Goal: Task Accomplishment & Management: Complete application form

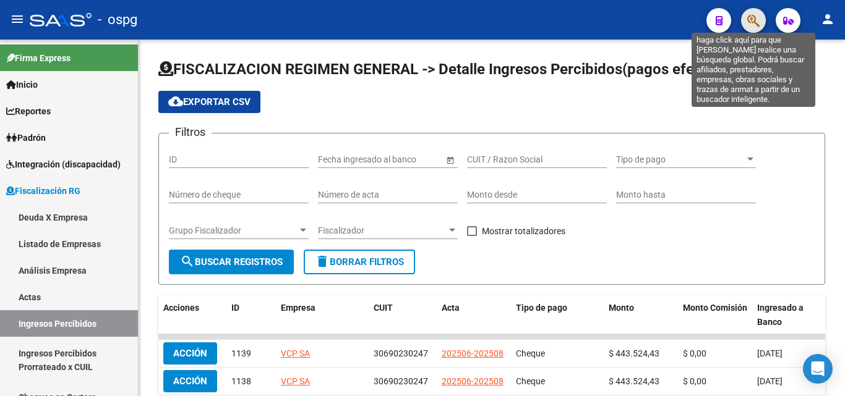
click at [758, 17] on icon "button" at bounding box center [753, 21] width 12 height 14
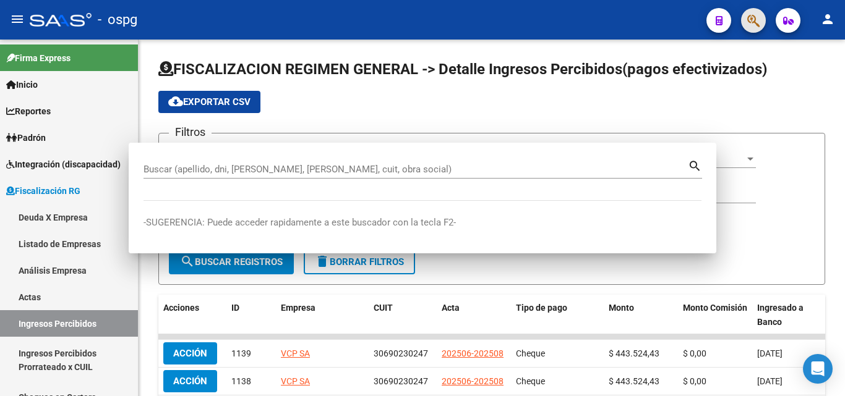
click at [753, 20] on div at bounding box center [422, 198] width 845 height 396
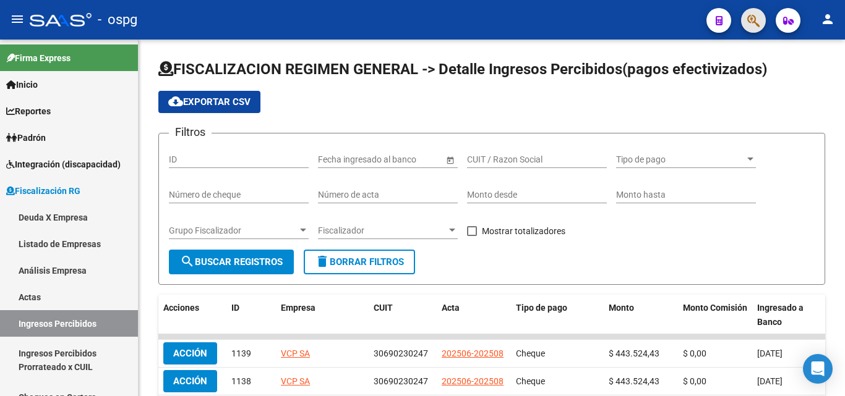
click at [746, 23] on button "button" at bounding box center [753, 20] width 25 height 25
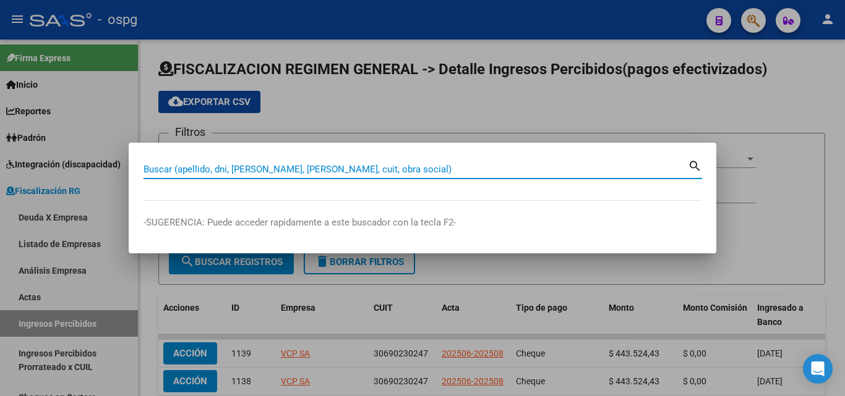
click at [415, 170] on input "Buscar (apellido, dni, [PERSON_NAME], [PERSON_NAME], cuit, obra social)" at bounding box center [415, 169] width 544 height 11
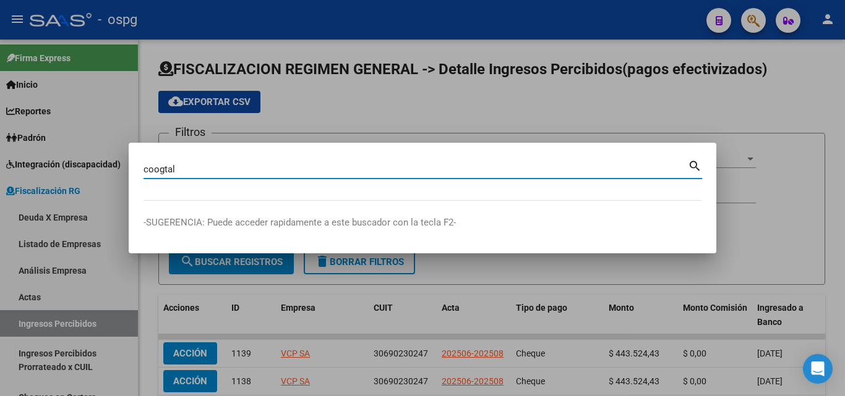
type input "coogtal"
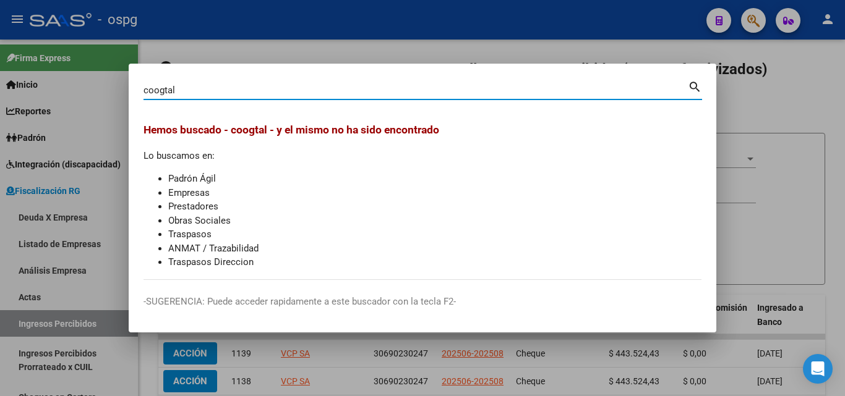
click at [777, 85] on div at bounding box center [422, 198] width 845 height 396
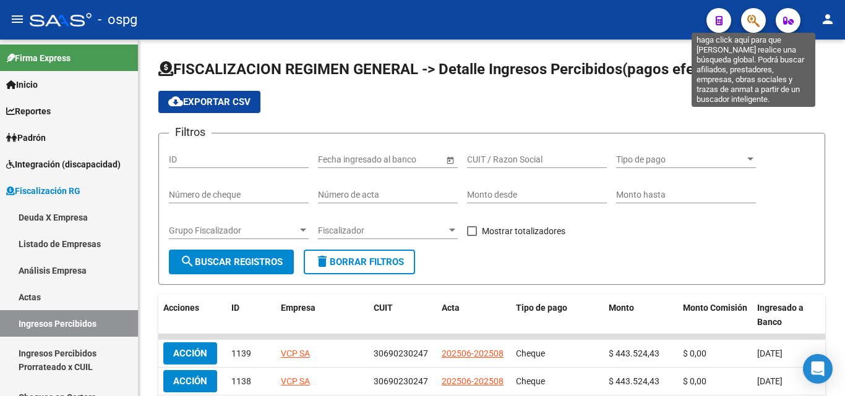
click at [755, 15] on icon "button" at bounding box center [753, 21] width 12 height 14
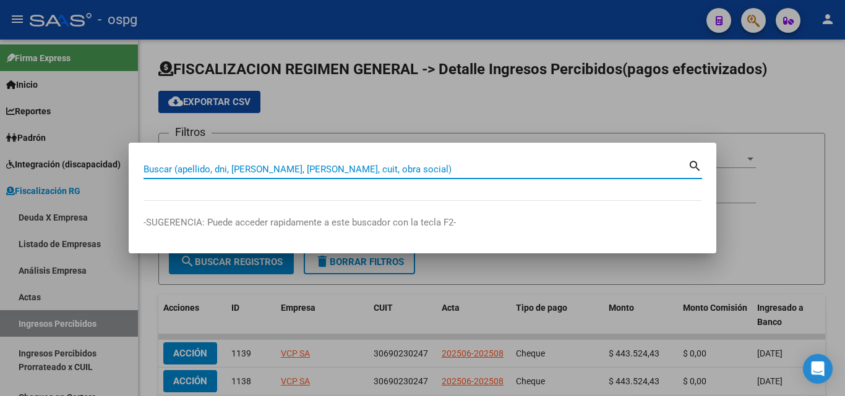
click at [246, 172] on input "Buscar (apellido, dni, [PERSON_NAME], [PERSON_NAME], cuit, obra social)" at bounding box center [415, 169] width 544 height 11
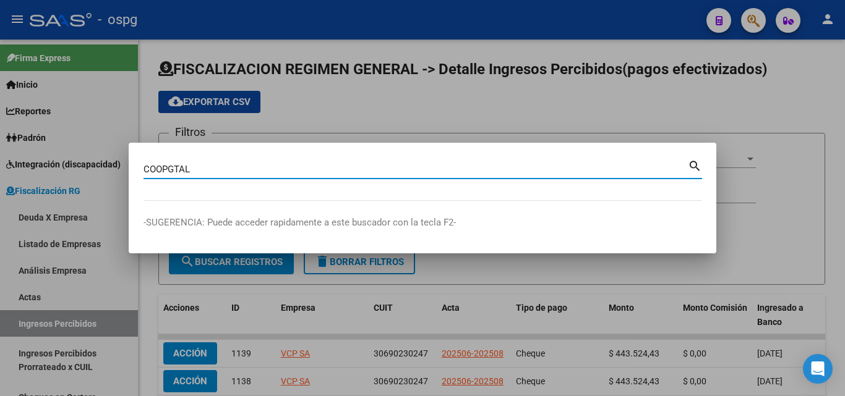
type input "COOPGTAL"
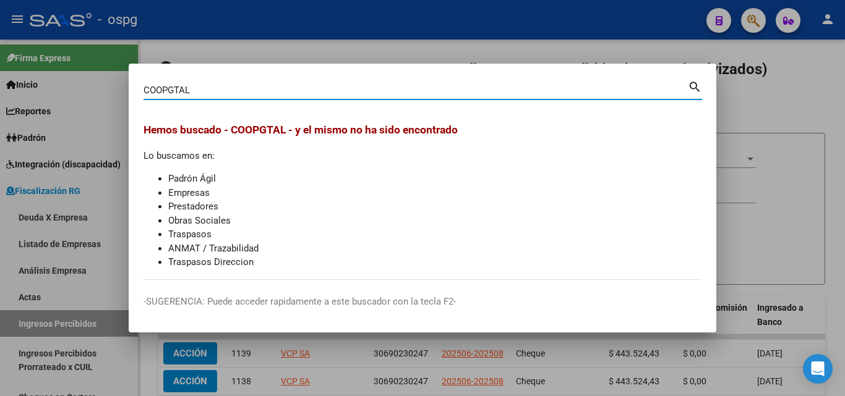
click at [316, 40] on div at bounding box center [422, 198] width 845 height 396
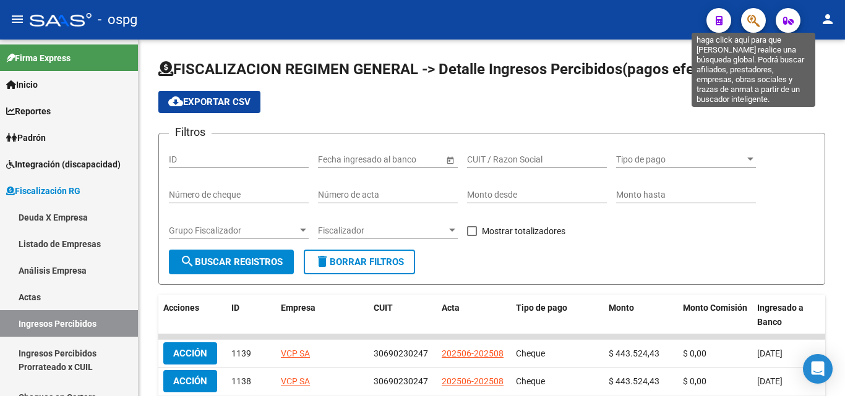
click at [742, 22] on button "button" at bounding box center [753, 20] width 25 height 25
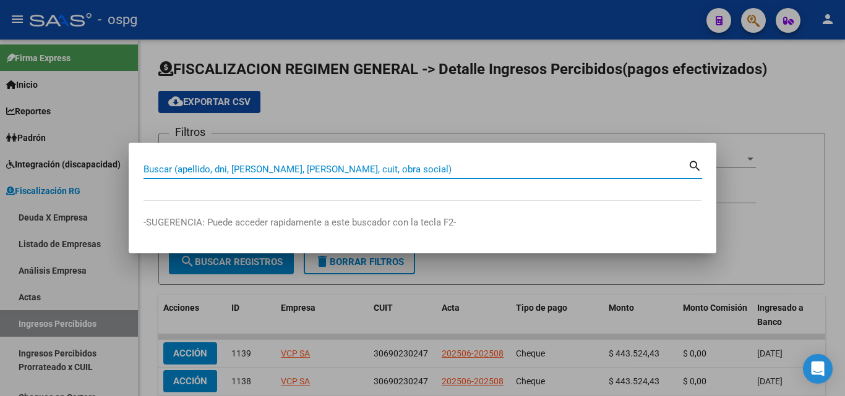
click at [425, 170] on input "Buscar (apellido, dni, [PERSON_NAME], [PERSON_NAME], cuit, obra social)" at bounding box center [415, 169] width 544 height 11
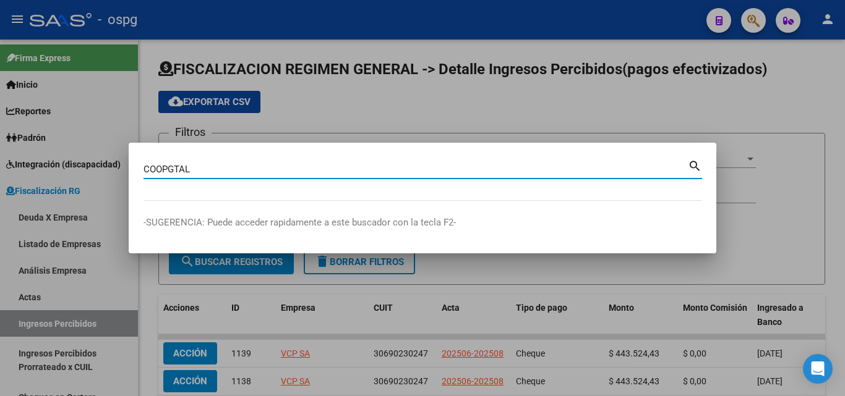
type input "COOPGTAL"
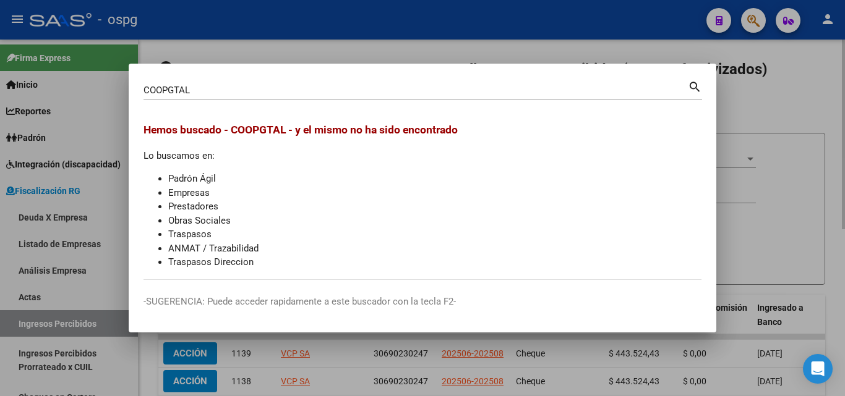
drag, startPoint x: 774, startPoint y: 111, endPoint x: 752, endPoint y: 41, distance: 73.4
click at [773, 110] on div at bounding box center [422, 198] width 845 height 396
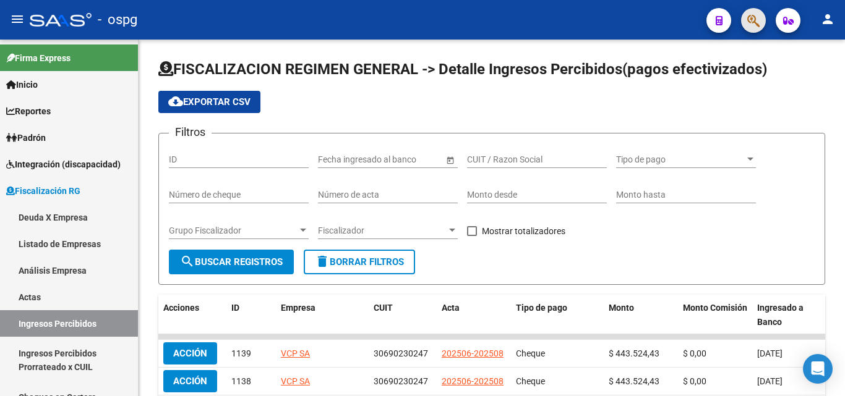
click at [747, 18] on button "button" at bounding box center [753, 20] width 25 height 25
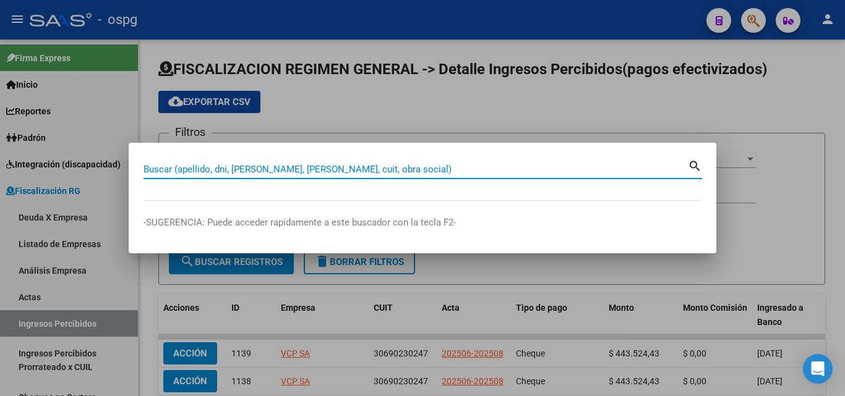
click at [278, 170] on input "Buscar (apellido, dni, [PERSON_NAME], [PERSON_NAME], cuit, obra social)" at bounding box center [415, 169] width 544 height 11
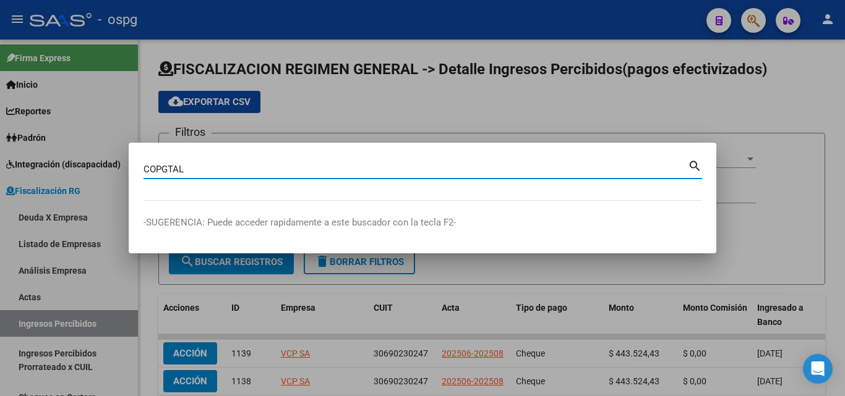
type input "COPGTAL"
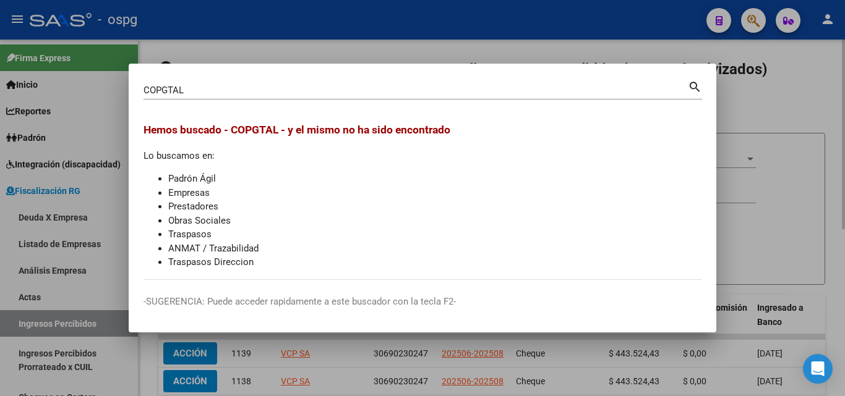
drag, startPoint x: 804, startPoint y: 118, endPoint x: 627, endPoint y: 96, distance: 178.8
click at [803, 118] on div at bounding box center [422, 198] width 845 height 396
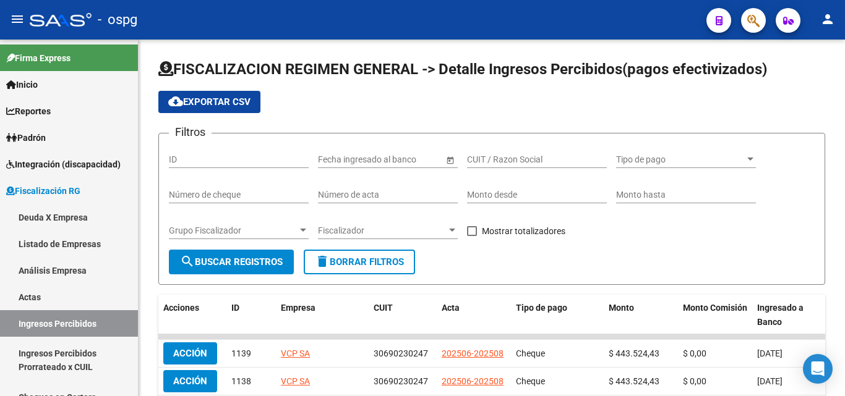
click at [755, 30] on span "button" at bounding box center [753, 20] width 12 height 25
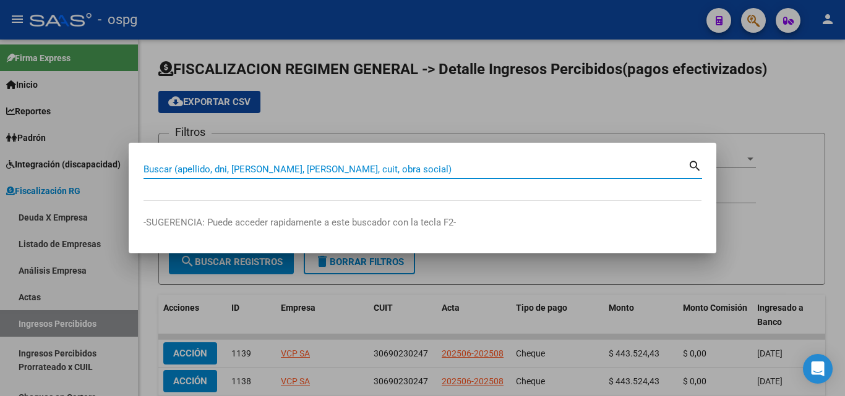
click at [337, 169] on input "Buscar (apellido, dni, [PERSON_NAME], [PERSON_NAME], cuit, obra social)" at bounding box center [415, 169] width 544 height 11
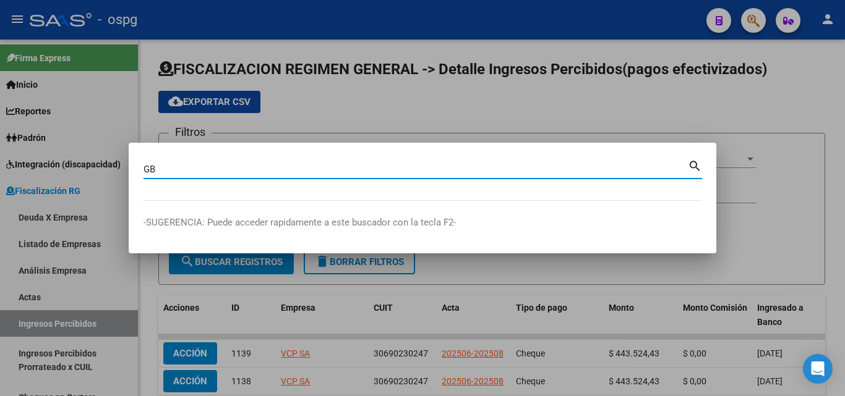
click at [148, 166] on input "GB" at bounding box center [415, 169] width 544 height 11
click at [176, 174] on input "G B" at bounding box center [415, 169] width 544 height 11
type input "G B IMPRESIONES"
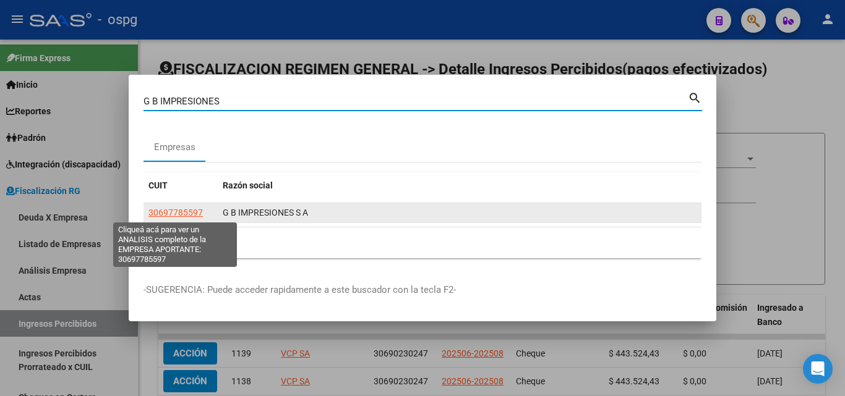
click at [182, 214] on span "30697785597" at bounding box center [175, 213] width 54 height 10
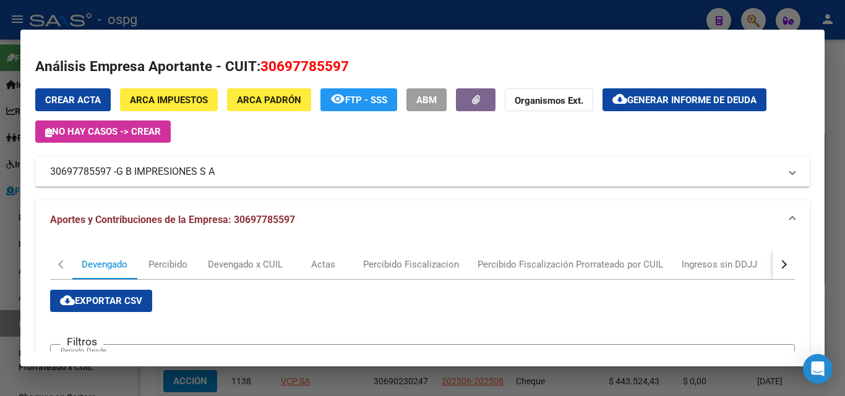
drag, startPoint x: 110, startPoint y: 171, endPoint x: 21, endPoint y: 170, distance: 89.1
click at [21, 170] on mat-dialog-content "Análisis Empresa Aportante - CUIT: 30697785597 Crear Acta ARCA Impuestos ARCA P…" at bounding box center [422, 198] width 804 height 307
click at [834, 102] on div at bounding box center [422, 198] width 845 height 396
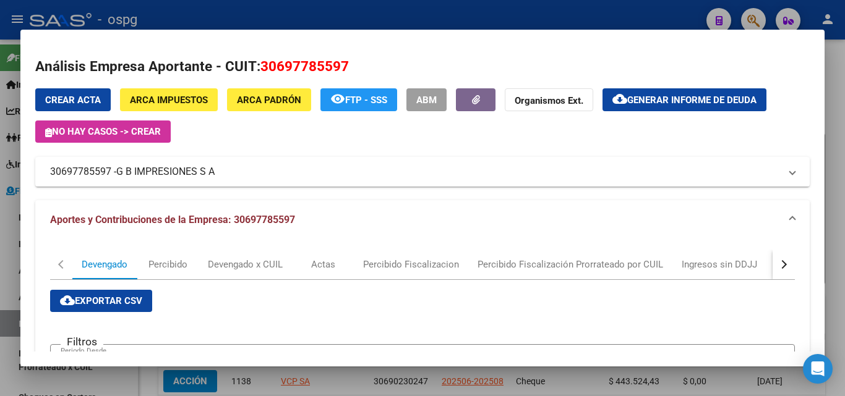
click at [832, 102] on div at bounding box center [422, 198] width 845 height 396
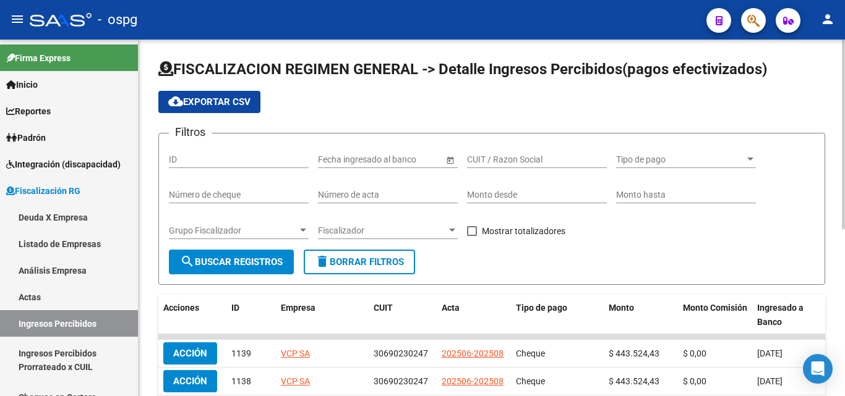
drag, startPoint x: 832, startPoint y: 102, endPoint x: 788, endPoint y: 70, distance: 54.4
click at [820, 100] on div "FISCALIZACION REGIMEN GENERAL -> Detalle Ingresos Percibidos(pagos efectivizado…" at bounding box center [492, 371] width 706 height 663
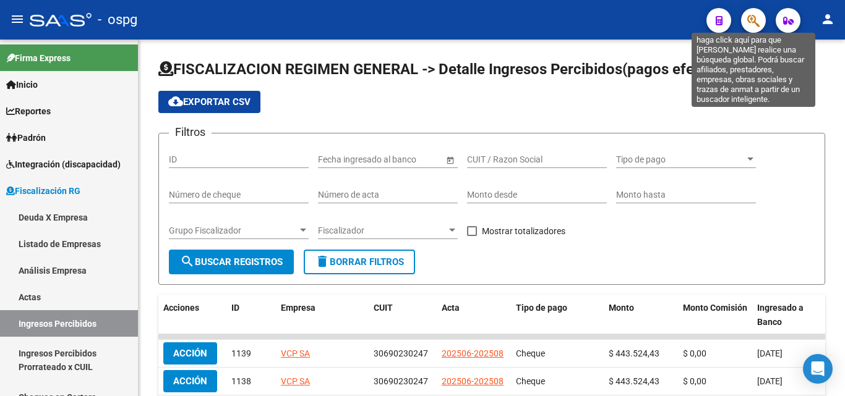
click at [750, 22] on icon "button" at bounding box center [753, 21] width 12 height 14
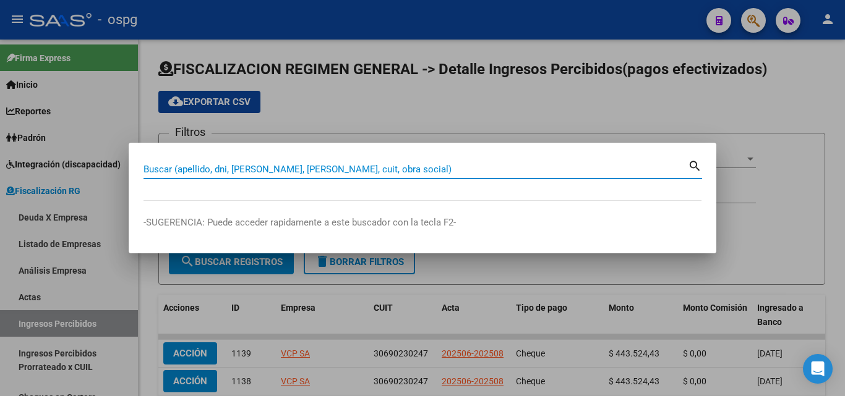
click at [289, 169] on input "Buscar (apellido, dni, [PERSON_NAME], [PERSON_NAME], cuit, obra social)" at bounding box center [415, 169] width 544 height 11
paste input "30-71039500-0"
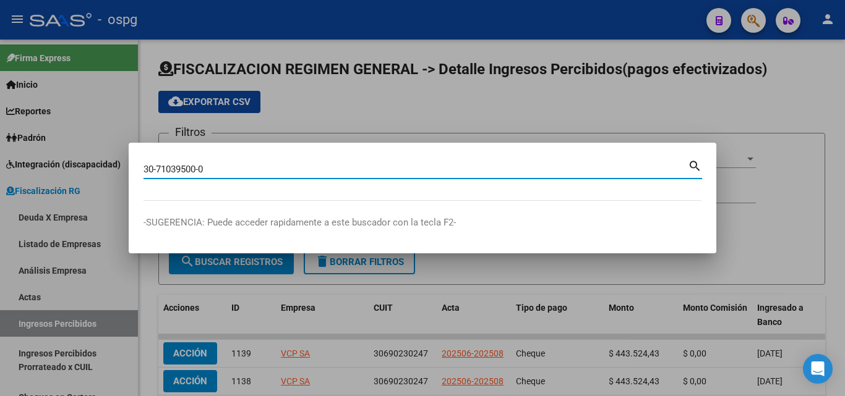
type input "30710395000"
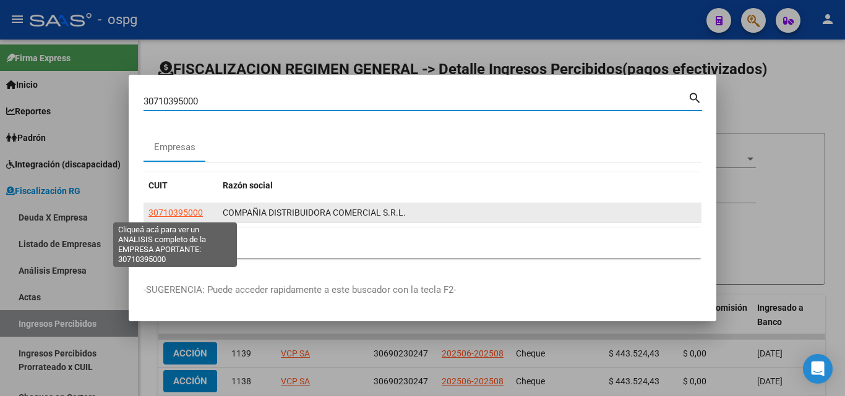
click at [185, 216] on span "30710395000" at bounding box center [175, 213] width 54 height 10
type textarea "30710395000"
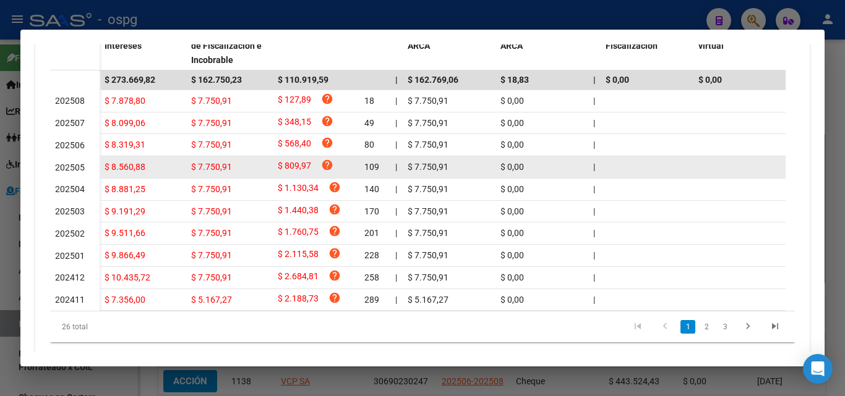
scroll to position [452, 0]
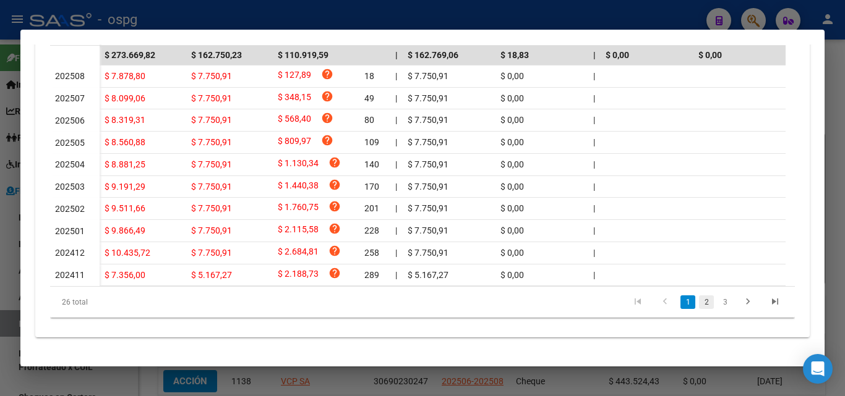
click at [699, 305] on link "2" at bounding box center [706, 303] width 15 height 14
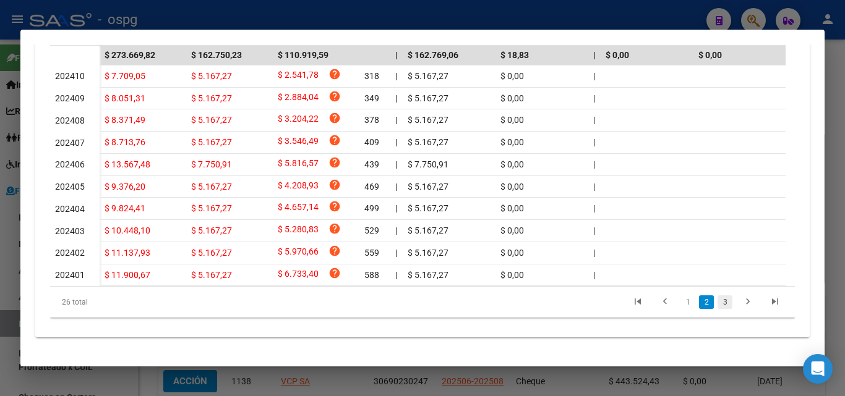
click at [717, 306] on link "3" at bounding box center [724, 303] width 15 height 14
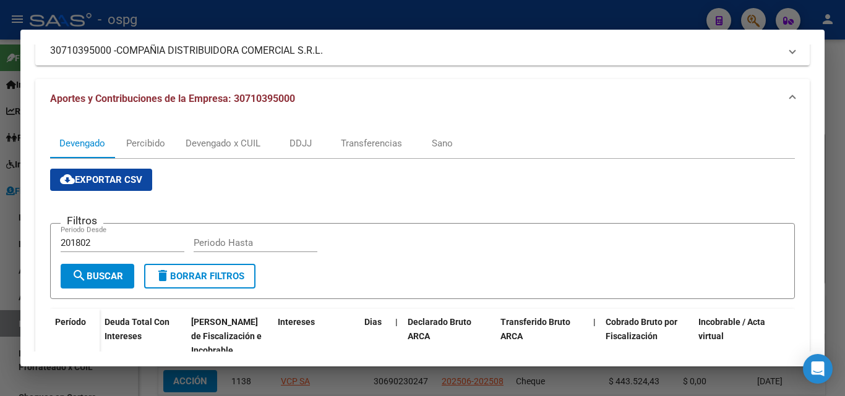
scroll to position [114, 0]
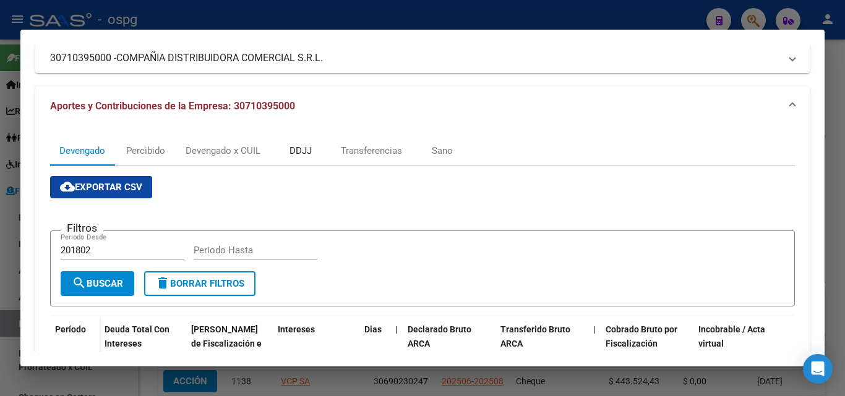
click at [294, 147] on div "DDJJ" at bounding box center [300, 151] width 22 height 14
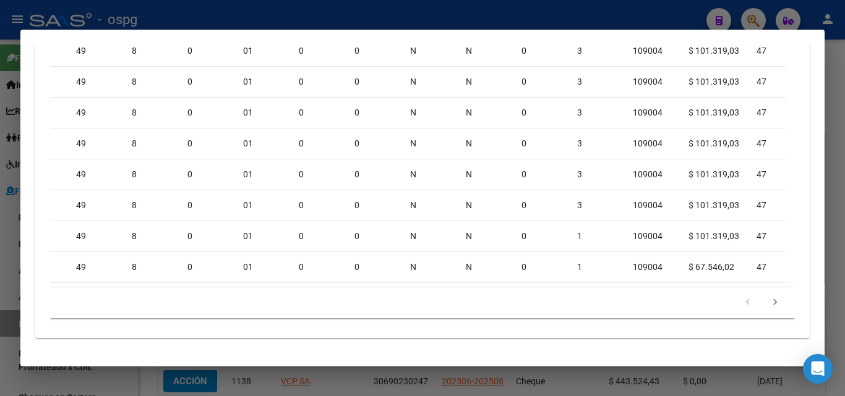
scroll to position [0, 0]
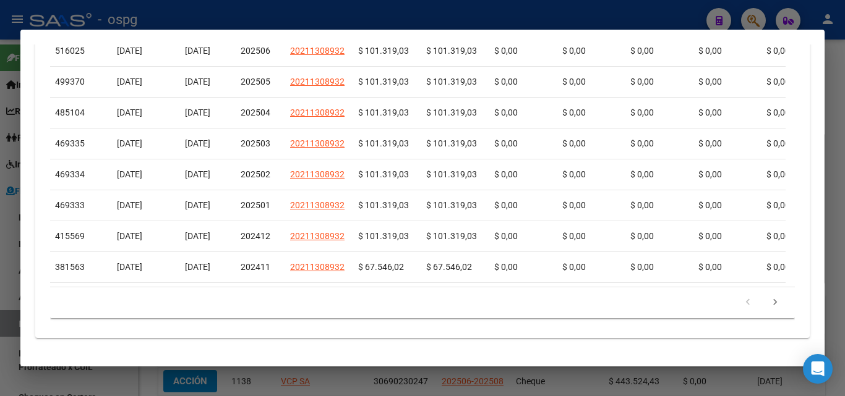
click at [0, 354] on div at bounding box center [422, 198] width 845 height 396
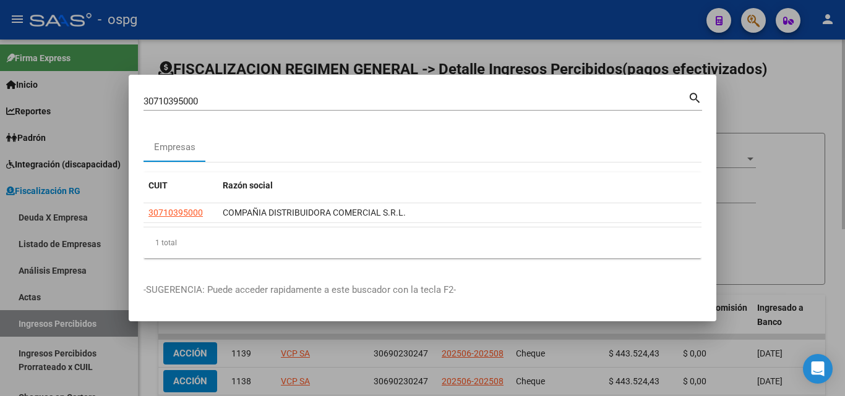
click at [837, 99] on div at bounding box center [422, 198] width 845 height 396
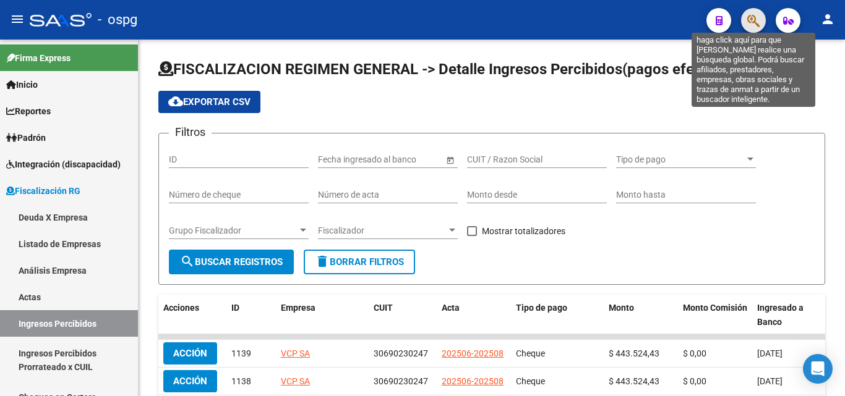
click at [754, 17] on icon "button" at bounding box center [753, 21] width 12 height 14
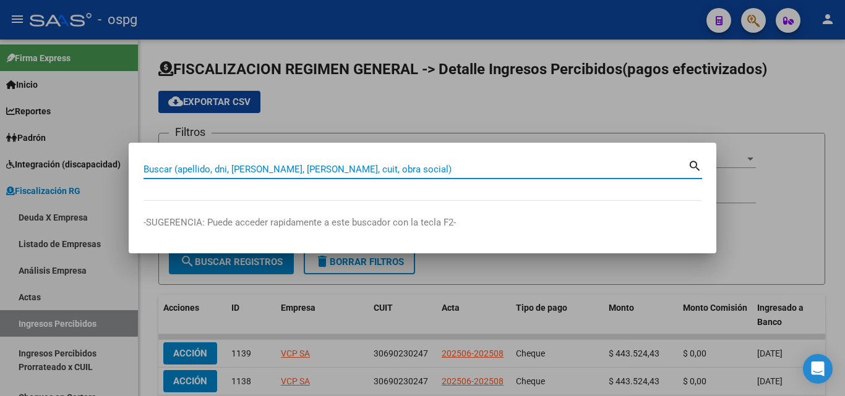
click at [385, 171] on input "Buscar (apellido, dni, [PERSON_NAME], [PERSON_NAME], cuit, obra social)" at bounding box center [415, 169] width 544 height 11
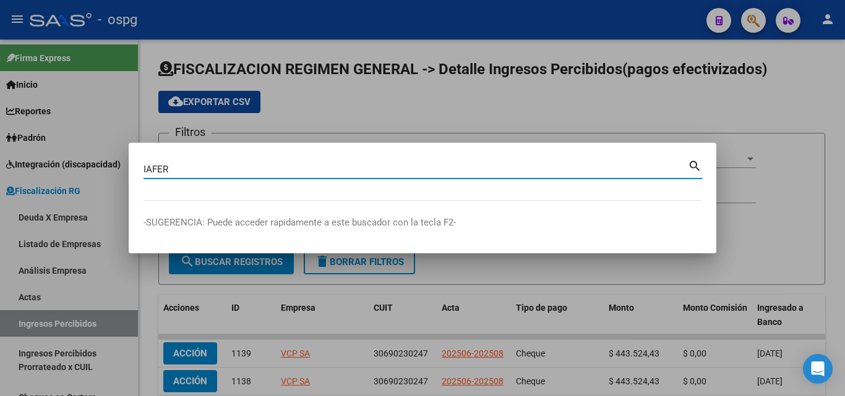
type input "IAFER"
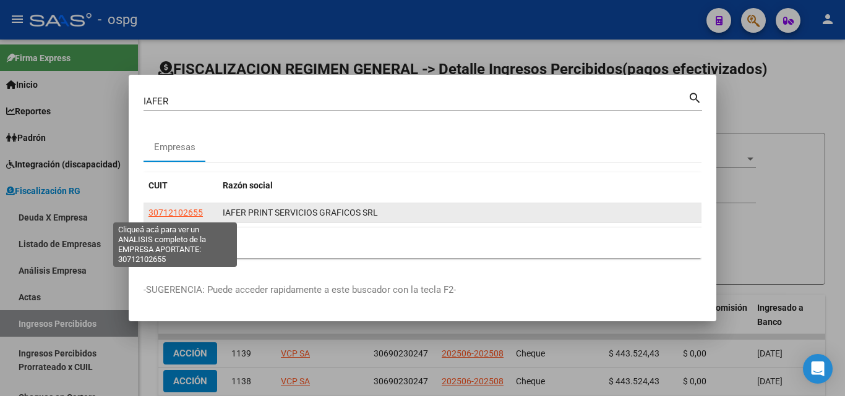
click at [187, 214] on span "30712102655" at bounding box center [175, 213] width 54 height 10
type textarea "30712102655"
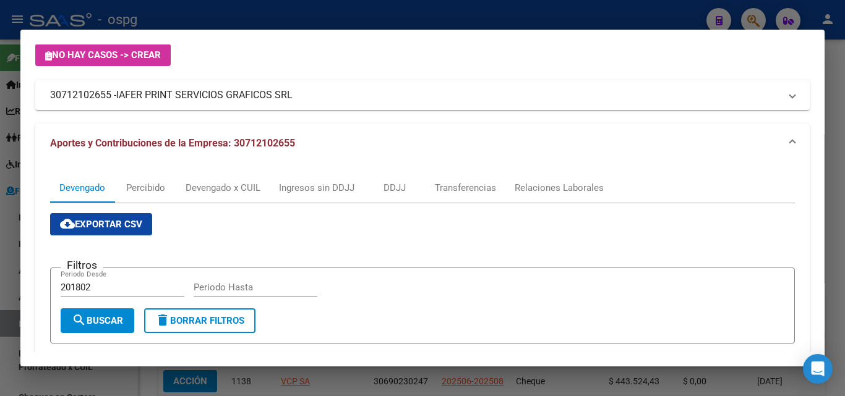
scroll to position [62, 0]
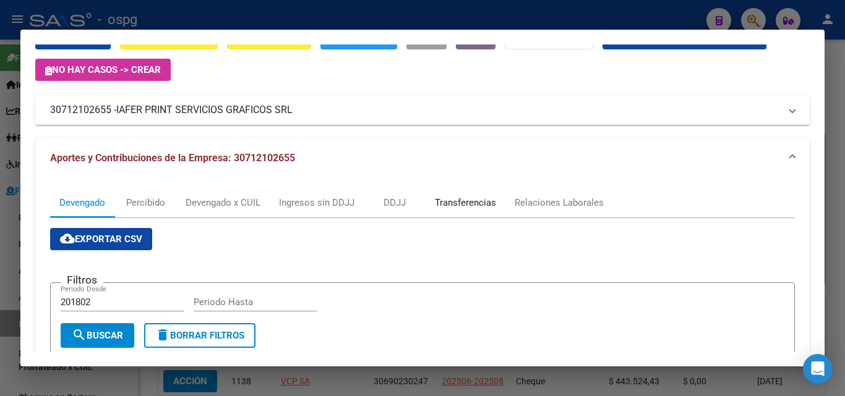
click at [464, 205] on div "Transferencias" at bounding box center [465, 203] width 61 height 14
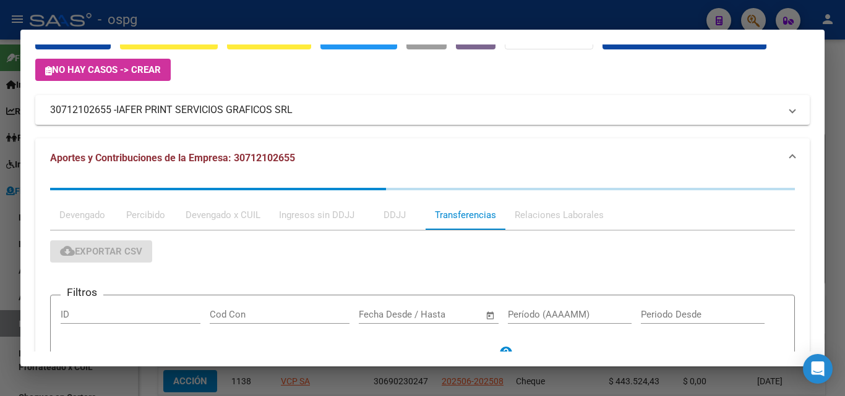
scroll to position [0, 0]
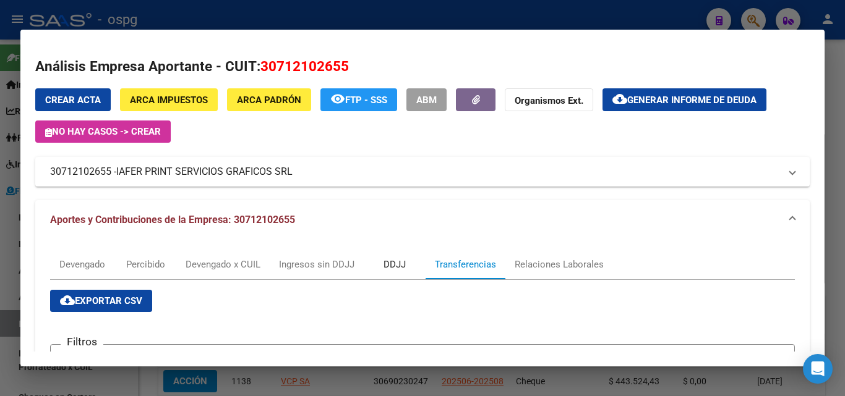
click at [399, 260] on div "DDJJ" at bounding box center [394, 265] width 22 height 14
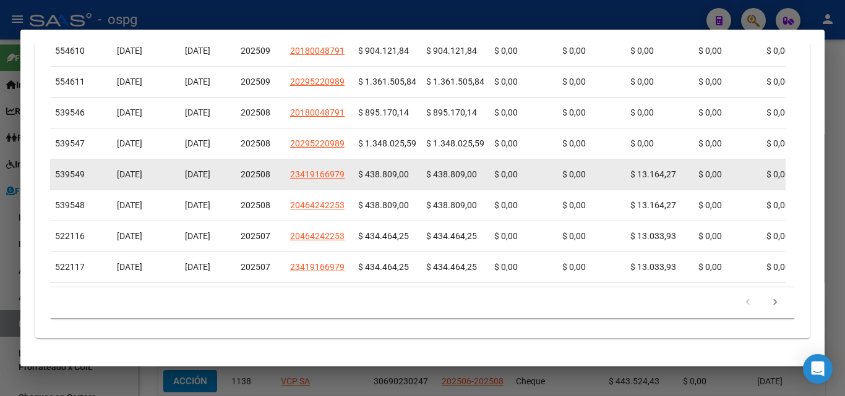
scroll to position [580, 0]
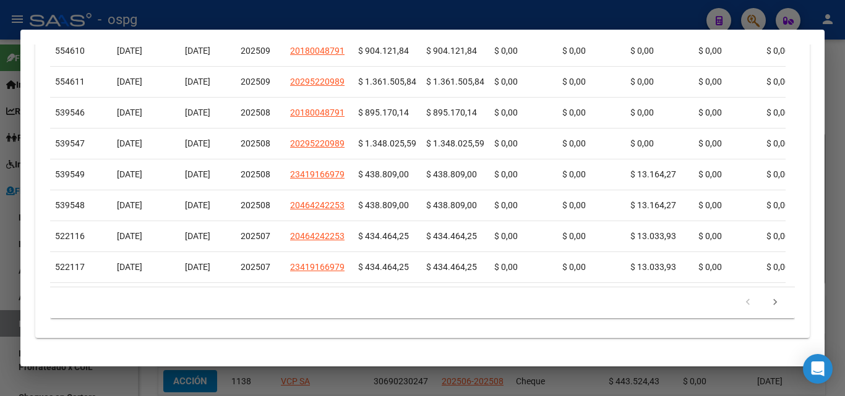
click at [767, 306] on icon "go to next page" at bounding box center [775, 304] width 16 height 15
click at [767, 303] on icon "go to next page" at bounding box center [775, 304] width 16 height 15
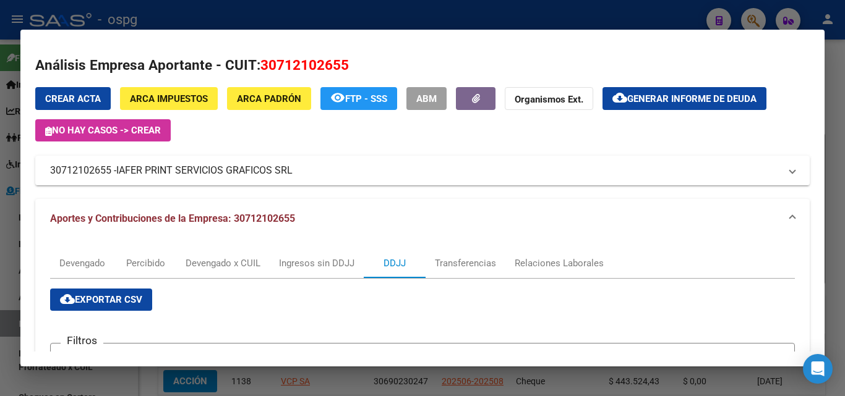
scroll to position [0, 0]
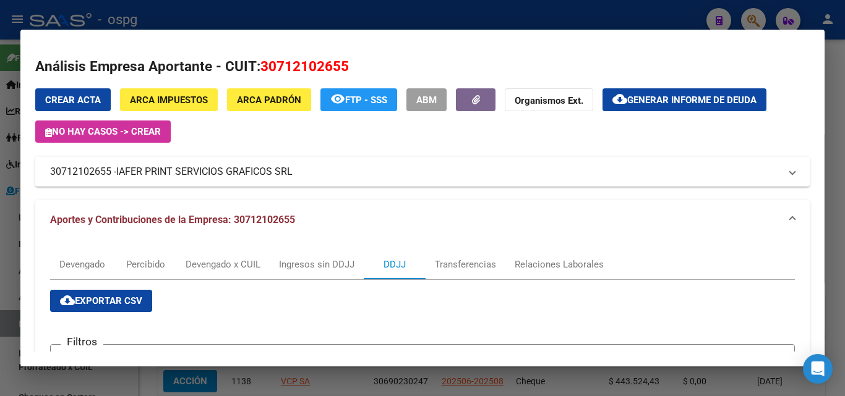
drag, startPoint x: 112, startPoint y: 174, endPoint x: 62, endPoint y: 172, distance: 50.1
click at [45, 173] on mat-expansion-panel-header "30712102655 - IAFER PRINT SERVICIOS GRAFICOS SRL" at bounding box center [422, 172] width 774 height 30
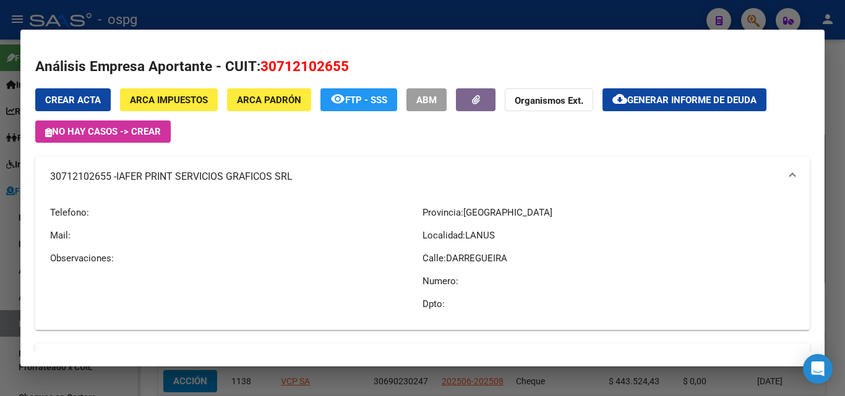
copy mat-panel-title "30712102655"
click at [0, 244] on div at bounding box center [422, 198] width 845 height 396
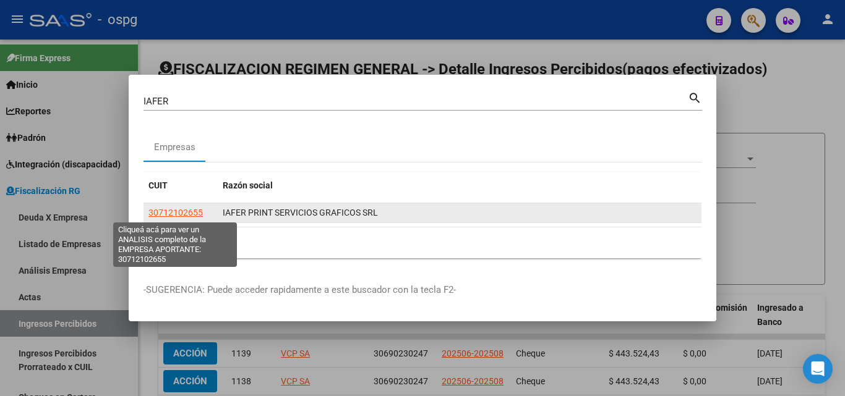
click at [174, 210] on span "30712102655" at bounding box center [175, 213] width 54 height 10
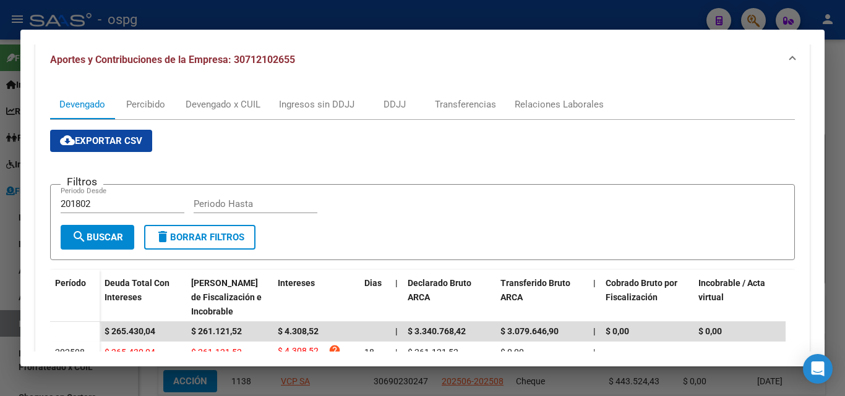
scroll to position [22, 0]
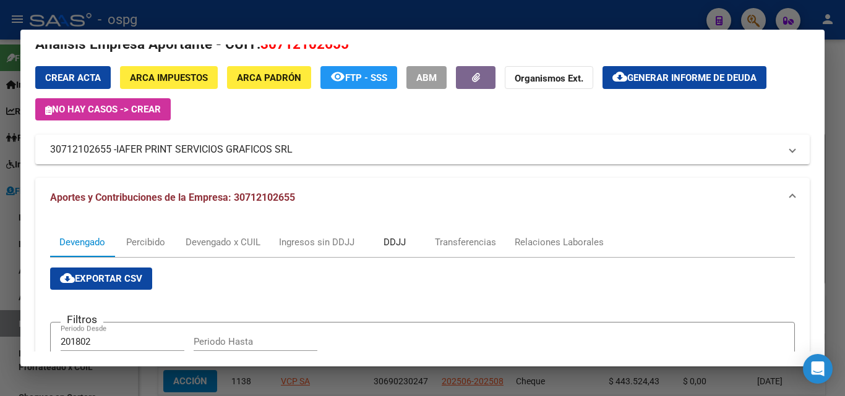
click at [397, 236] on div "DDJJ" at bounding box center [394, 243] width 22 height 14
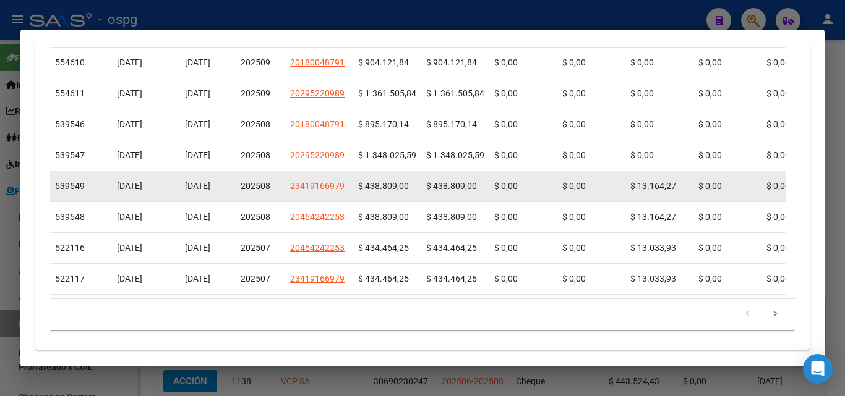
scroll to position [580, 0]
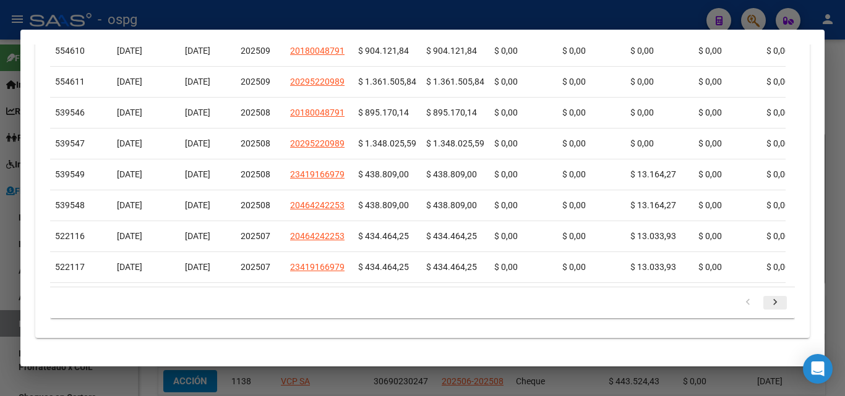
click at [769, 303] on icon "go to next page" at bounding box center [775, 304] width 16 height 15
click at [769, 307] on icon "go to next page" at bounding box center [775, 304] width 16 height 15
click at [768, 303] on icon "go to next page" at bounding box center [775, 304] width 16 height 15
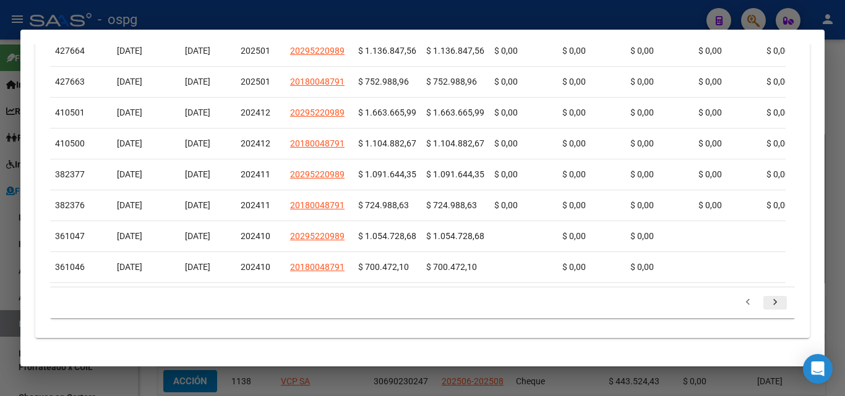
click at [768, 303] on icon "go to next page" at bounding box center [775, 304] width 16 height 15
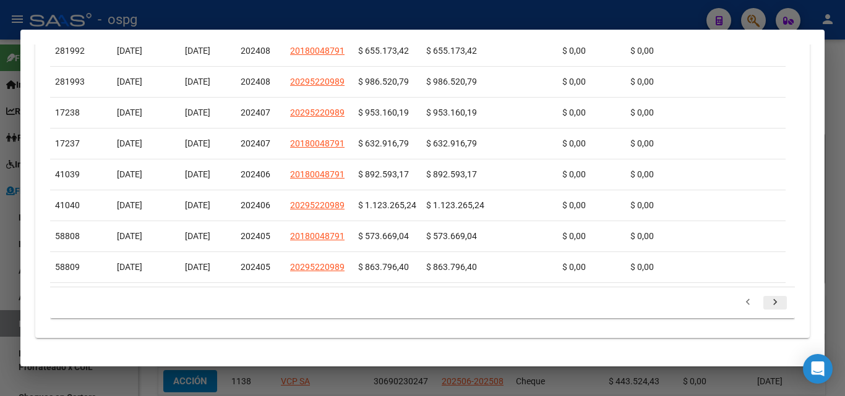
click at [768, 303] on icon "go to next page" at bounding box center [775, 304] width 16 height 15
click at [767, 304] on icon "go to next page" at bounding box center [775, 304] width 16 height 15
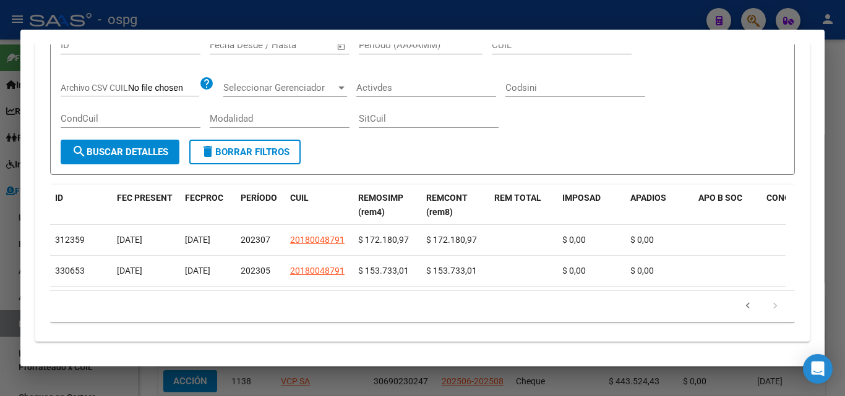
scroll to position [333, 0]
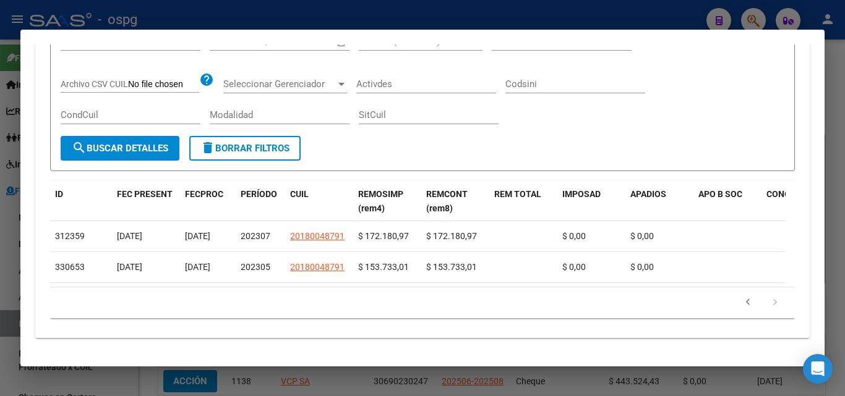
click at [0, 282] on div at bounding box center [422, 198] width 845 height 396
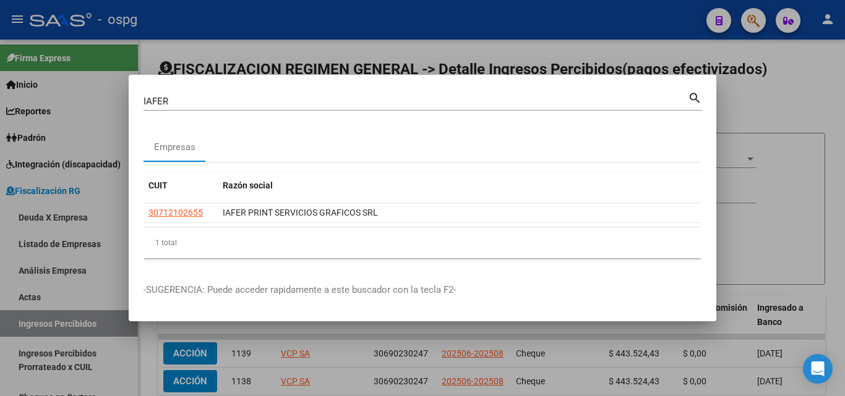
click at [772, 111] on div at bounding box center [422, 198] width 845 height 396
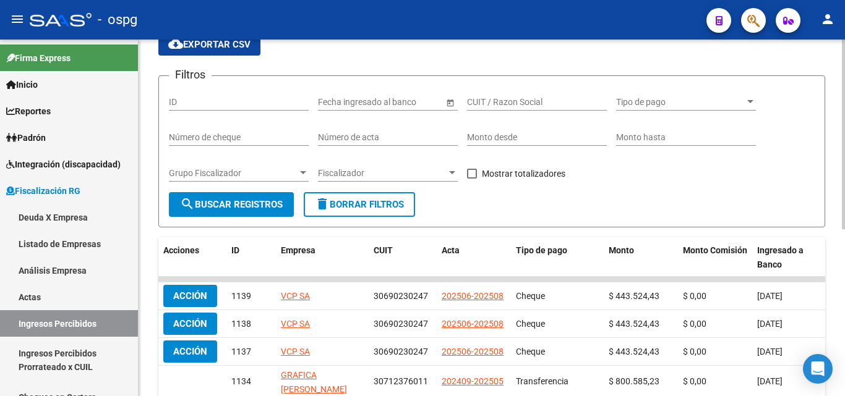
scroll to position [0, 0]
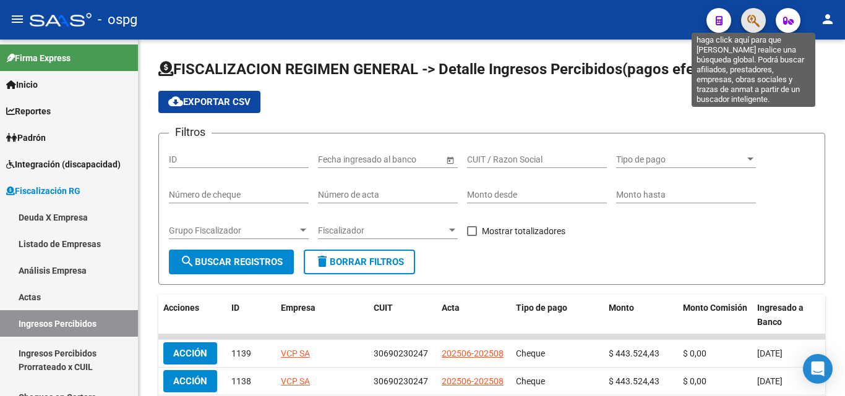
click at [749, 24] on icon "button" at bounding box center [753, 21] width 12 height 14
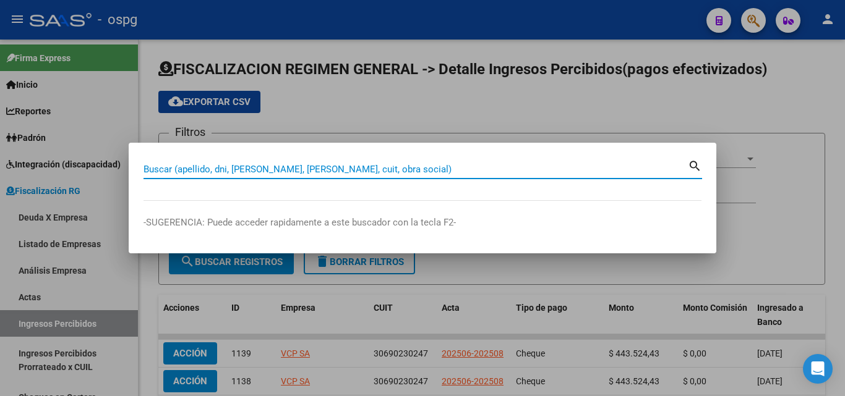
paste input "30712102655"
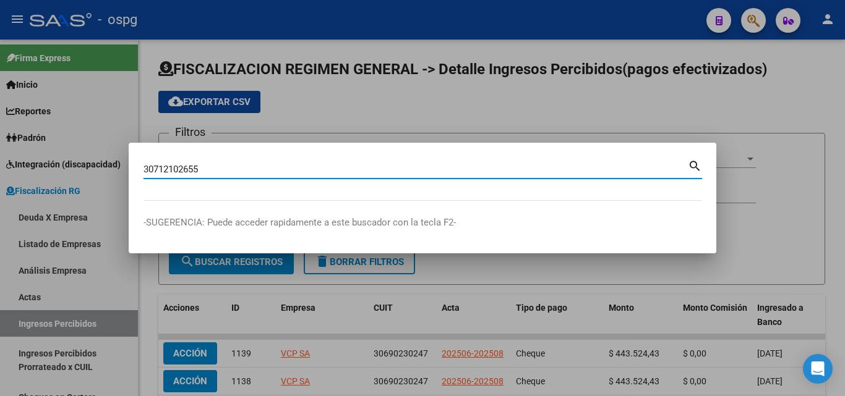
type input "30712102655"
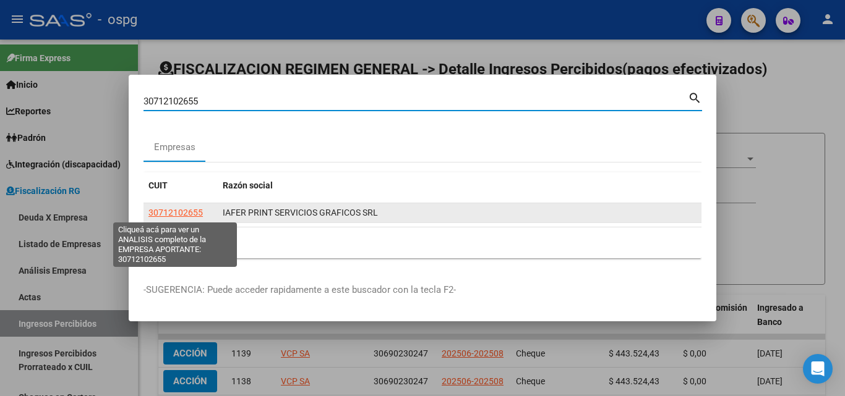
click at [181, 208] on span "30712102655" at bounding box center [175, 213] width 54 height 10
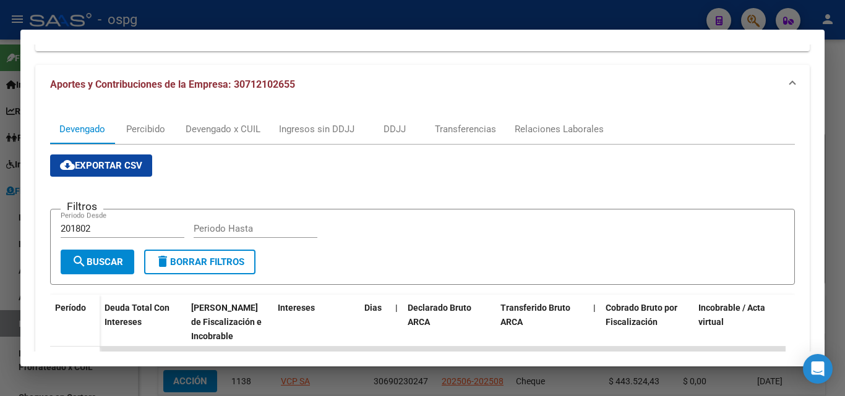
scroll to position [124, 0]
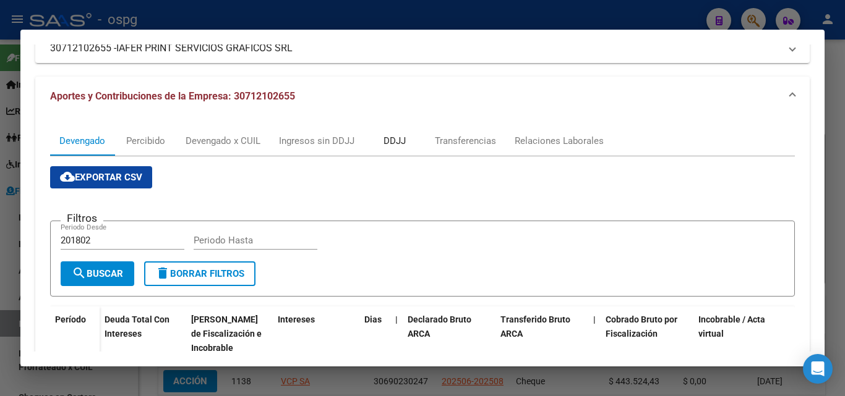
click at [398, 140] on div "DDJJ" at bounding box center [394, 141] width 22 height 14
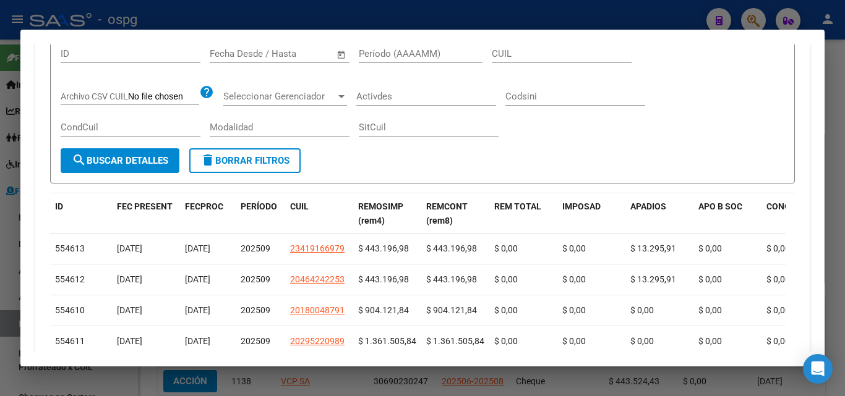
scroll to position [371, 0]
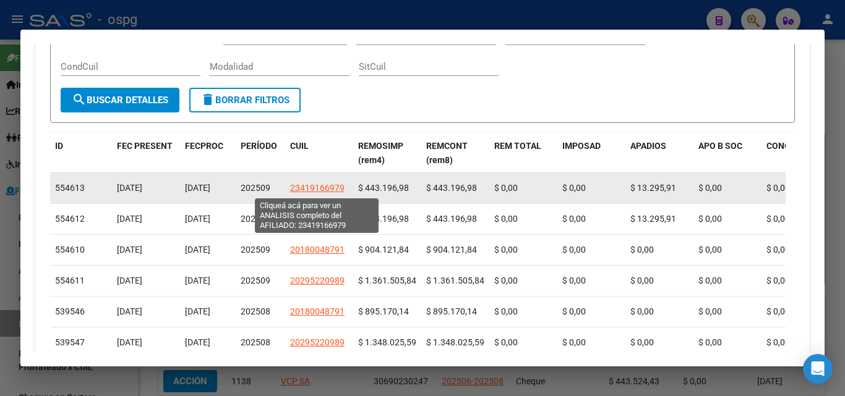
click at [330, 187] on span "23419166979" at bounding box center [317, 188] width 54 height 10
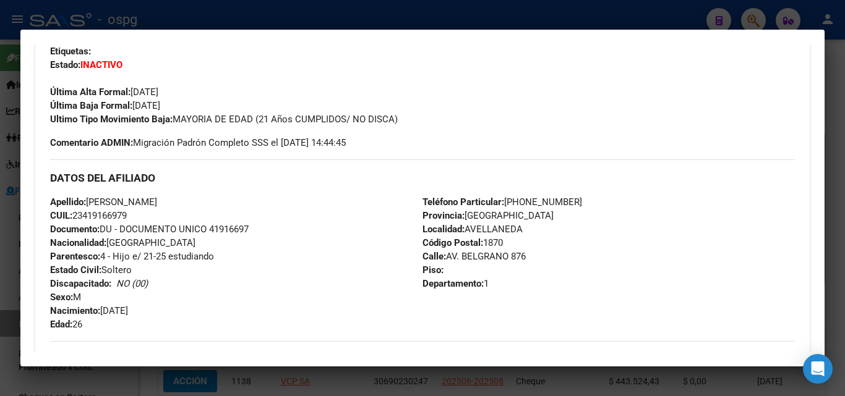
scroll to position [309, 0]
click at [14, 263] on div at bounding box center [422, 198] width 845 height 396
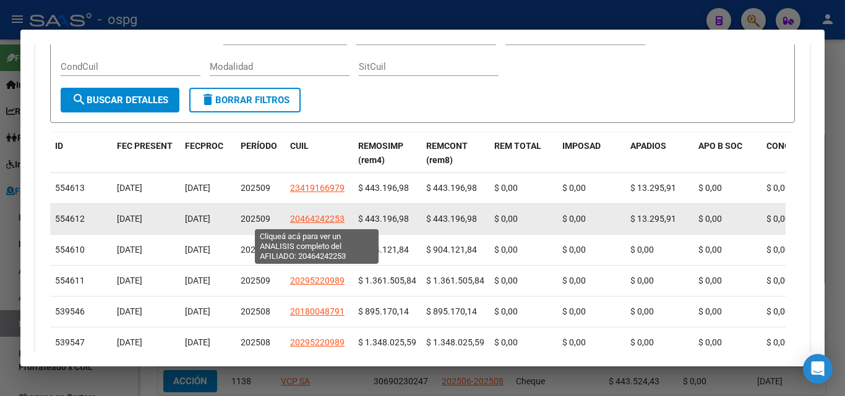
click at [320, 217] on span "20464242253" at bounding box center [317, 219] width 54 height 10
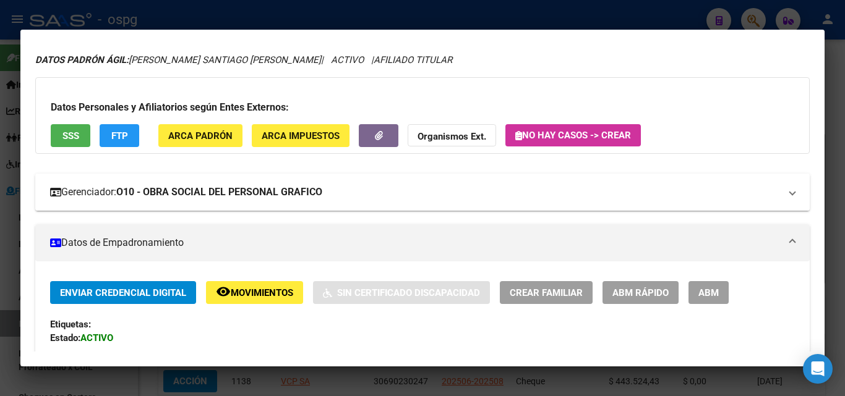
scroll to position [124, 0]
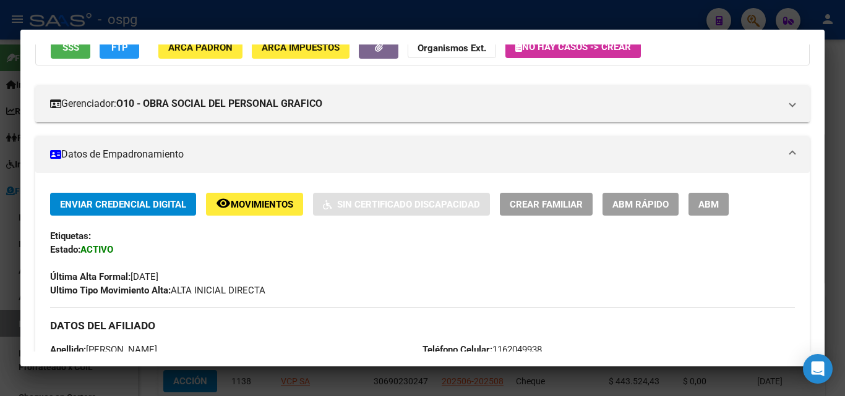
click at [17, 273] on div at bounding box center [422, 198] width 845 height 396
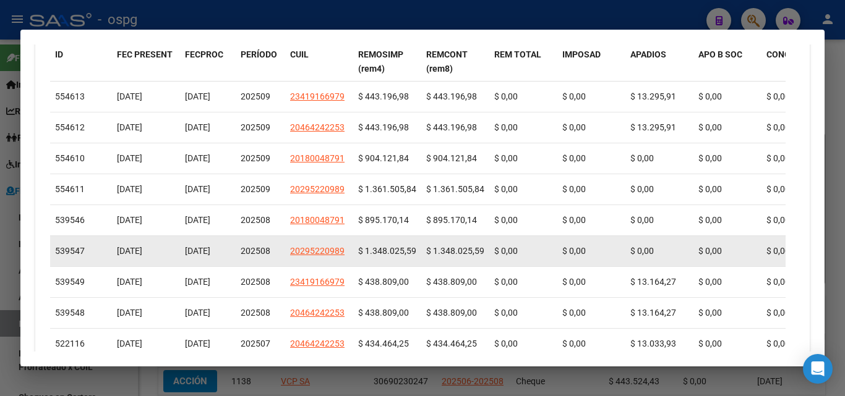
scroll to position [433, 0]
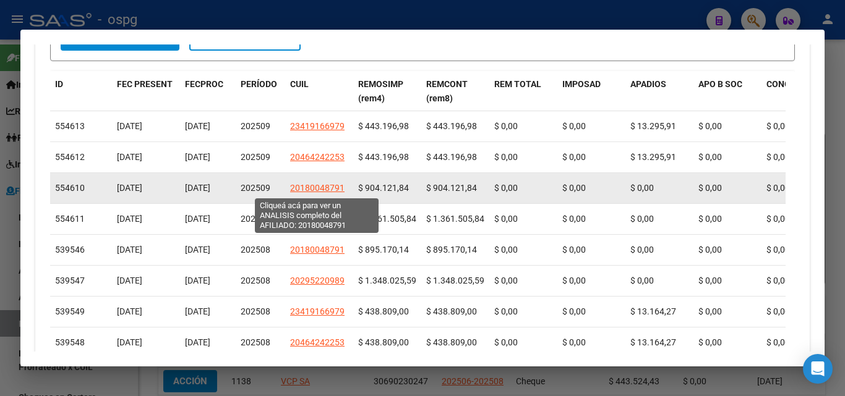
click at [326, 190] on span "20180048791" at bounding box center [317, 188] width 54 height 10
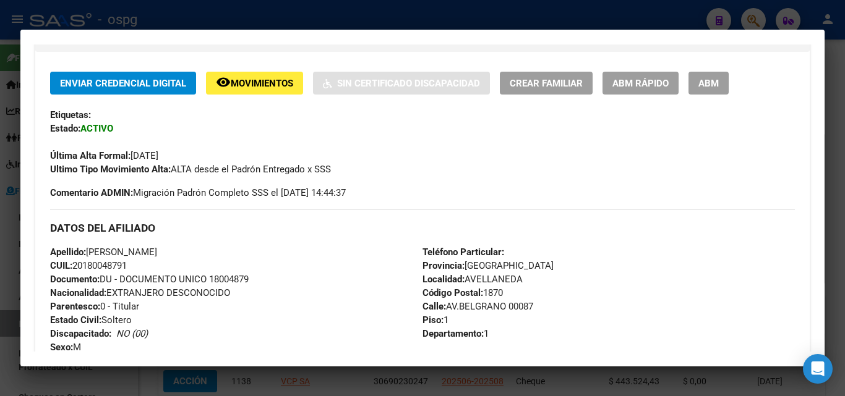
scroll to position [247, 0]
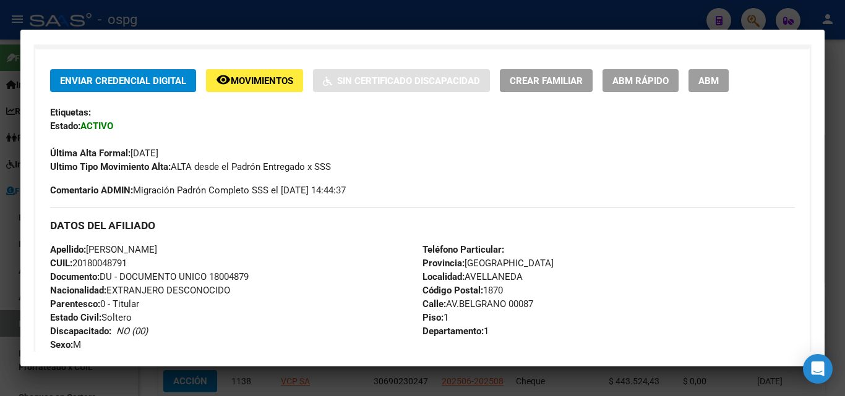
click at [4, 258] on div at bounding box center [422, 198] width 845 height 396
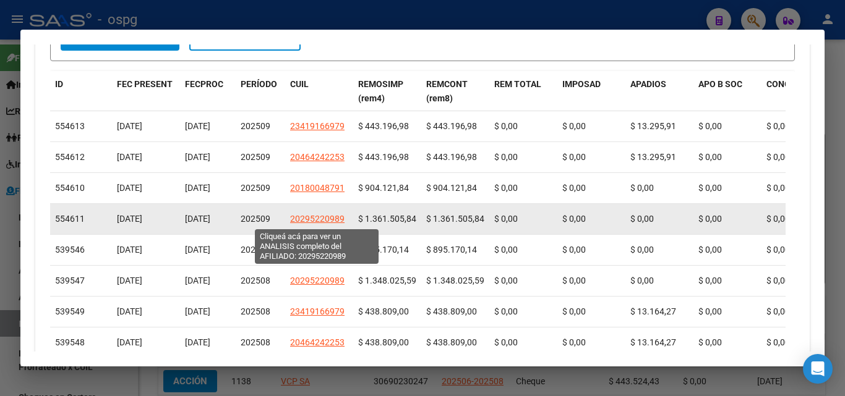
click at [337, 218] on span "20295220989" at bounding box center [317, 219] width 54 height 10
type textarea "20295220989"
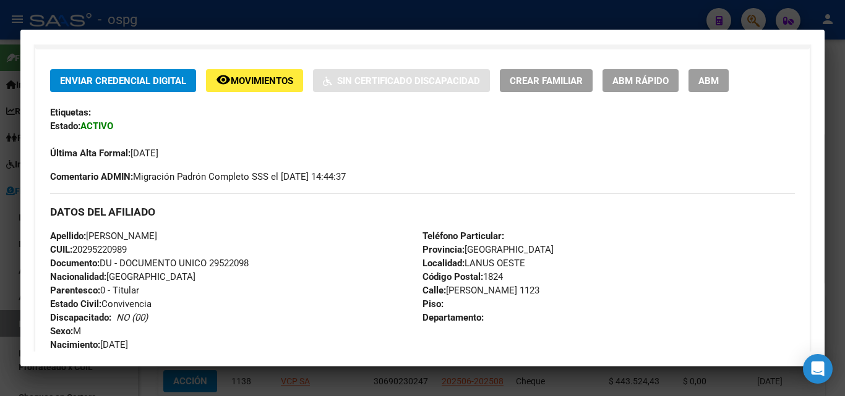
click at [0, 272] on div at bounding box center [422, 198] width 845 height 396
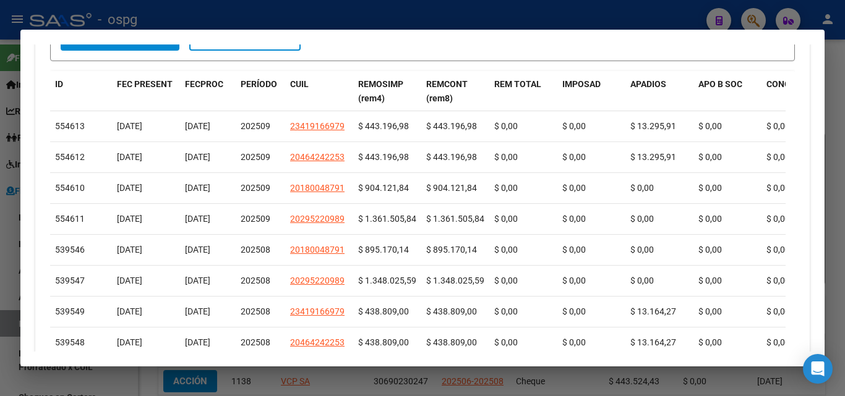
click at [0, 272] on div at bounding box center [422, 198] width 845 height 396
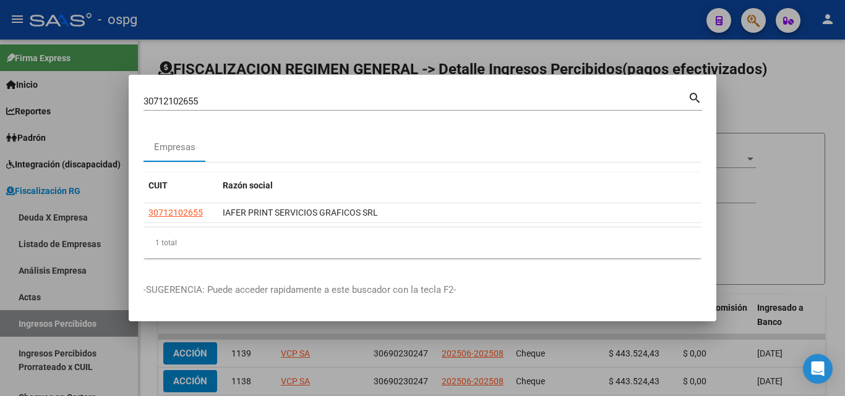
click at [786, 148] on div at bounding box center [422, 198] width 845 height 396
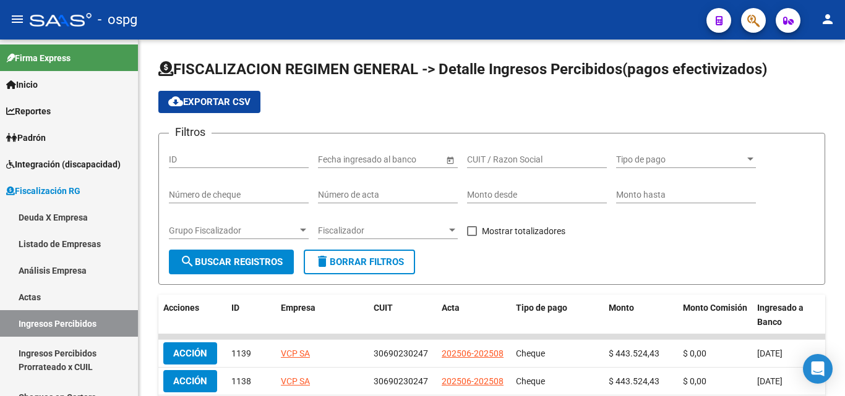
click at [737, 23] on div at bounding box center [748, 19] width 35 height 25
click at [748, 29] on span "button" at bounding box center [753, 20] width 12 height 25
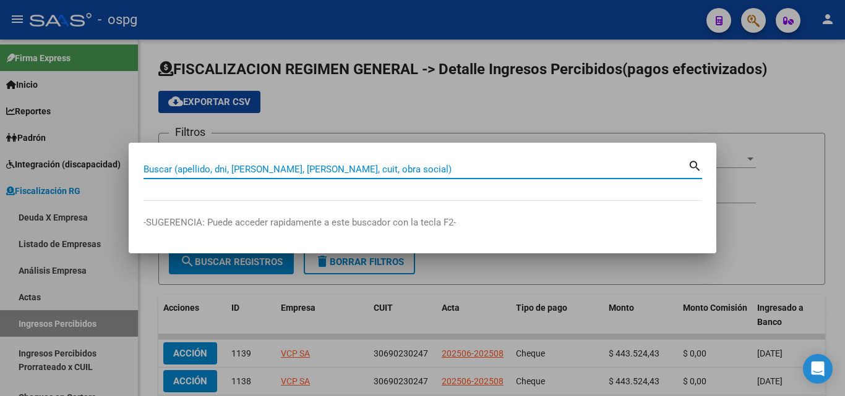
click at [213, 166] on input "Buscar (apellido, dni, [PERSON_NAME], [PERSON_NAME], cuit, obra social)" at bounding box center [415, 169] width 544 height 11
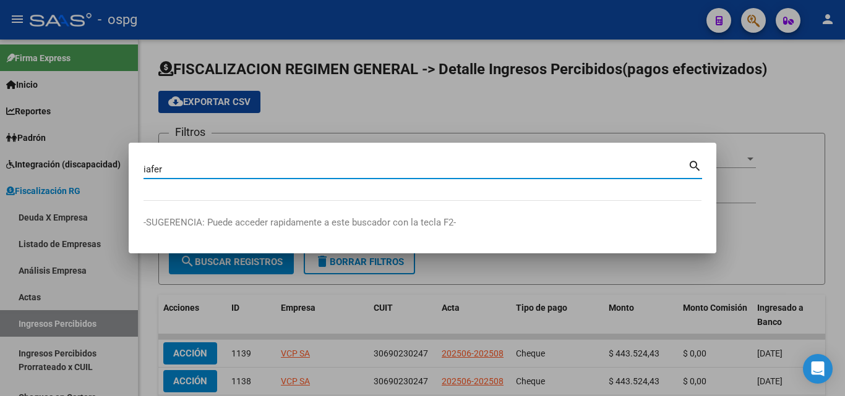
type input "iafer"
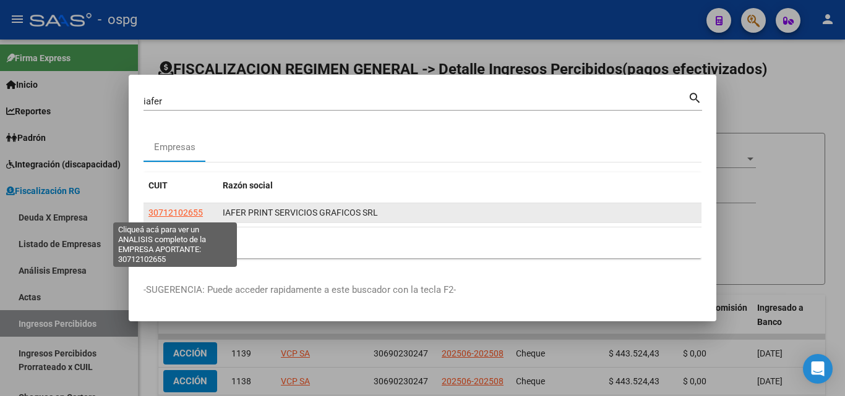
click at [186, 212] on span "30712102655" at bounding box center [175, 213] width 54 height 10
type textarea "30712102655"
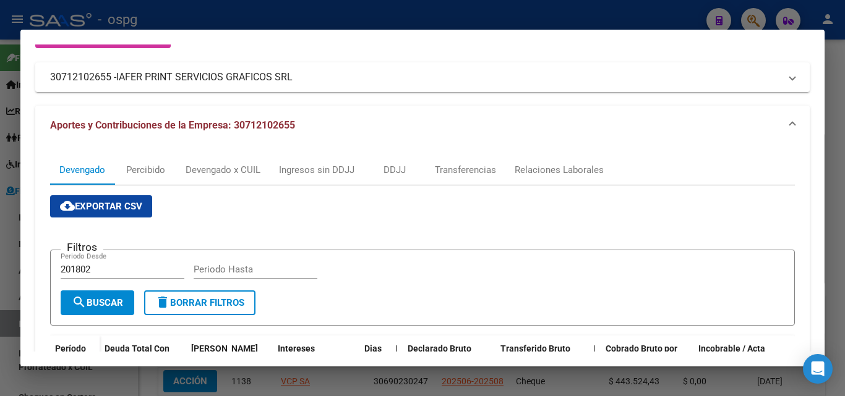
scroll to position [26, 0]
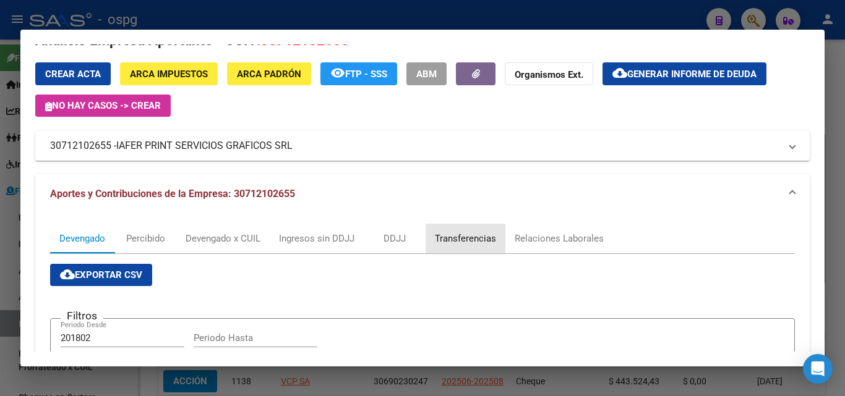
click at [454, 235] on div "Transferencias" at bounding box center [465, 239] width 61 height 14
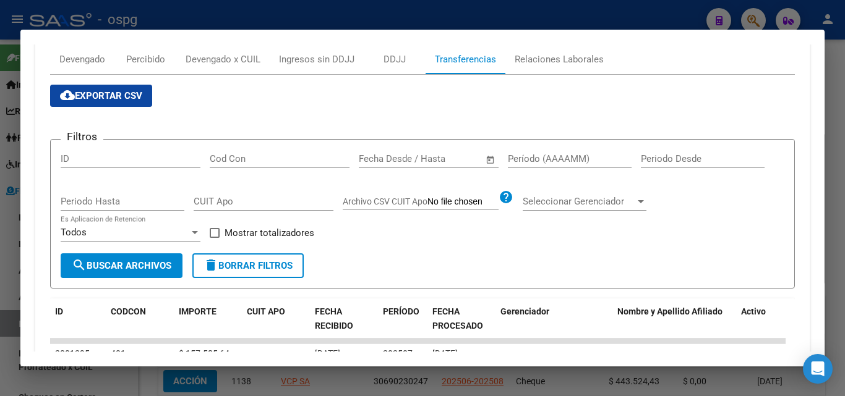
scroll to position [309, 0]
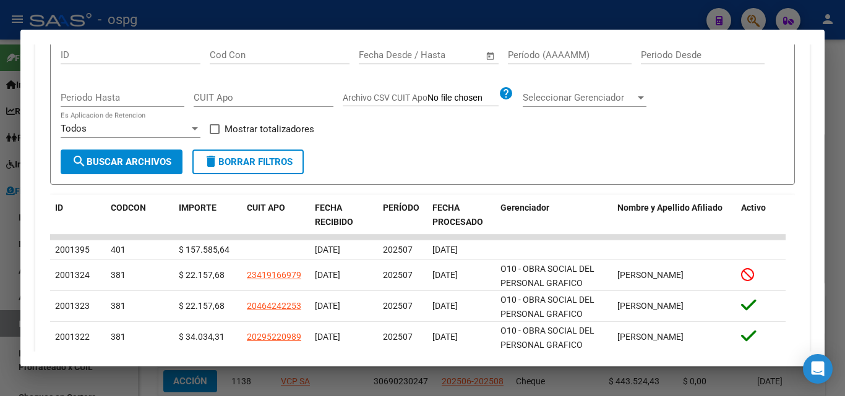
click at [0, 273] on div at bounding box center [422, 198] width 845 height 396
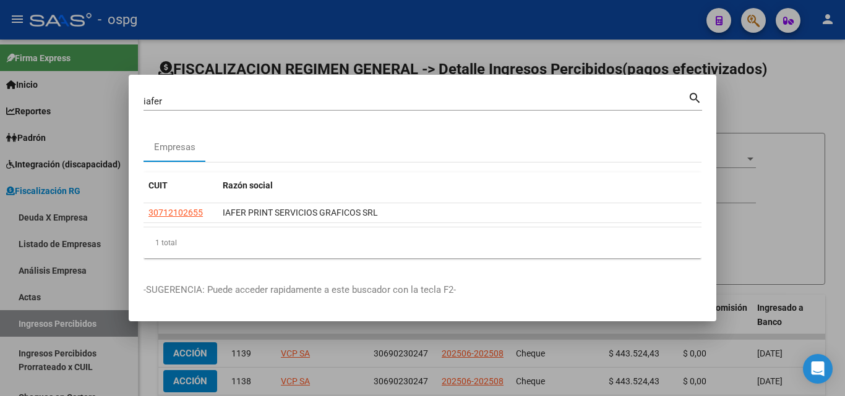
click at [233, 48] on div at bounding box center [422, 198] width 845 height 396
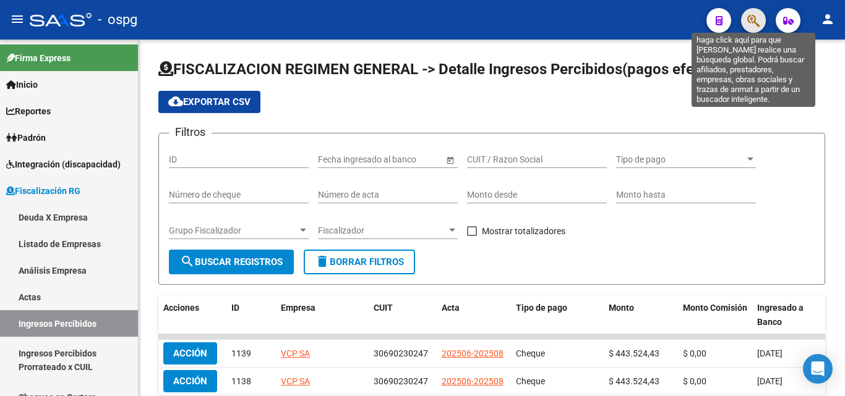
click at [752, 27] on icon "button" at bounding box center [753, 21] width 12 height 14
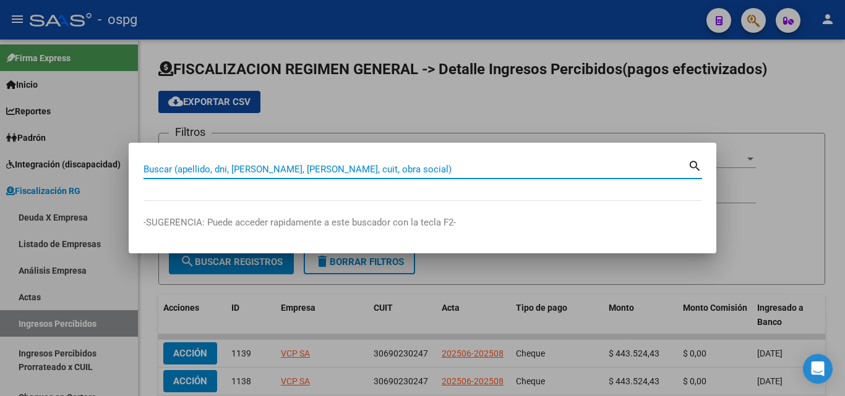
click at [259, 169] on input "Buscar (apellido, dni, [PERSON_NAME], [PERSON_NAME], cuit, obra social)" at bounding box center [415, 169] width 544 height 11
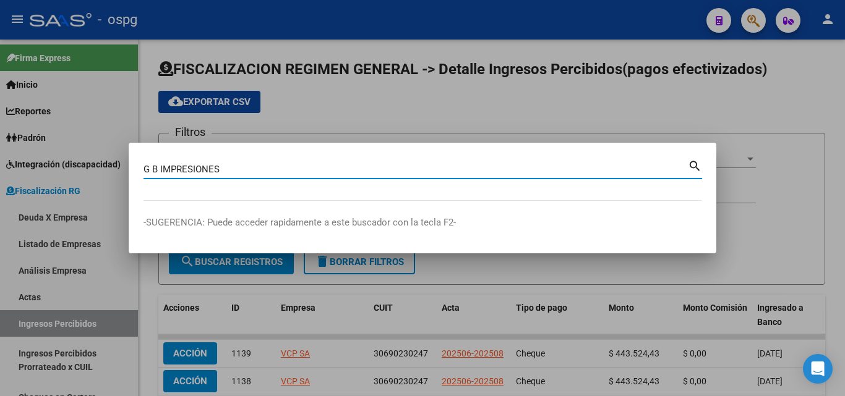
type input "G B IMPRESIONES"
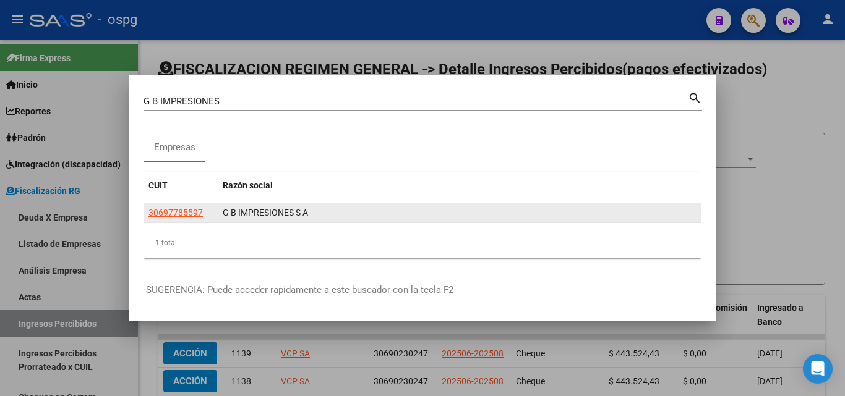
click at [181, 205] on datatable-body-cell "30697785597" at bounding box center [180, 212] width 74 height 19
click at [181, 207] on app-link-go-to "30697785597" at bounding box center [175, 213] width 54 height 14
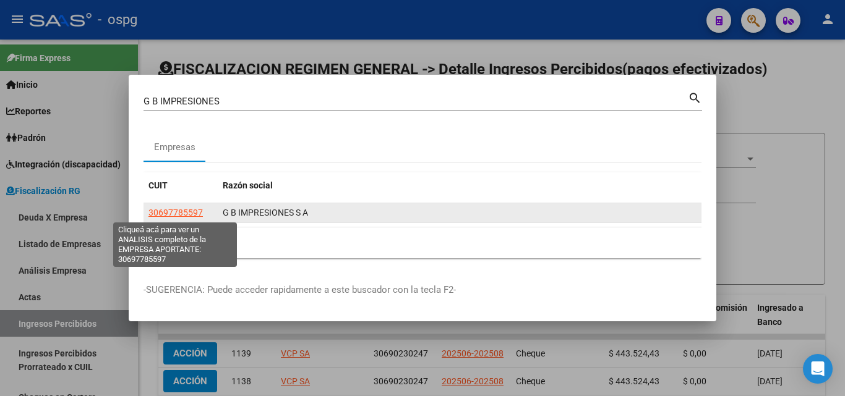
click at [181, 208] on span "30697785597" at bounding box center [175, 213] width 54 height 10
copy span "30697785597"
type textarea "30697785597"
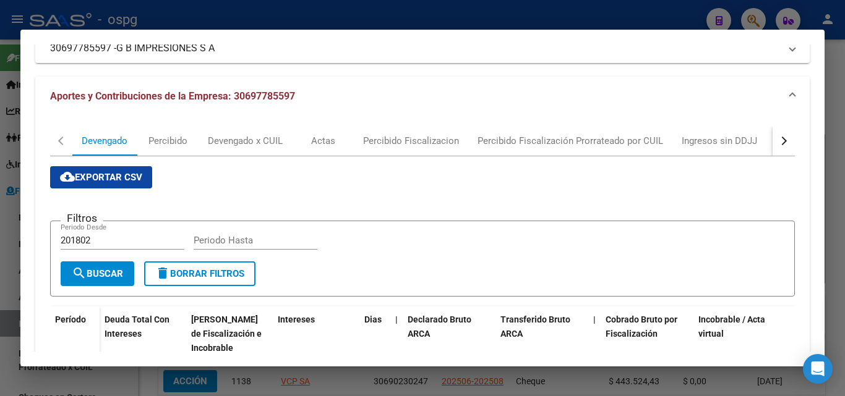
scroll to position [0, 0]
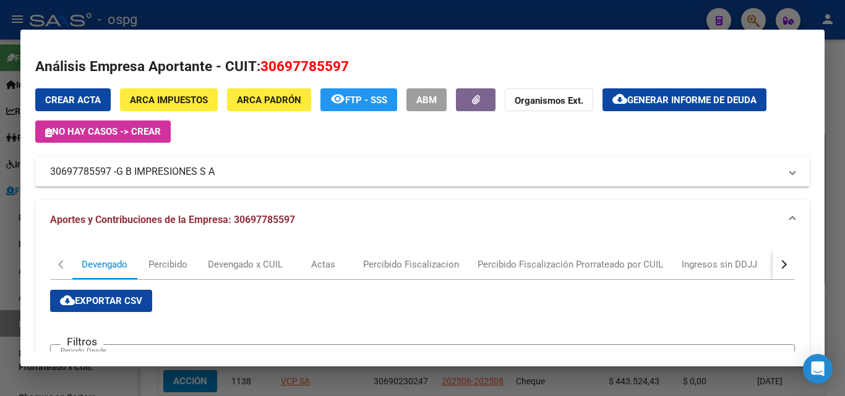
drag, startPoint x: 113, startPoint y: 175, endPoint x: 43, endPoint y: 173, distance: 69.9
click at [43, 173] on mat-expansion-panel-header "30697785597 - G B IMPRESIONES S A" at bounding box center [422, 172] width 774 height 30
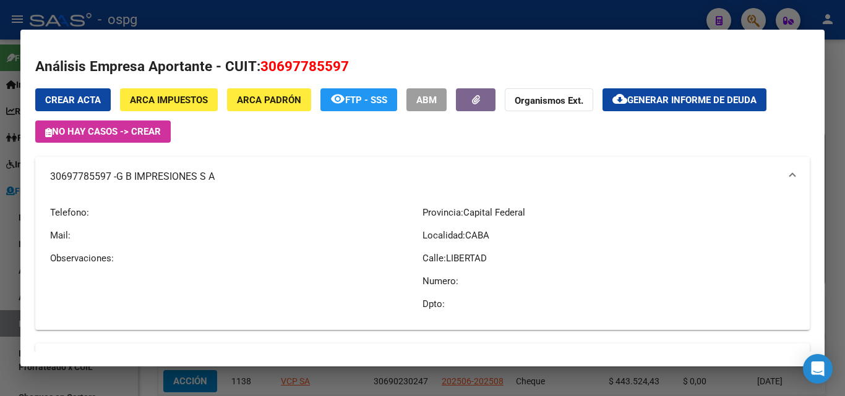
copy mat-panel-title "30697785597"
click at [842, 191] on div at bounding box center [422, 198] width 845 height 396
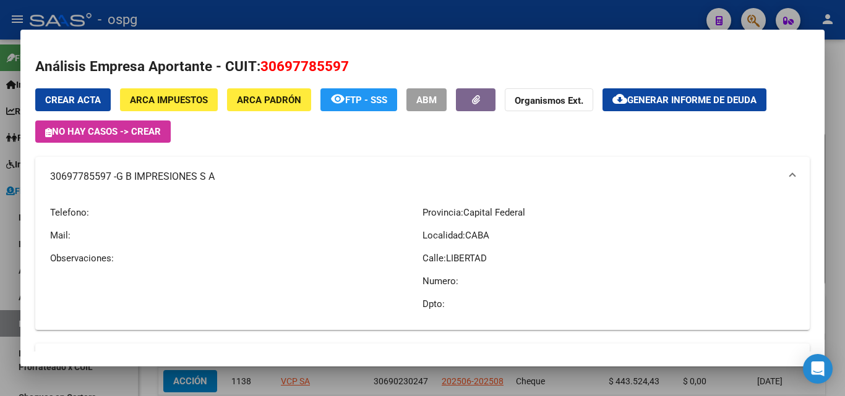
click at [842, 191] on div at bounding box center [422, 198] width 845 height 396
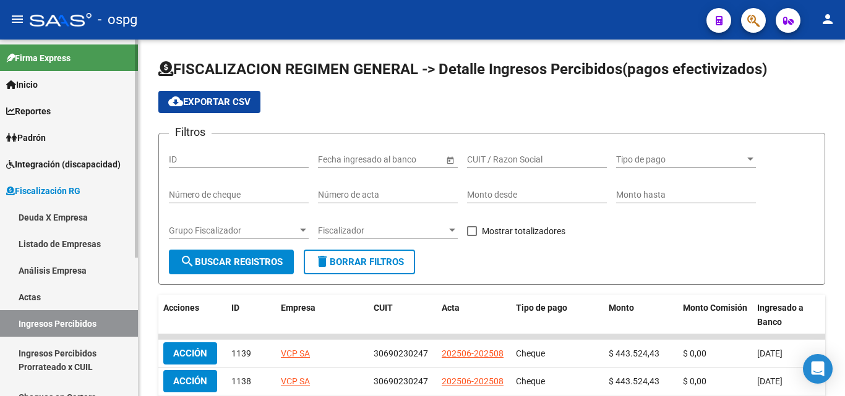
click at [45, 305] on link "Actas" at bounding box center [69, 297] width 138 height 27
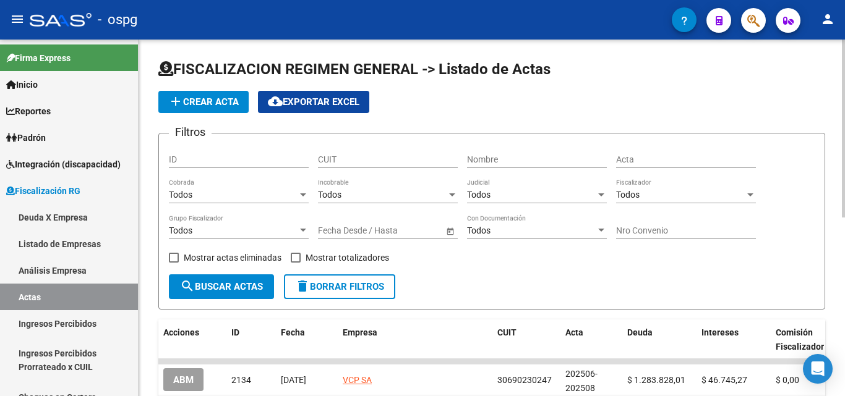
click at [343, 160] on input "CUIT" at bounding box center [388, 160] width 140 height 11
click at [187, 97] on span "add Crear Acta" at bounding box center [203, 101] width 71 height 11
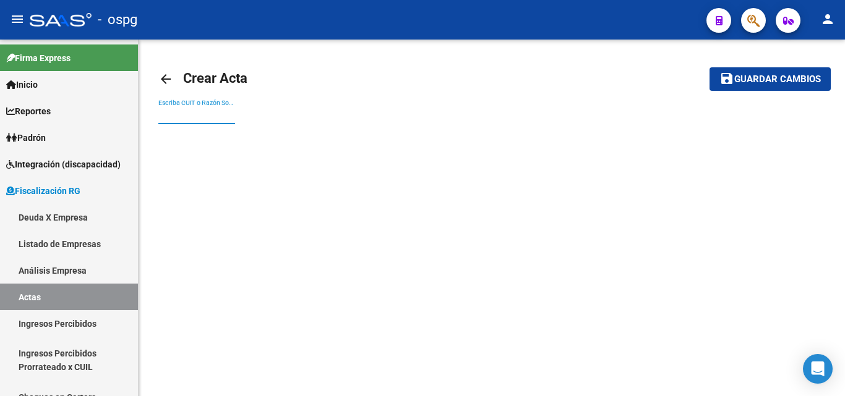
click at [206, 113] on input "Escriba CUIT o Razón Social para buscar" at bounding box center [196, 115] width 77 height 11
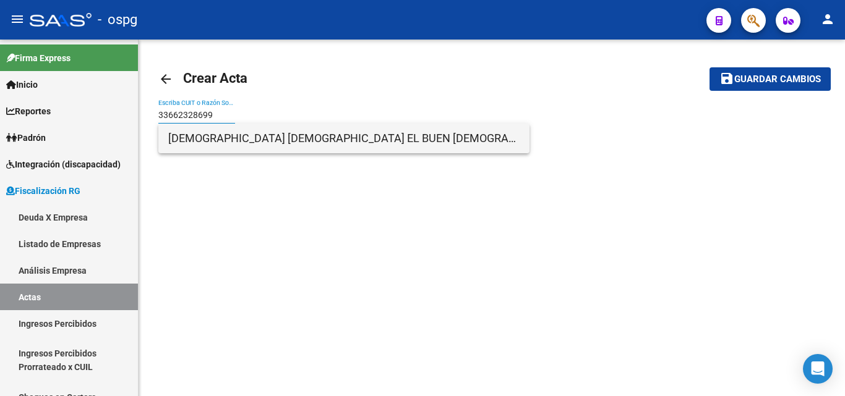
type input "33662328699"
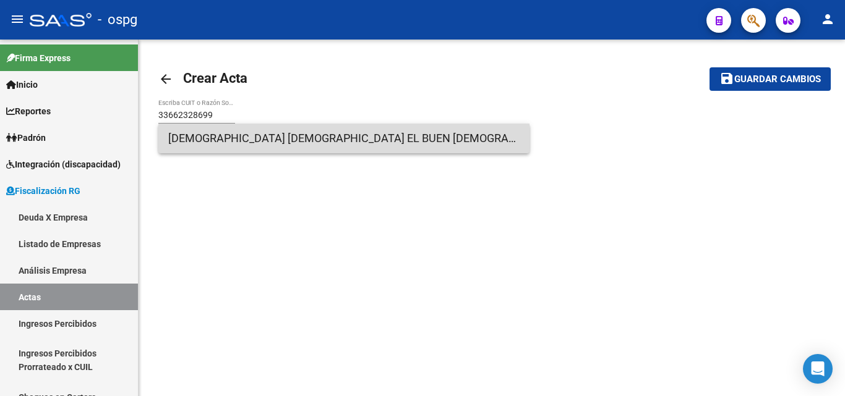
click at [328, 140] on span "[DEMOGRAPHIC_DATA] [DEMOGRAPHIC_DATA] EL BUEN [DEMOGRAPHIC_DATA] [GEOGRAPHIC_DA…" at bounding box center [343, 139] width 351 height 30
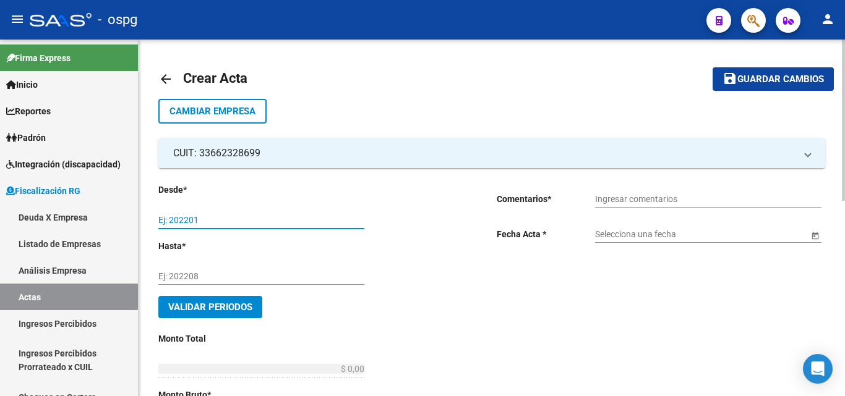
click at [248, 219] on input "Ej: 202201" at bounding box center [261, 220] width 206 height 11
type input "202501"
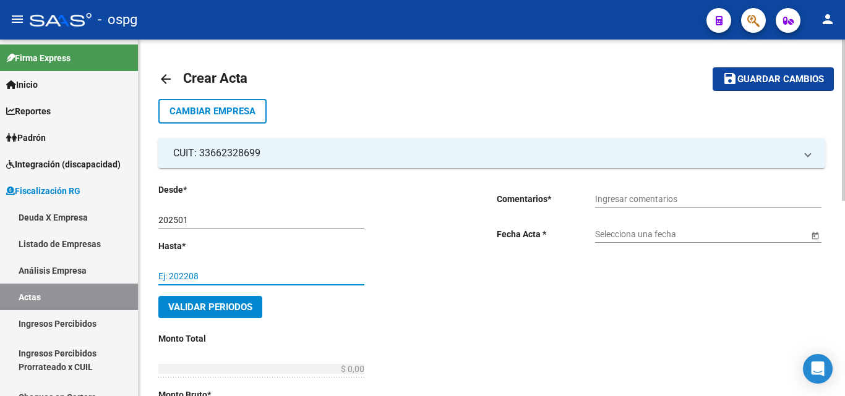
click at [208, 273] on input "Ej: 202208" at bounding box center [261, 277] width 206 height 11
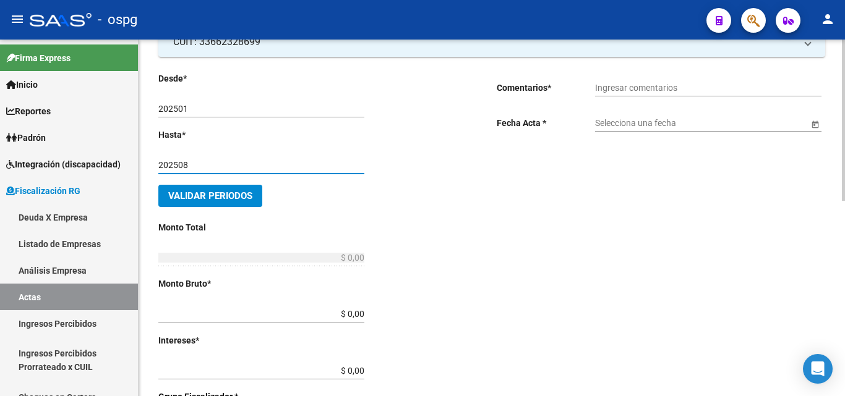
scroll to position [124, 0]
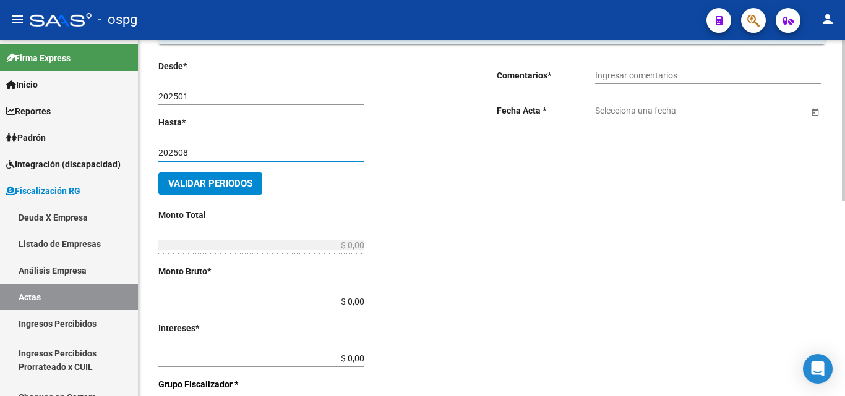
type input "202508"
click at [361, 301] on input "$ 0,00" at bounding box center [261, 302] width 206 height 11
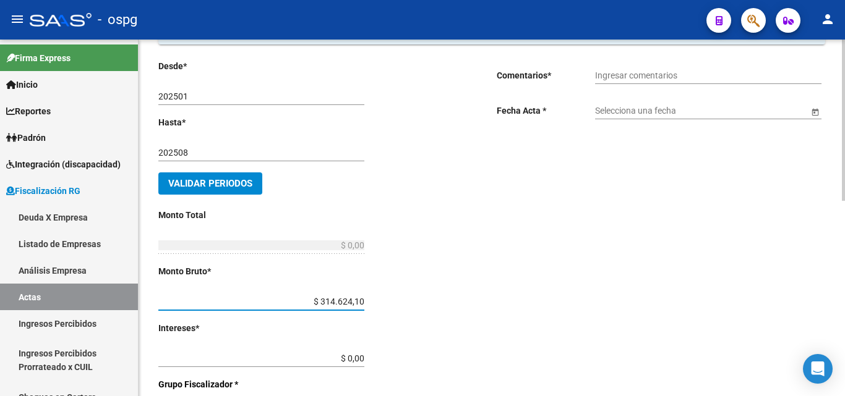
type input "$ 31.462,41"
click at [361, 359] on input "$ 0,00" at bounding box center [261, 359] width 206 height 11
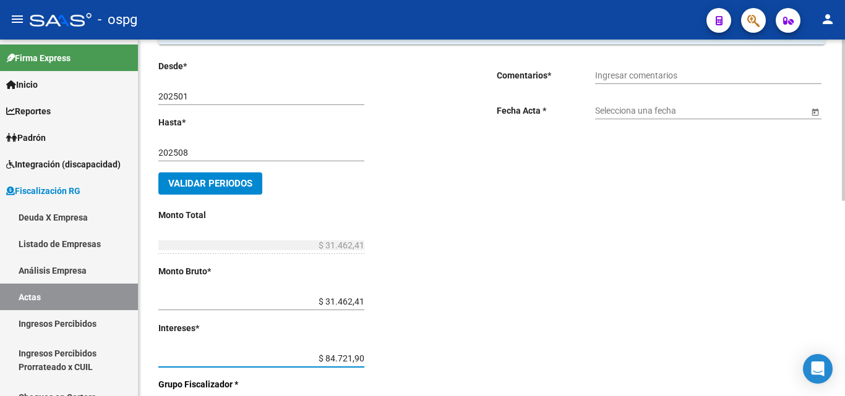
click at [364, 357] on input "$ 84.721,90" at bounding box center [261, 359] width 206 height 11
type input "$ 8.472,19"
type input "$ 39.934,60"
click at [408, 307] on div "Desde * 202501 Ej: 202201 Hasta * 202508 Ej: 202208 Validar Periodos Monto Tota…" at bounding box center [307, 366] width 299 height 615
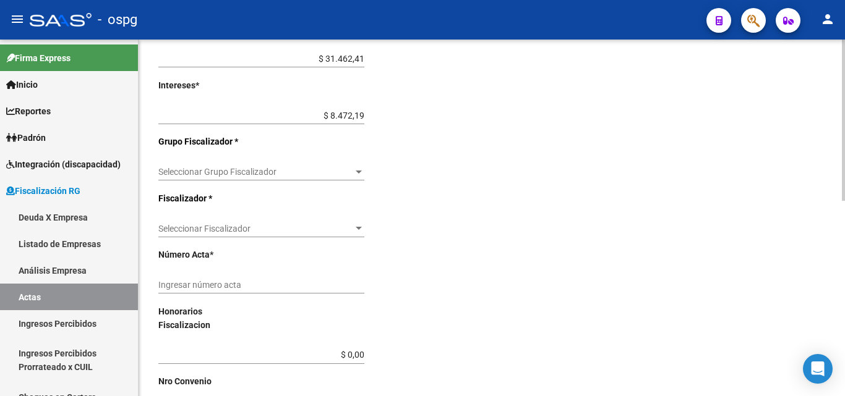
scroll to position [371, 0]
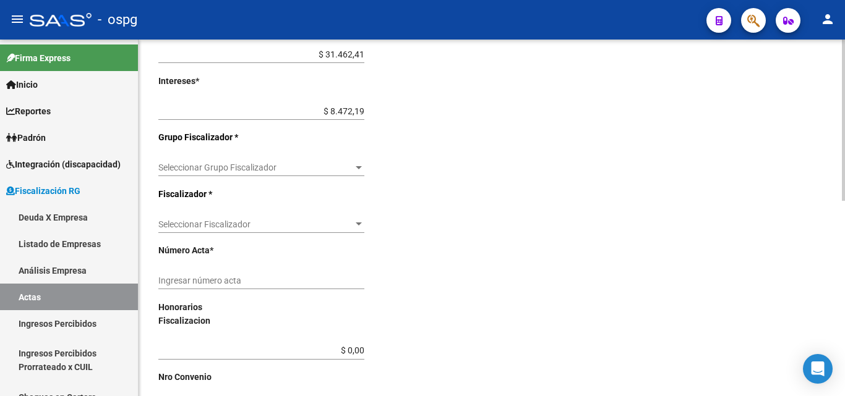
click at [353, 171] on span "Seleccionar Grupo Fiscalizador" at bounding box center [255, 168] width 195 height 11
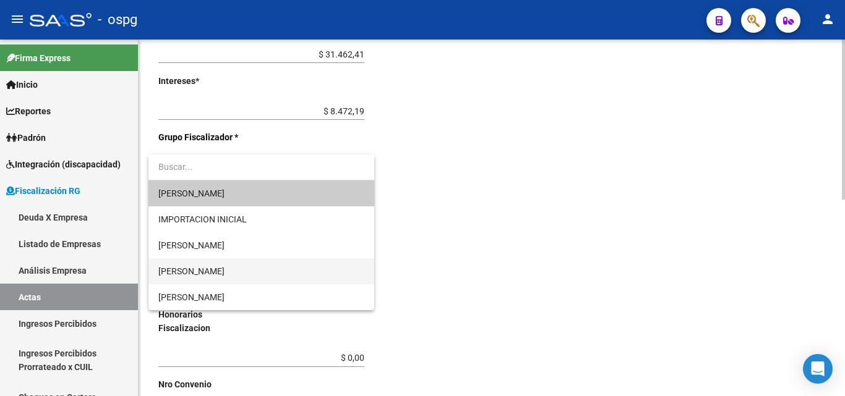
click at [208, 262] on span "[PERSON_NAME]" at bounding box center [261, 272] width 206 height 26
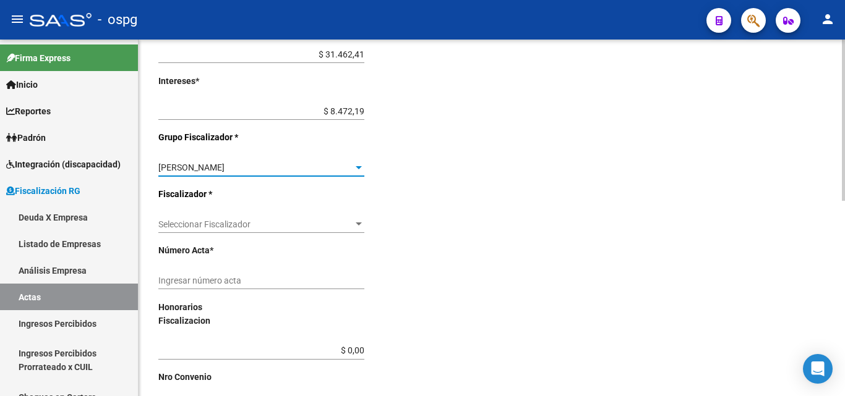
click at [358, 224] on div at bounding box center [359, 224] width 6 height 3
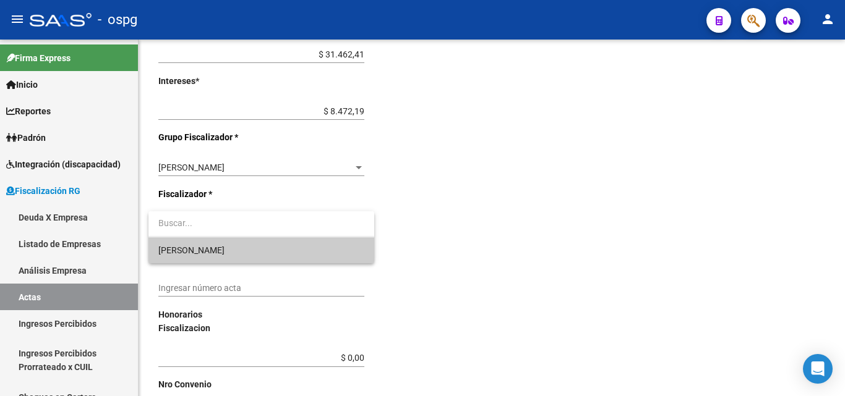
click at [275, 247] on span "[PERSON_NAME]" at bounding box center [261, 251] width 206 height 26
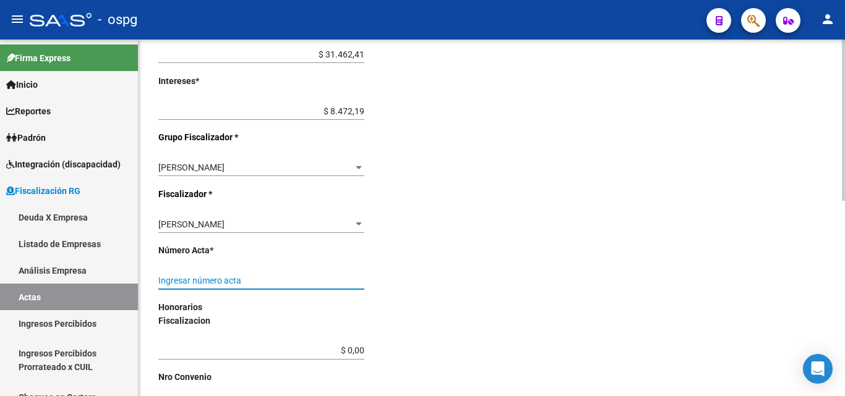
click at [327, 278] on input "Ingresar número acta" at bounding box center [261, 281] width 206 height 11
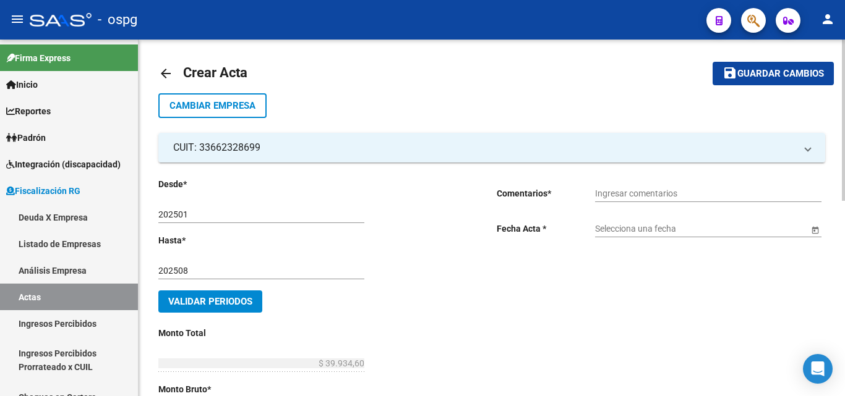
scroll to position [0, 0]
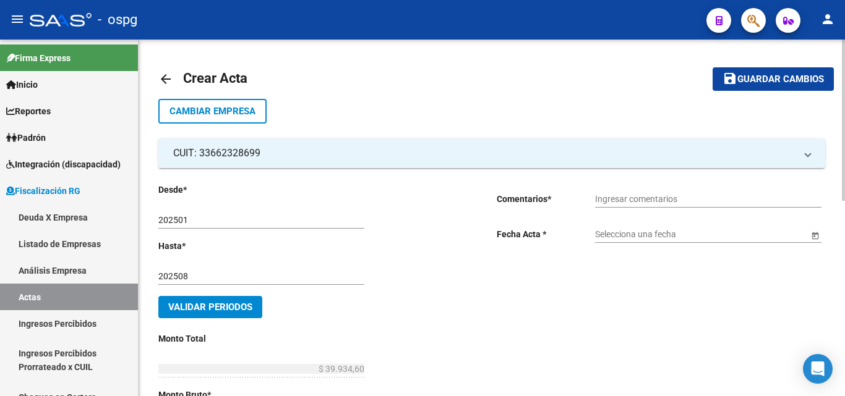
type input "202501-202508"
click at [724, 199] on input "Ingresar comentarios" at bounding box center [708, 199] width 226 height 11
type input "RECIBO 43324"
click at [719, 234] on input "Selecciona una fecha" at bounding box center [701, 234] width 213 height 11
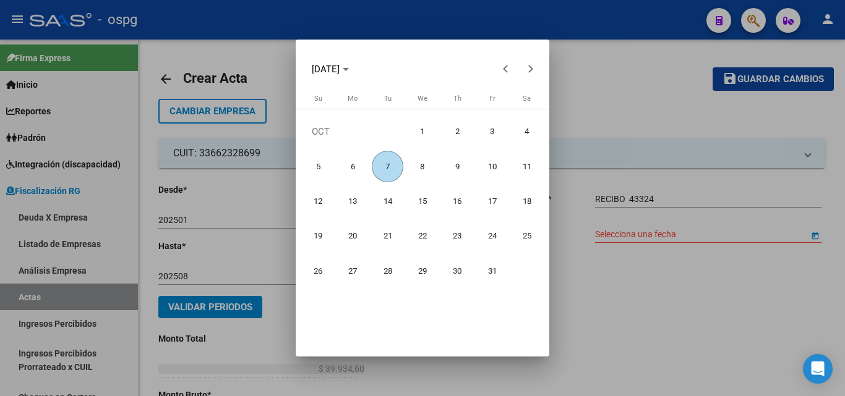
click at [375, 168] on span "7" at bounding box center [388, 167] width 32 height 32
type input "[DATE]"
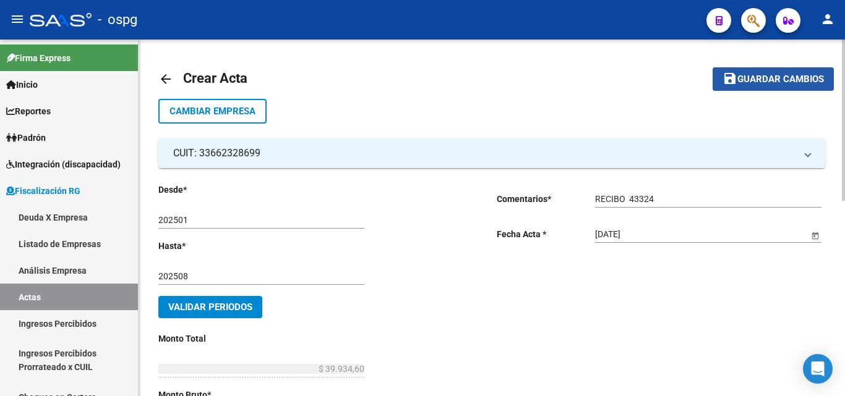
click at [802, 78] on span "Guardar cambios" at bounding box center [780, 79] width 87 height 11
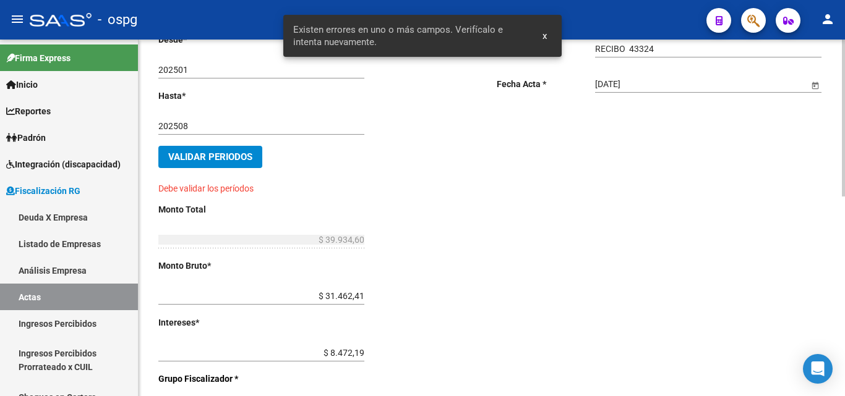
scroll to position [124, 0]
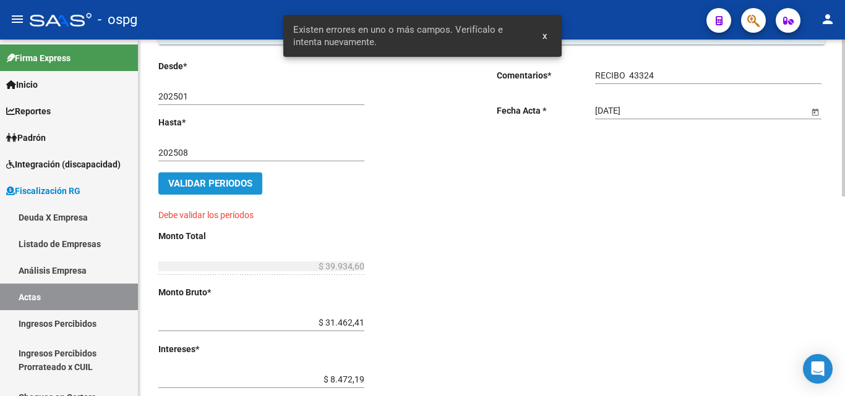
click at [247, 183] on span "Validar Periodos" at bounding box center [210, 183] width 84 height 11
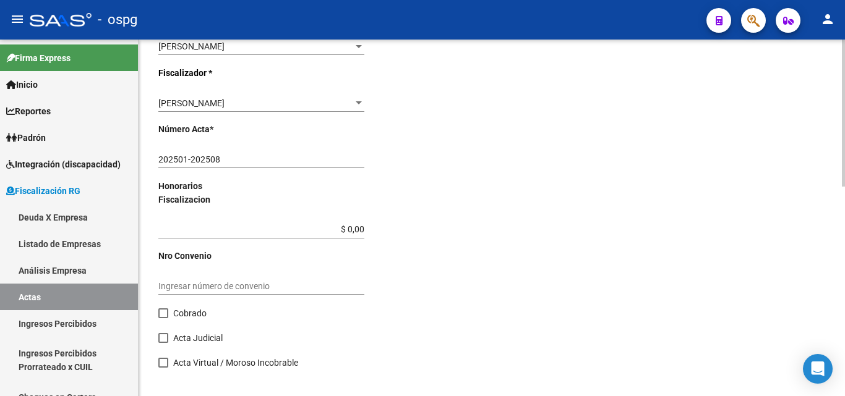
scroll to position [508, 0]
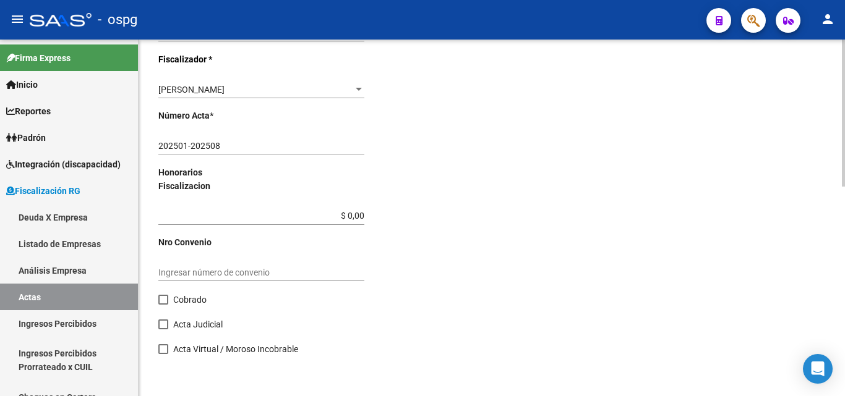
click at [162, 301] on span at bounding box center [163, 300] width 10 height 10
click at [163, 305] on input "Cobrado" at bounding box center [163, 305] width 1 height 1
checkbox input "true"
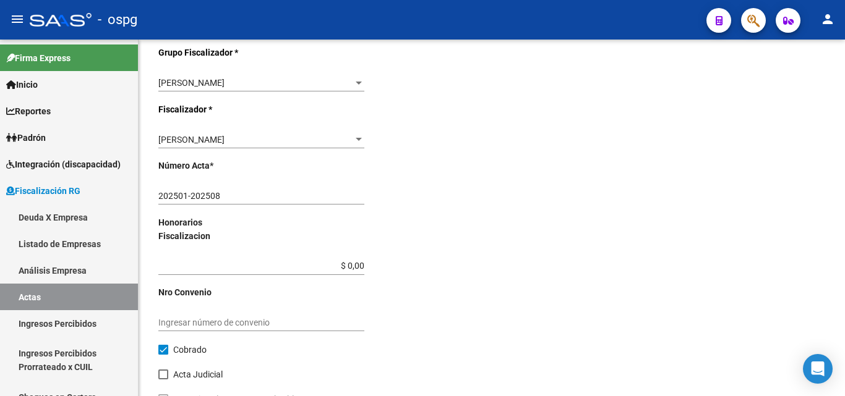
scroll to position [703, 0]
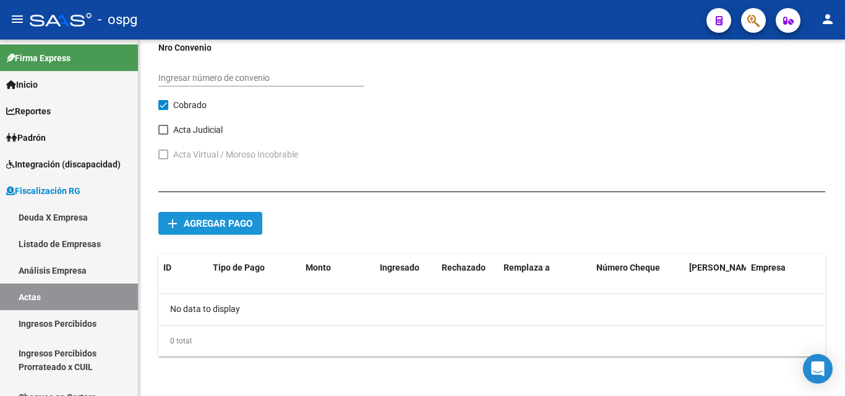
click at [207, 218] on span "Agregar pago" at bounding box center [218, 223] width 69 height 11
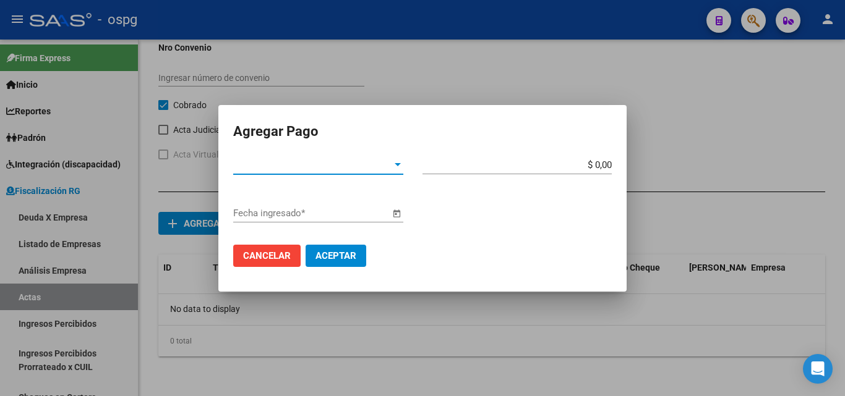
click at [393, 166] on div at bounding box center [397, 165] width 11 height 10
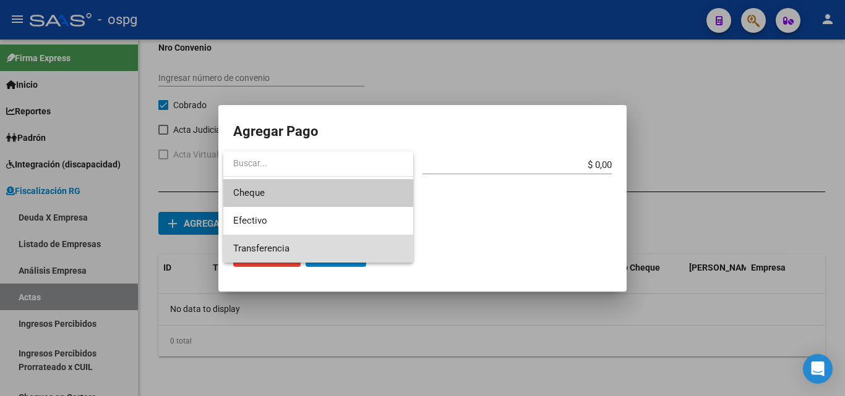
click at [302, 246] on span "Transferencia" at bounding box center [318, 249] width 170 height 28
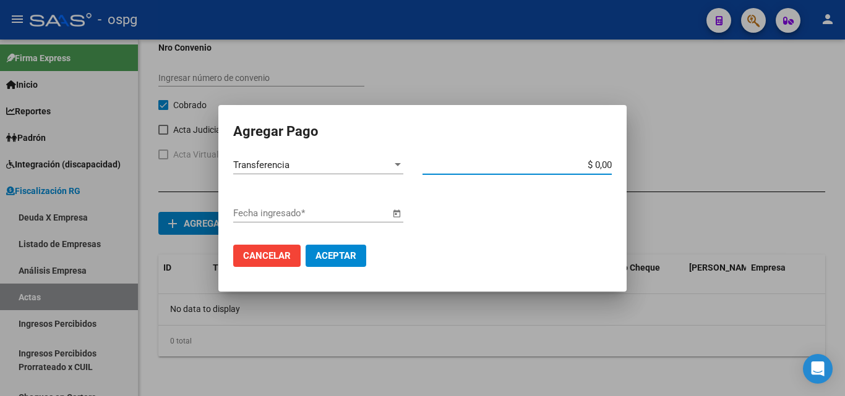
click at [605, 163] on input "$ 0,00" at bounding box center [516, 165] width 189 height 11
type input "$ 39.934,60"
click at [387, 215] on span "Open calendar" at bounding box center [397, 214] width 30 height 30
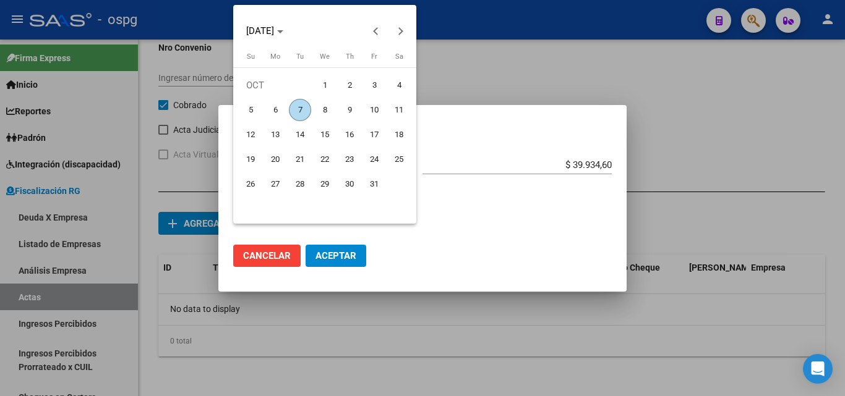
click at [301, 106] on span "7" at bounding box center [300, 110] width 22 height 22
type input "[DATE]"
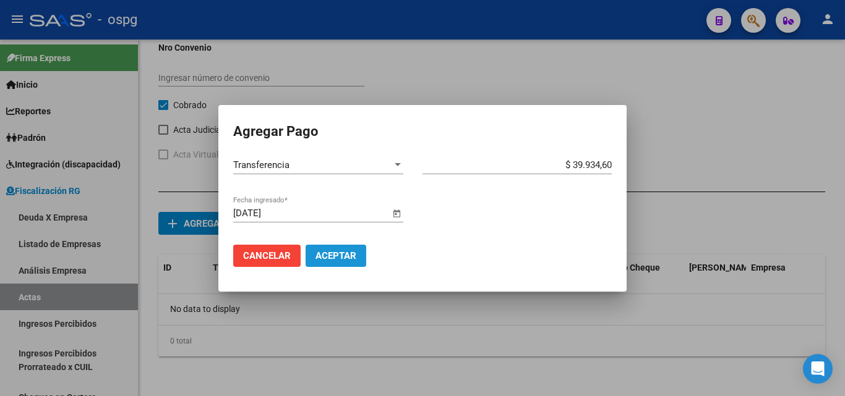
click at [346, 252] on span "Aceptar" at bounding box center [335, 256] width 41 height 11
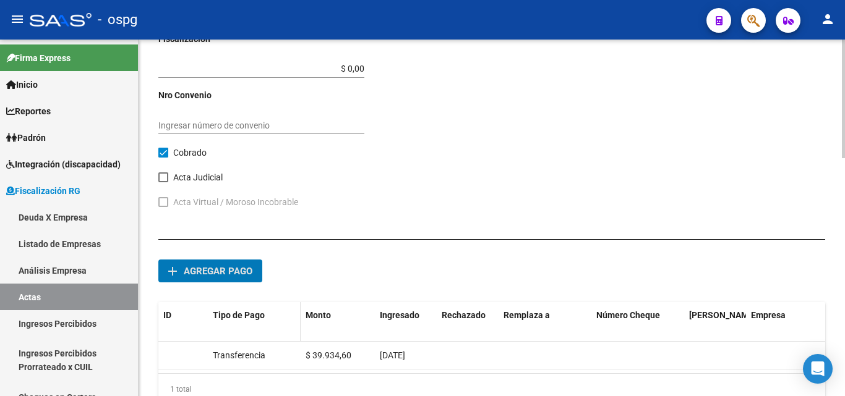
scroll to position [714, 0]
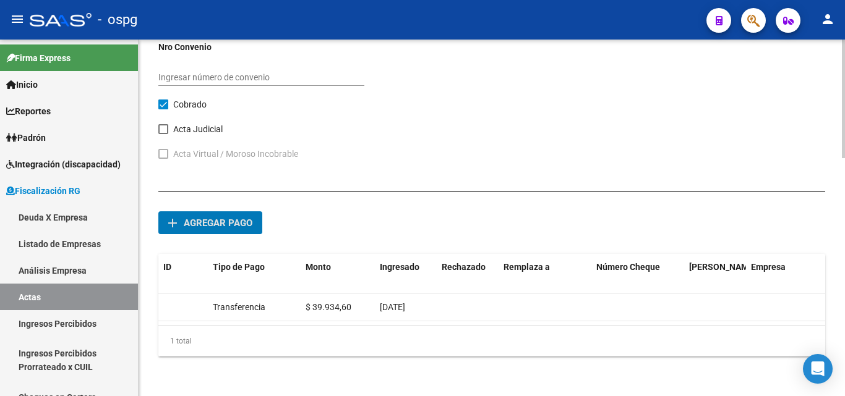
click at [218, 218] on span "Agregar pago" at bounding box center [218, 223] width 69 height 11
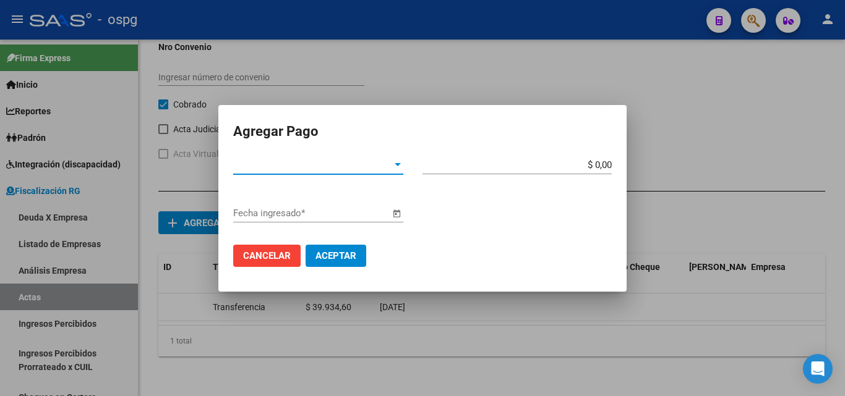
click at [275, 253] on span "Cancelar" at bounding box center [267, 256] width 48 height 11
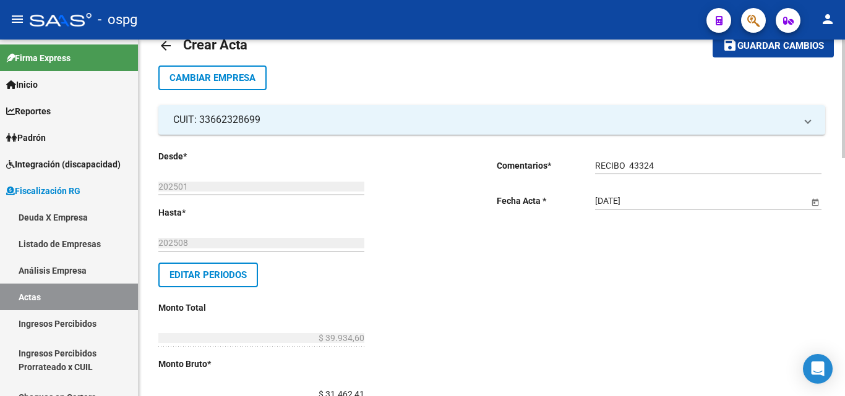
scroll to position [0, 0]
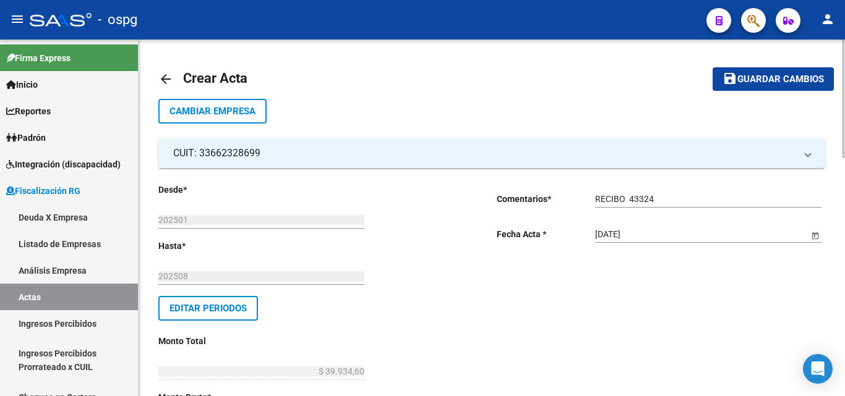
click at [755, 84] on span "Guardar cambios" at bounding box center [780, 79] width 87 height 11
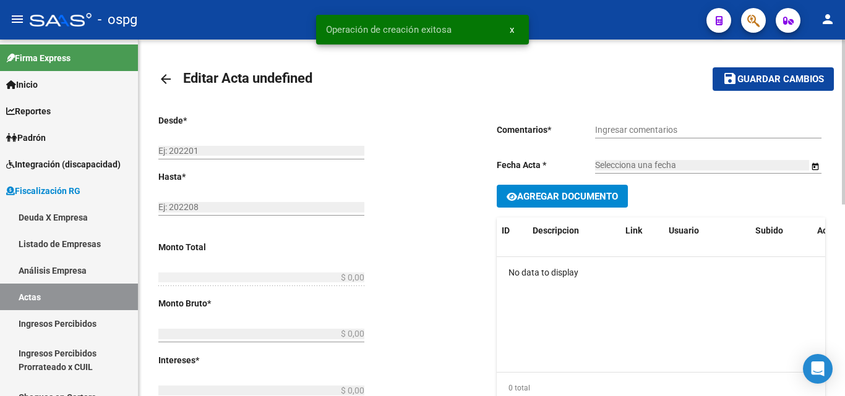
type input "202501"
type input "202508"
type input "$ 39.934,60"
type input "$ 31.462,41"
type input "$ 8.472,19"
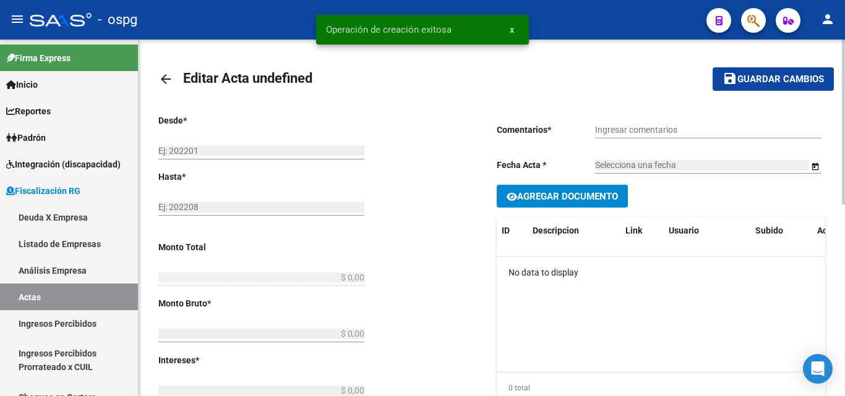
type input "202501-202508"
checkbox input "true"
type input "RECIBO 43324"
type input "[DATE]"
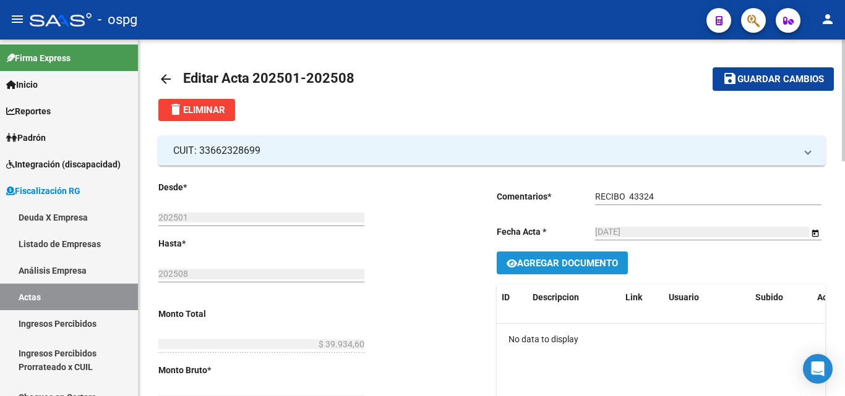
click at [596, 258] on span "Agregar Documento" at bounding box center [567, 263] width 101 height 11
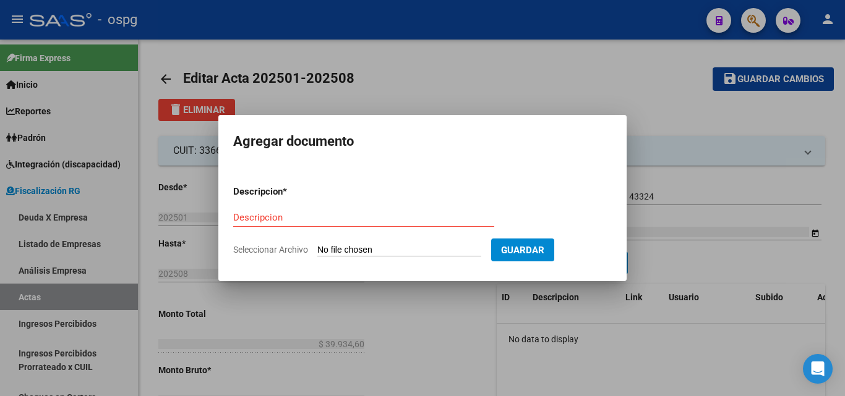
click at [590, 59] on div at bounding box center [422, 198] width 845 height 396
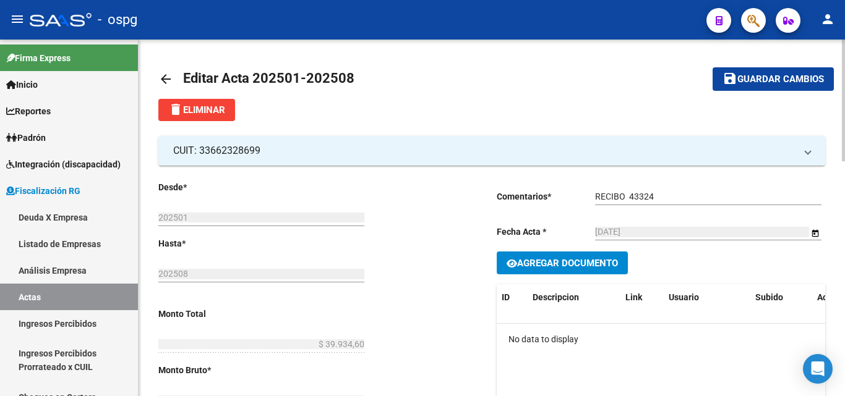
click at [774, 70] on button "save Guardar cambios" at bounding box center [773, 78] width 121 height 23
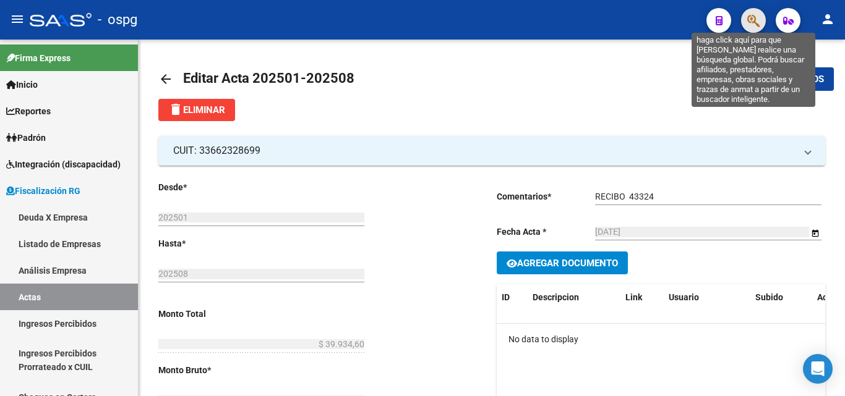
click at [750, 22] on icon "button" at bounding box center [753, 21] width 12 height 14
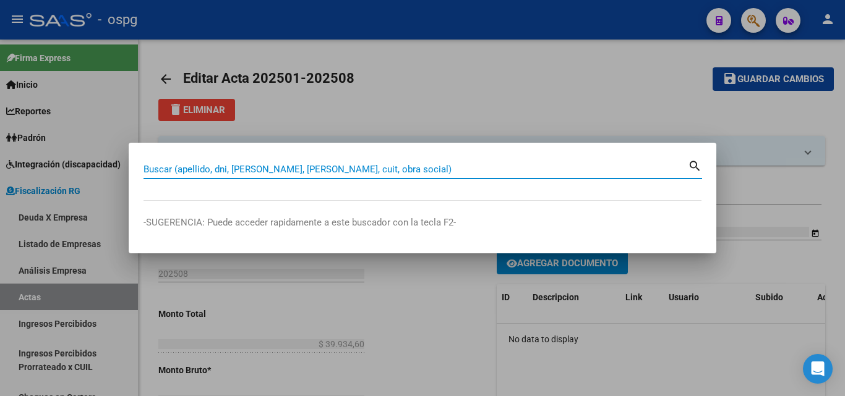
click at [278, 168] on input "Buscar (apellido, dni, [PERSON_NAME], [PERSON_NAME], cuit, obra social)" at bounding box center [415, 169] width 544 height 11
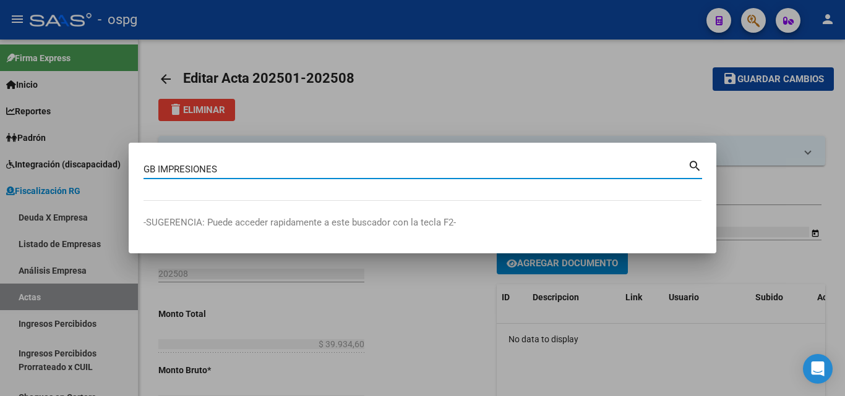
type input "GB IMPRESIONES"
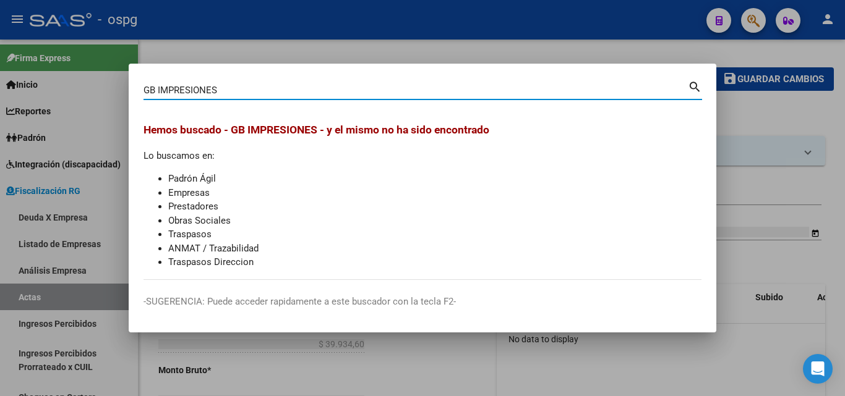
click at [790, 107] on div at bounding box center [422, 198] width 845 height 396
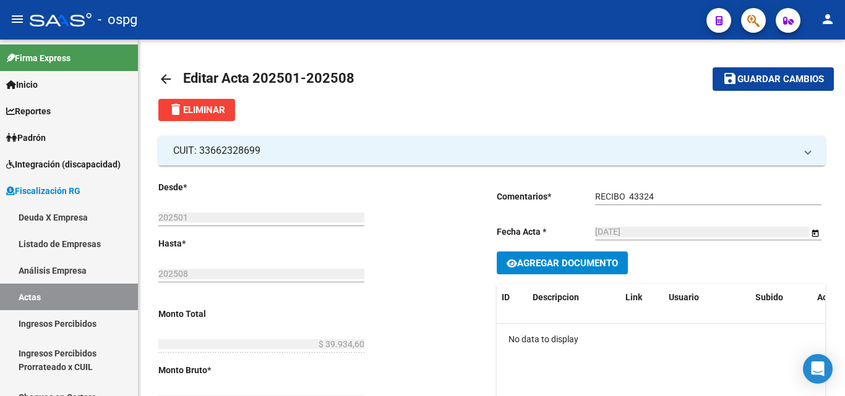
click at [764, 22] on button "button" at bounding box center [753, 20] width 25 height 25
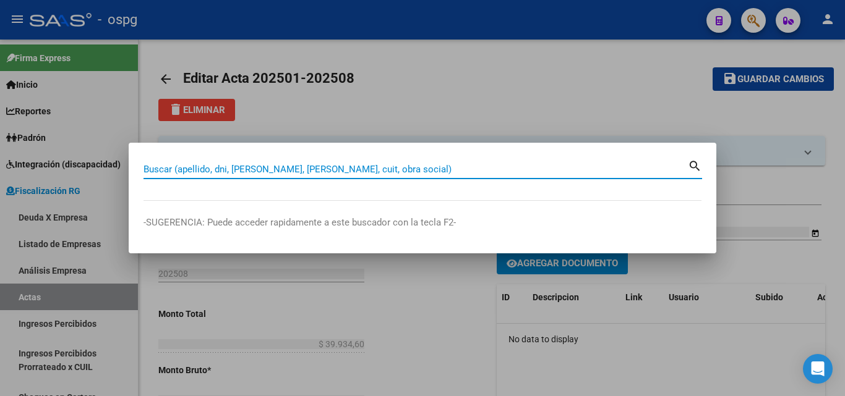
click at [244, 170] on input "Buscar (apellido, dni, [PERSON_NAME], [PERSON_NAME], cuit, obra social)" at bounding box center [415, 169] width 544 height 11
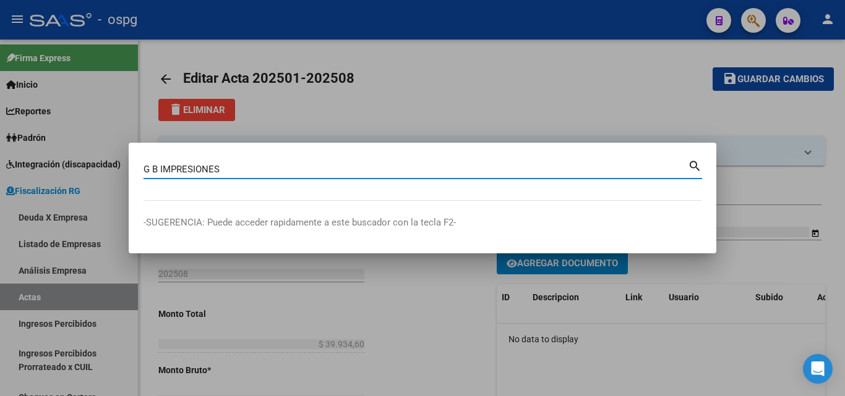
type input "G B IMPRESIONES"
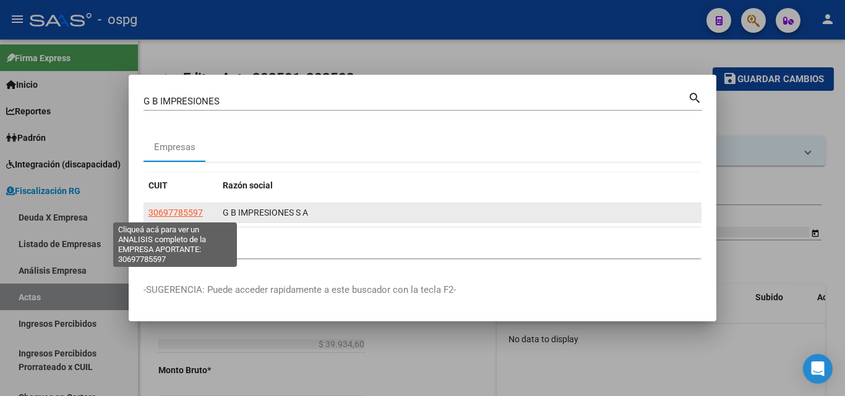
click at [171, 211] on span "30697785597" at bounding box center [175, 213] width 54 height 10
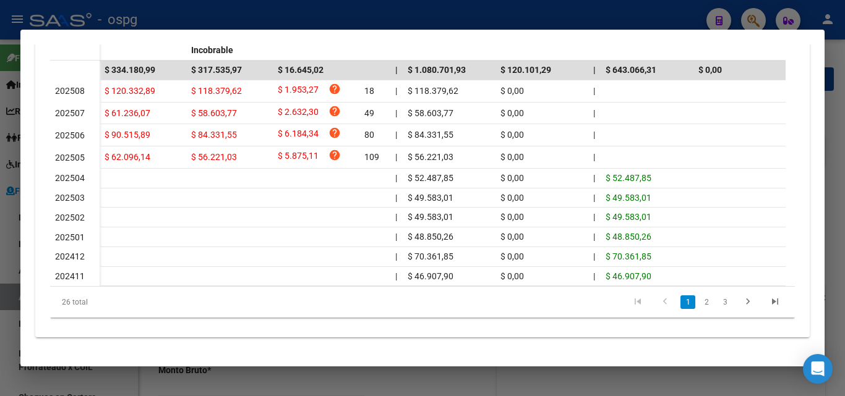
scroll to position [434, 0]
click at [700, 305] on link "2" at bounding box center [706, 303] width 15 height 14
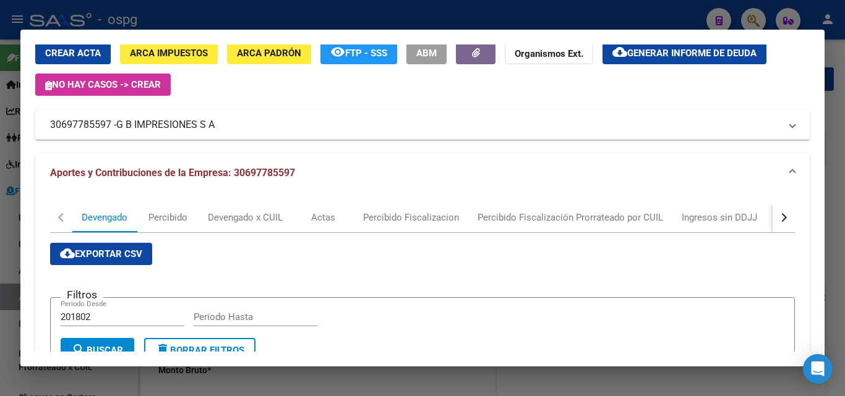
scroll to position [0, 0]
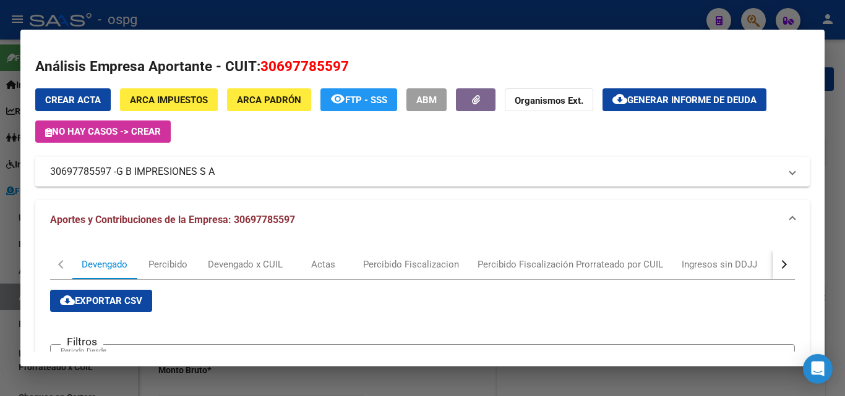
drag, startPoint x: 111, startPoint y: 174, endPoint x: 46, endPoint y: 175, distance: 65.0
click at [46, 175] on mat-expansion-panel-header "30697785597 - G B IMPRESIONES S A" at bounding box center [422, 172] width 774 height 30
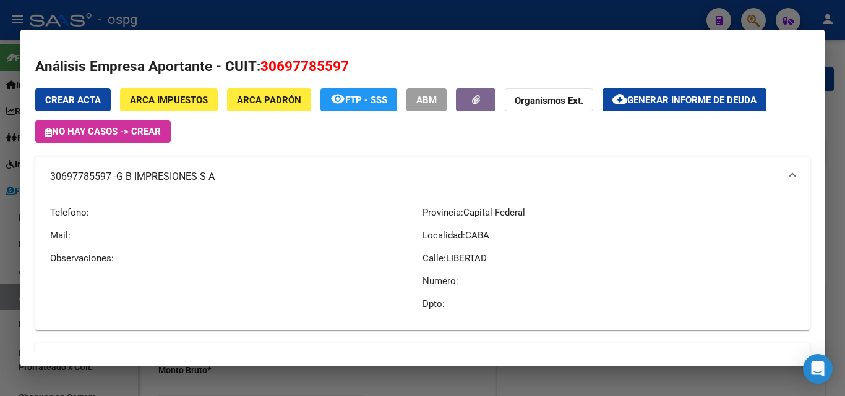
copy mat-panel-title "30697785597"
click at [0, 272] on div at bounding box center [422, 198] width 845 height 396
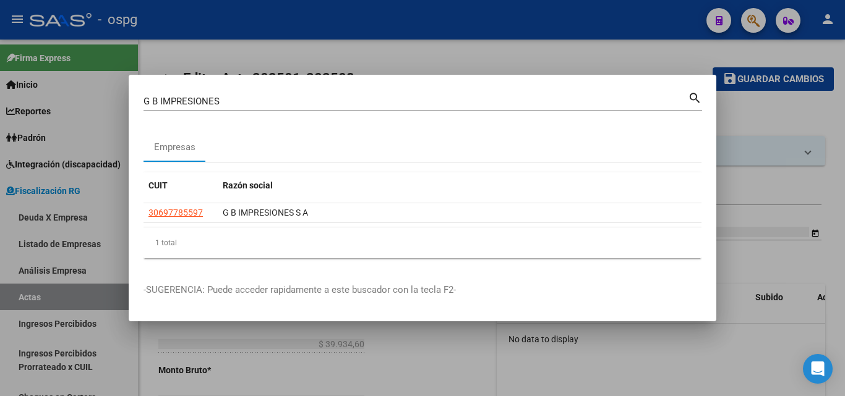
click at [327, 361] on div at bounding box center [422, 198] width 845 height 396
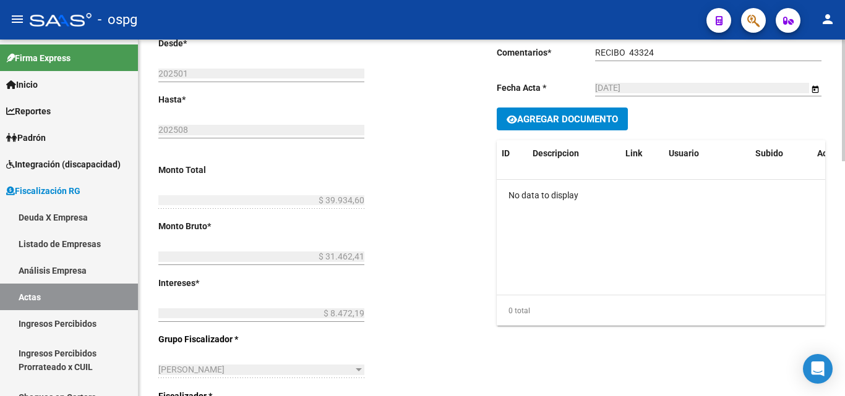
scroll to position [6, 0]
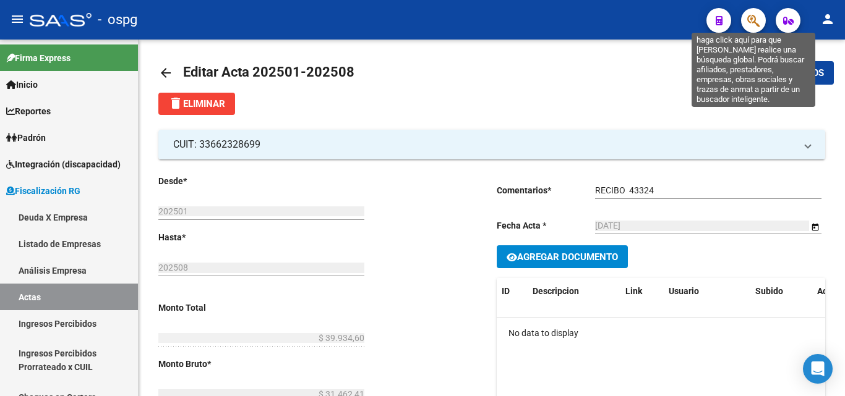
click at [757, 24] on icon "button" at bounding box center [753, 21] width 12 height 14
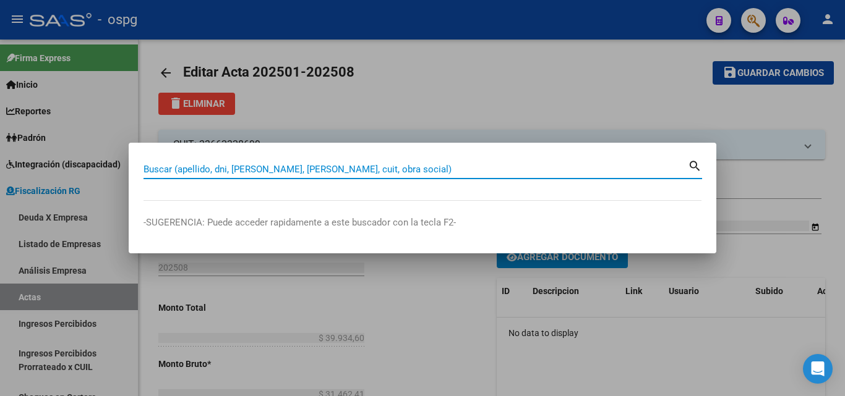
click at [345, 164] on input "Buscar (apellido, dni, [PERSON_NAME], [PERSON_NAME], cuit, obra social)" at bounding box center [415, 169] width 544 height 11
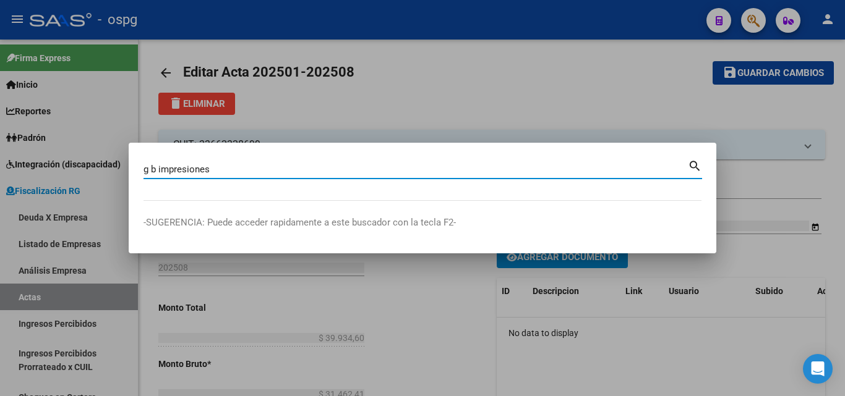
type input "g b impresiones"
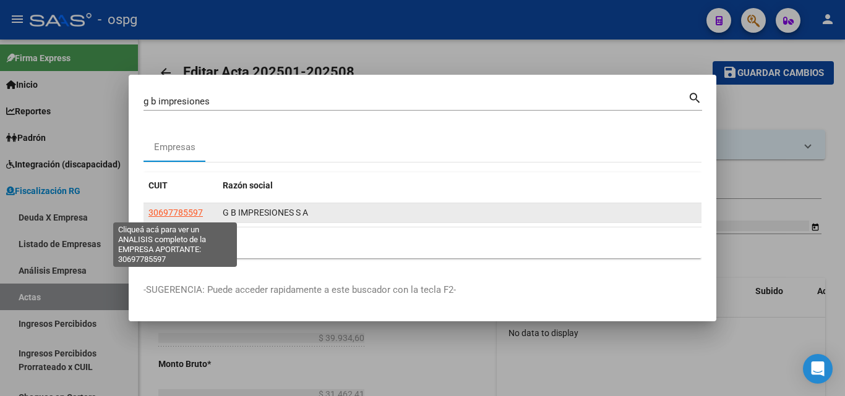
click at [182, 215] on span "30697785597" at bounding box center [175, 213] width 54 height 10
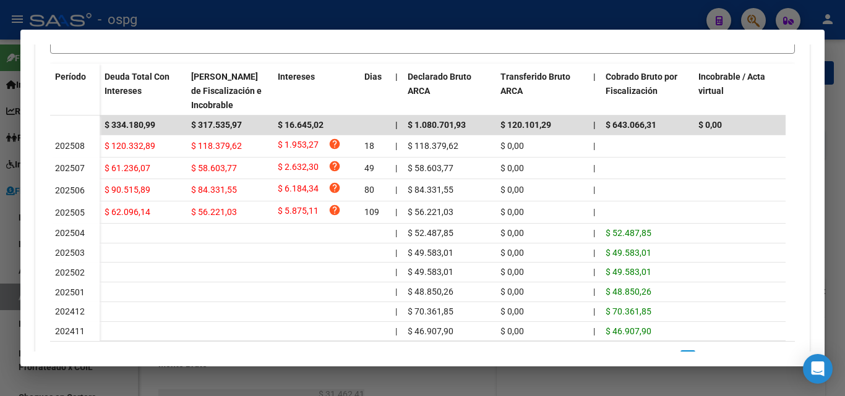
scroll to position [371, 0]
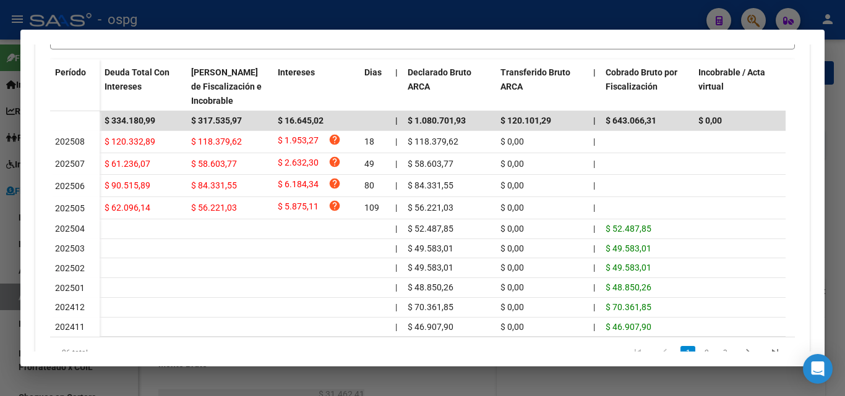
click at [0, 296] on div at bounding box center [422, 198] width 845 height 396
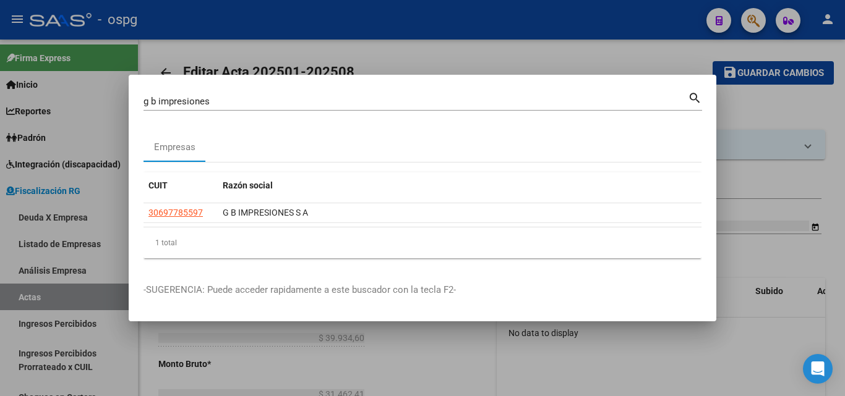
click at [779, 191] on div at bounding box center [422, 198] width 845 height 396
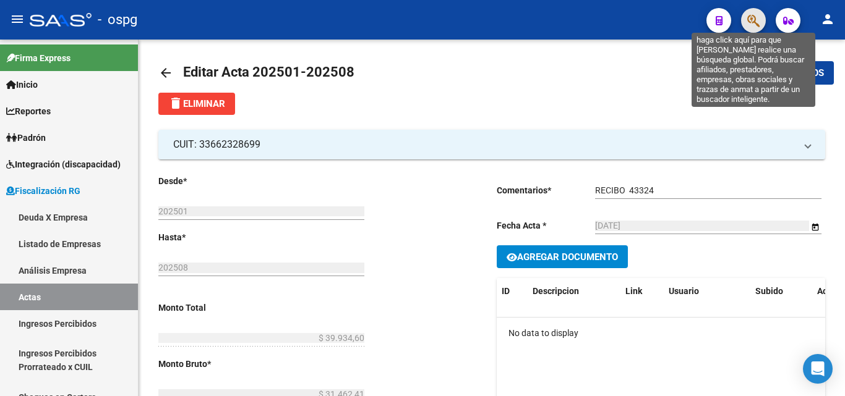
click at [747, 25] on icon "button" at bounding box center [753, 21] width 12 height 14
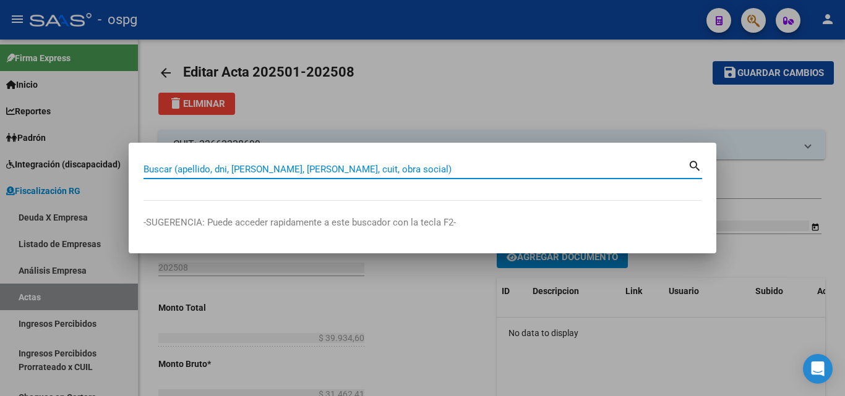
click at [252, 168] on input "Buscar (apellido, dni, [PERSON_NAME], [PERSON_NAME], cuit, obra social)" at bounding box center [415, 169] width 544 height 11
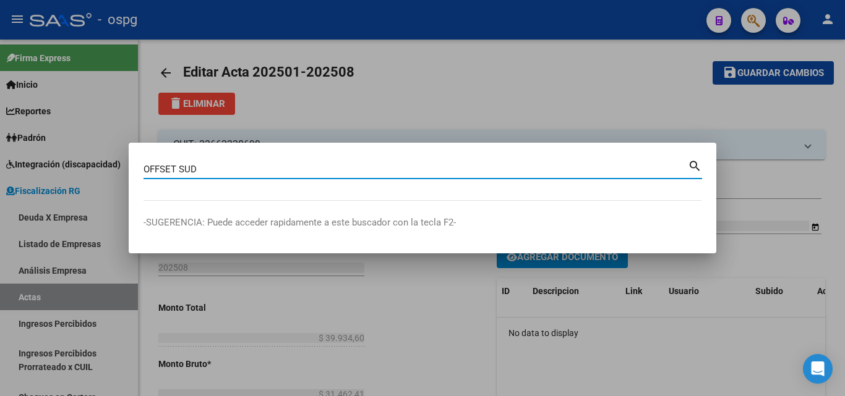
type input "OFFSET SUD"
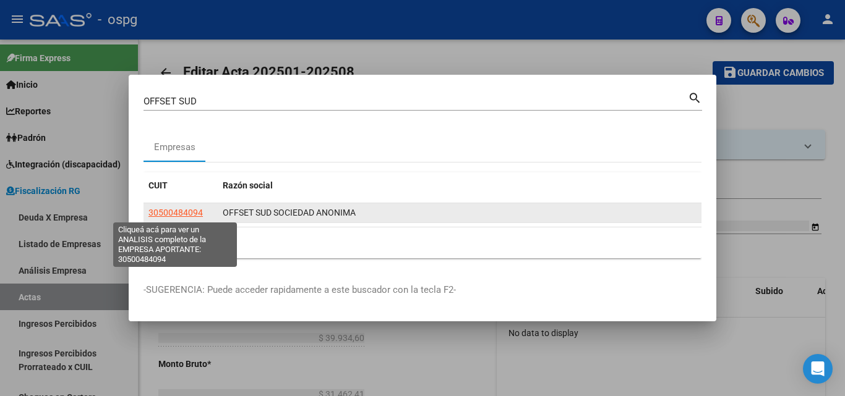
click at [170, 213] on span "30500484094" at bounding box center [175, 213] width 54 height 10
type textarea "30500484094"
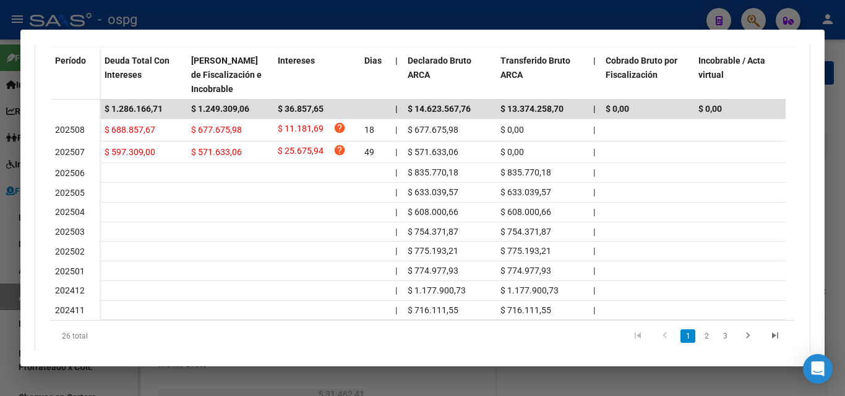
scroll to position [427, 0]
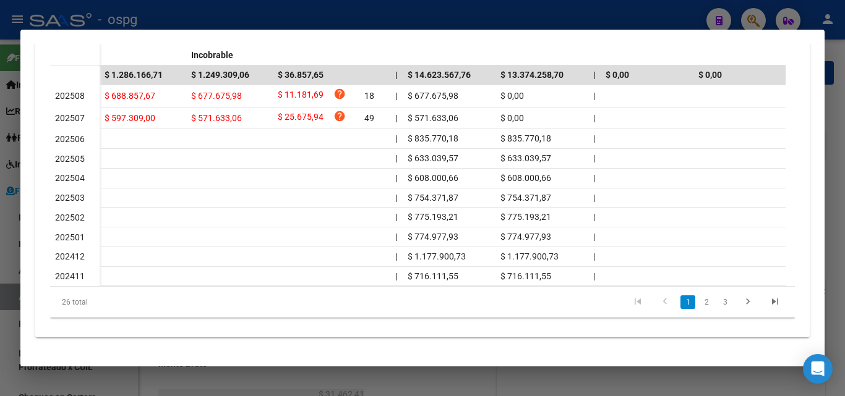
click at [2, 341] on div at bounding box center [422, 198] width 845 height 396
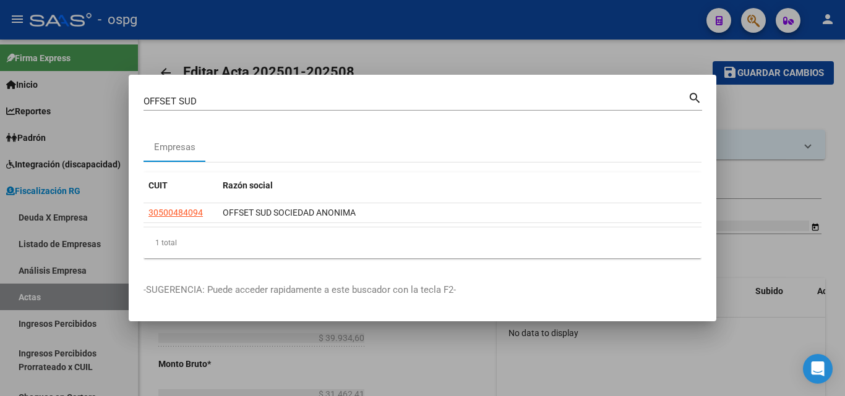
click at [769, 105] on div at bounding box center [422, 198] width 845 height 396
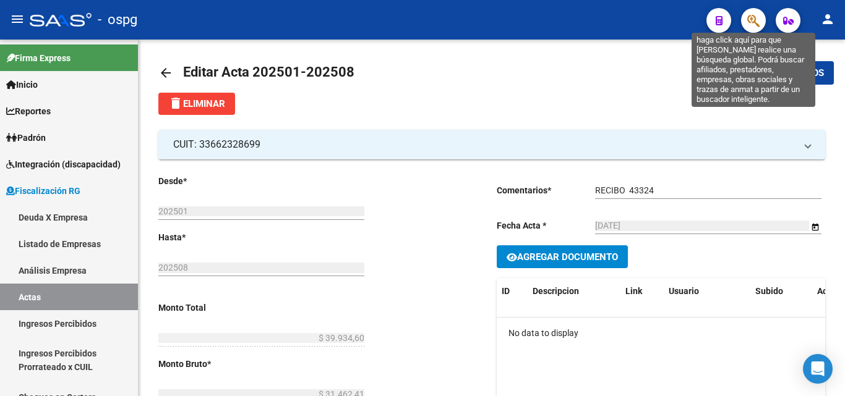
click at [755, 15] on icon "button" at bounding box center [753, 21] width 12 height 14
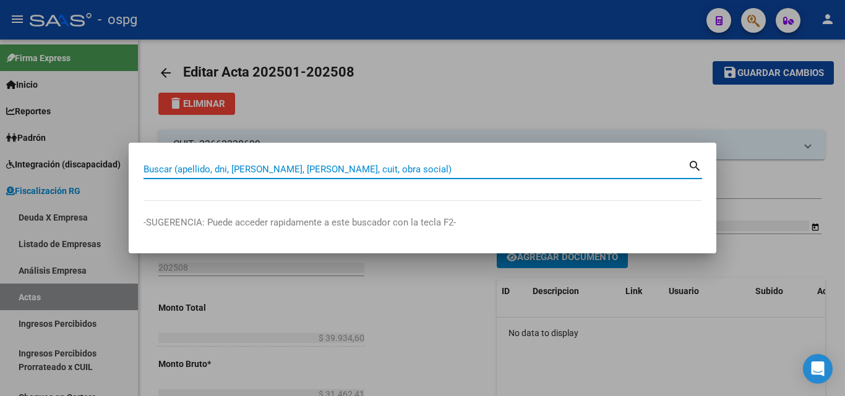
click at [246, 165] on input "Buscar (apellido, dni, [PERSON_NAME], [PERSON_NAME], cuit, obra social)" at bounding box center [415, 169] width 544 height 11
paste input "EHKAT"
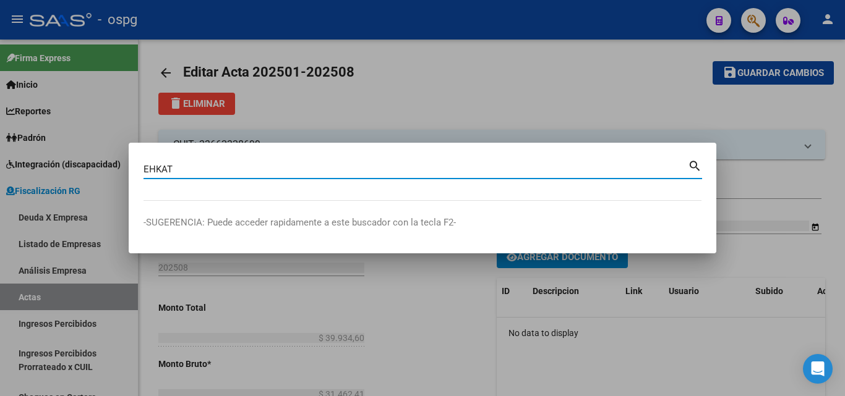
type input "EHKAT"
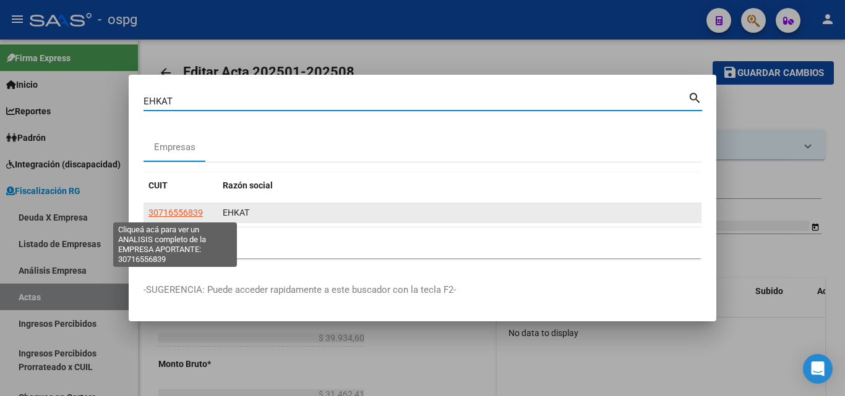
click at [166, 205] on datatable-body-cell "30716556839" at bounding box center [180, 212] width 74 height 19
click at [169, 212] on span "30716556839" at bounding box center [175, 213] width 54 height 10
type textarea "30716556839"
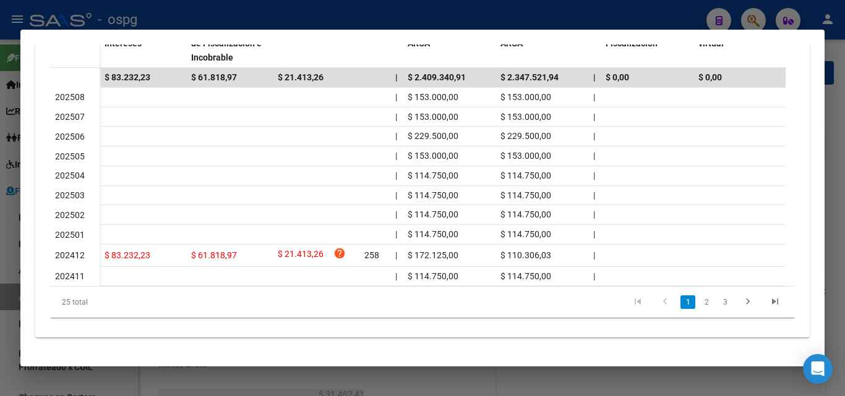
scroll to position [424, 0]
click at [4, 297] on div at bounding box center [422, 198] width 845 height 396
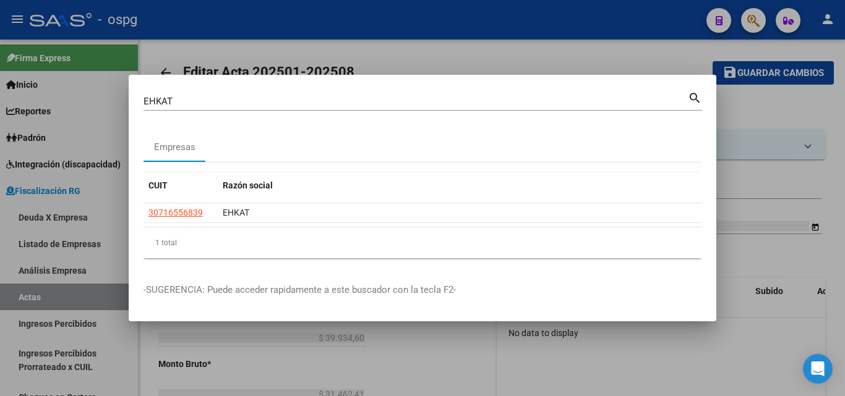
click at [454, 53] on div at bounding box center [422, 198] width 845 height 396
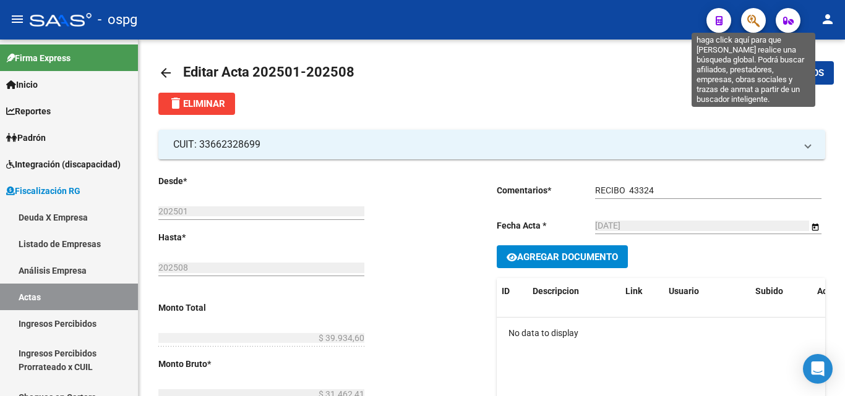
click at [749, 24] on icon "button" at bounding box center [753, 21] width 12 height 14
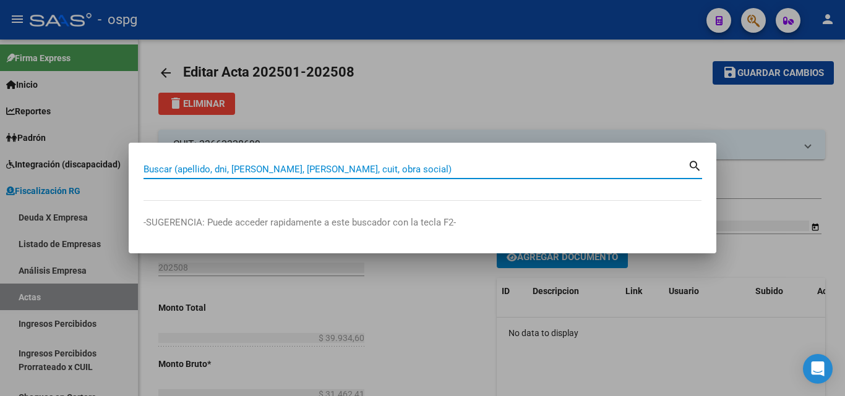
click at [273, 168] on input "Buscar (apellido, dni, [PERSON_NAME], [PERSON_NAME], cuit, obra social)" at bounding box center [415, 169] width 544 height 11
paste input "20-22866427-9"
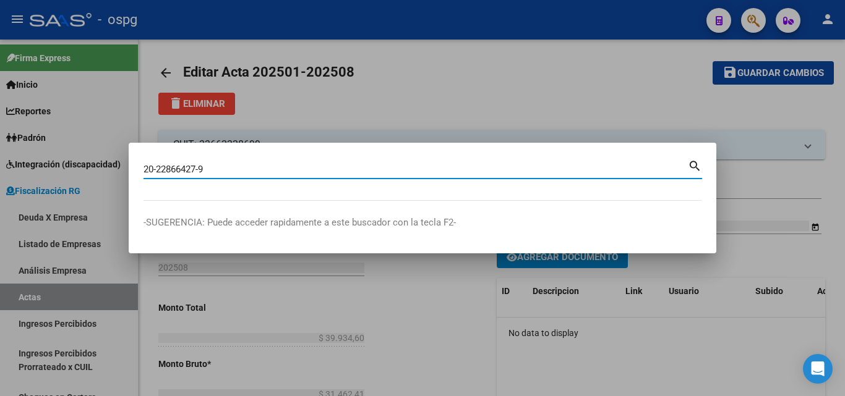
type input "20228664279"
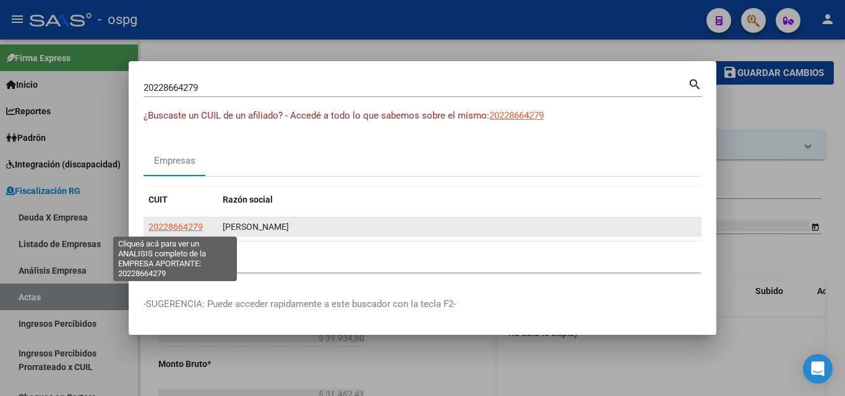
click at [176, 228] on span "20228664279" at bounding box center [175, 227] width 54 height 10
type textarea "20228664279"
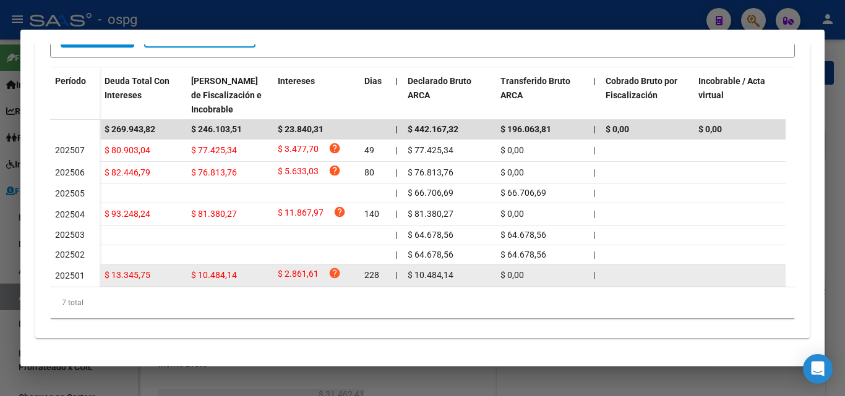
scroll to position [124, 0]
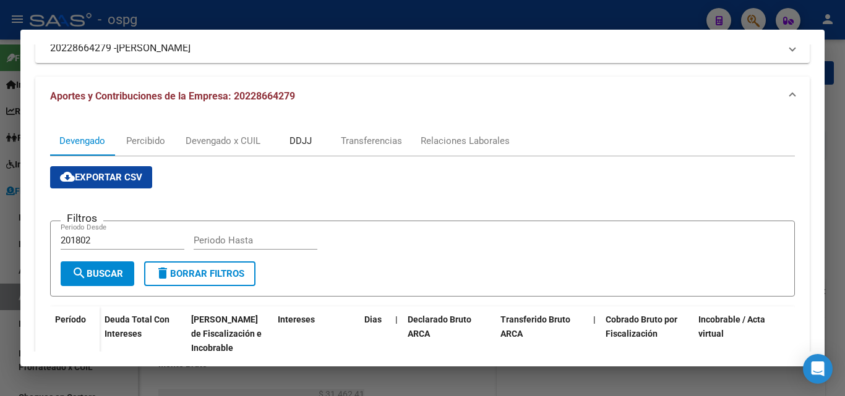
click at [322, 137] on div "DDJJ" at bounding box center [301, 141] width 62 height 30
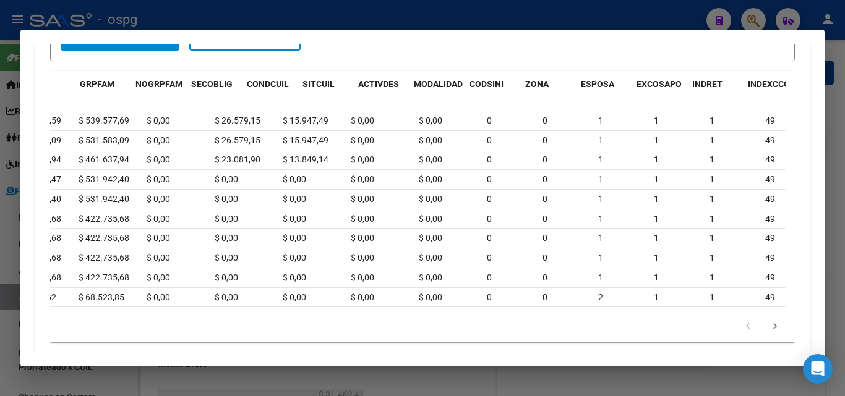
scroll to position [0, 0]
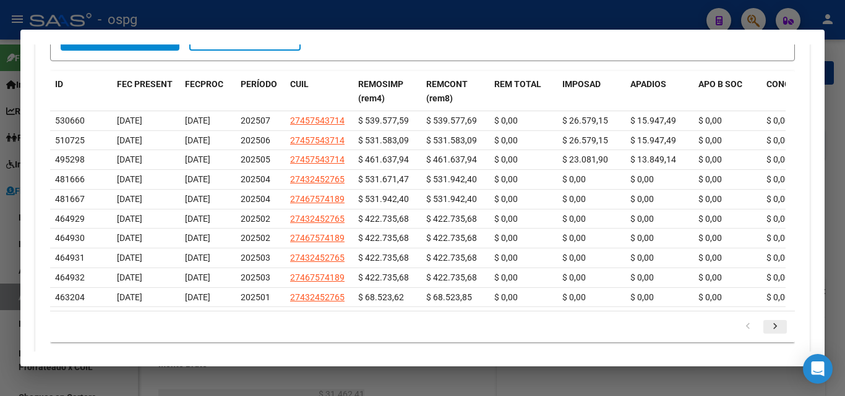
click at [774, 334] on link "go to next page" at bounding box center [775, 327] width 24 height 14
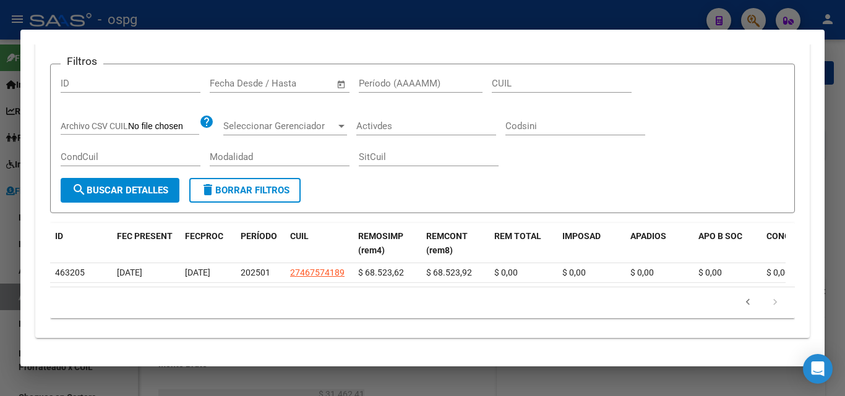
scroll to position [291, 0]
click at [836, 134] on div at bounding box center [422, 198] width 845 height 396
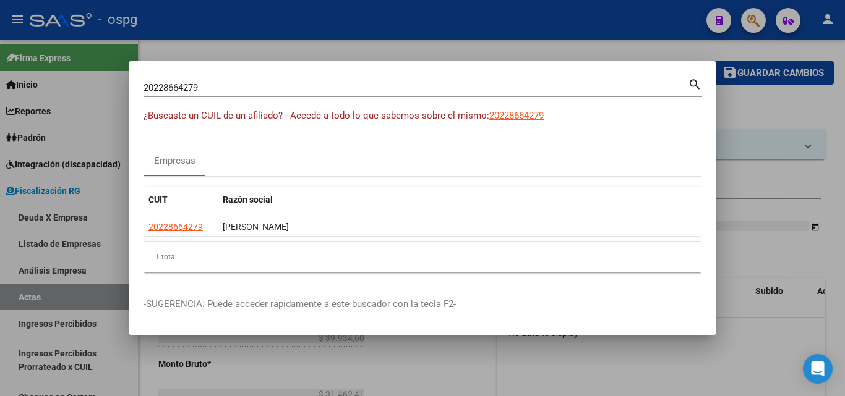
click at [786, 107] on div at bounding box center [422, 198] width 845 height 396
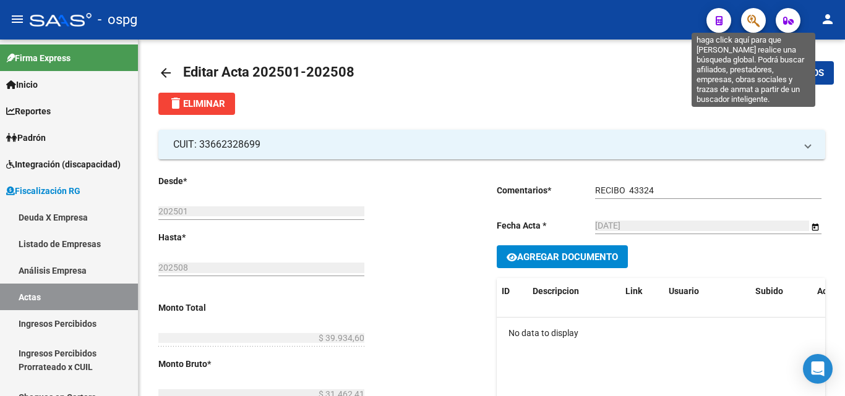
click at [752, 20] on icon "button" at bounding box center [753, 21] width 12 height 14
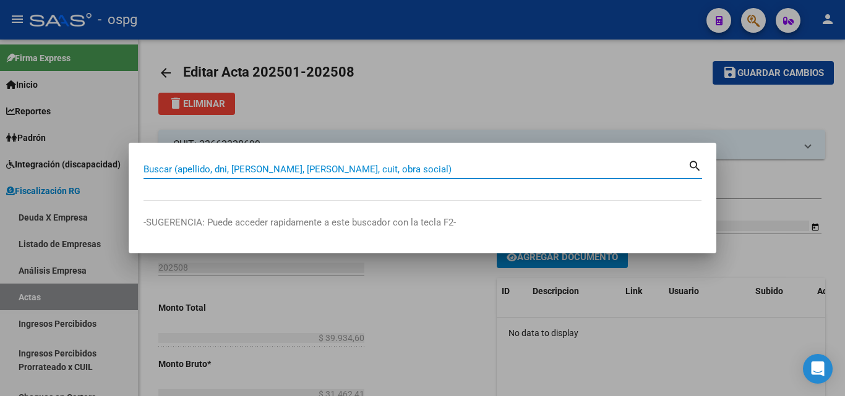
click at [318, 168] on input "Buscar (apellido, dni, [PERSON_NAME], [PERSON_NAME], cuit, obra social)" at bounding box center [415, 169] width 544 height 11
paste input "30707529616"
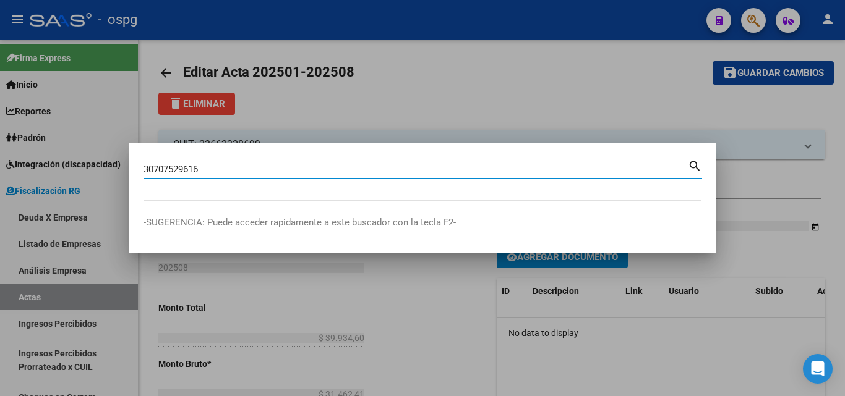
type input "30707529616"
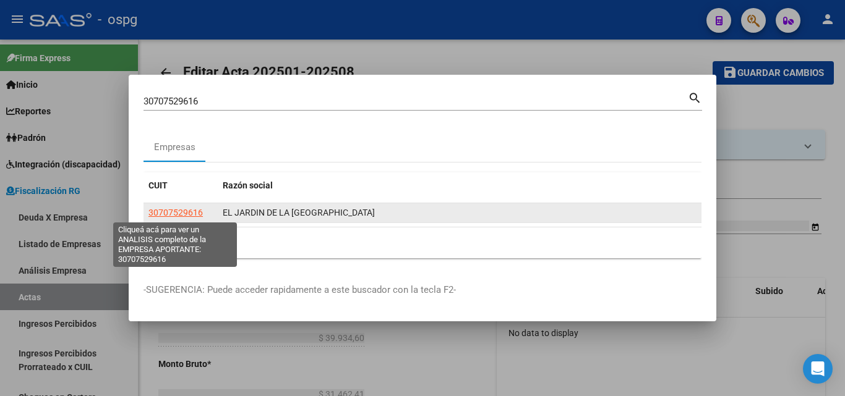
click at [182, 216] on span "30707529616" at bounding box center [175, 213] width 54 height 10
type textarea "30707529616"
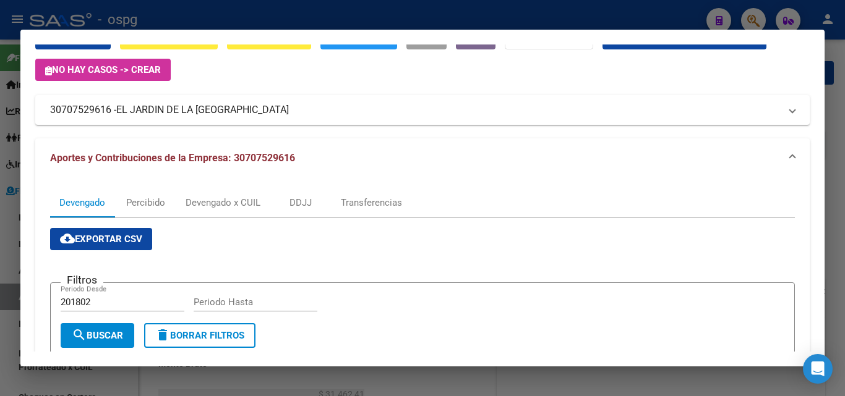
scroll to position [0, 0]
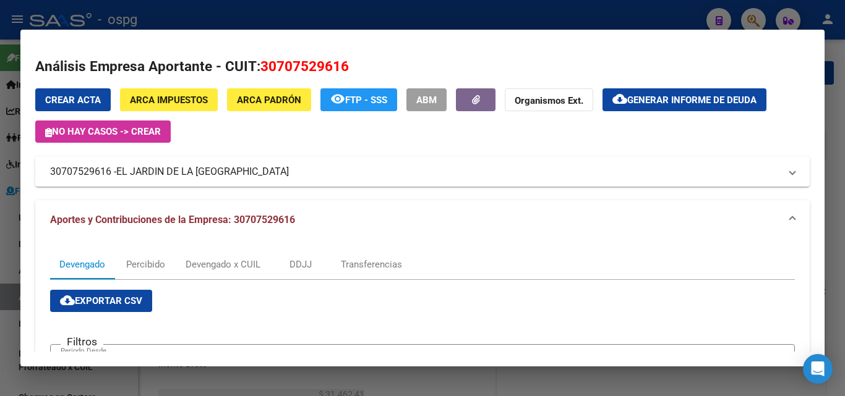
click at [627, 98] on mat-icon "cloud_download" at bounding box center [619, 99] width 15 height 15
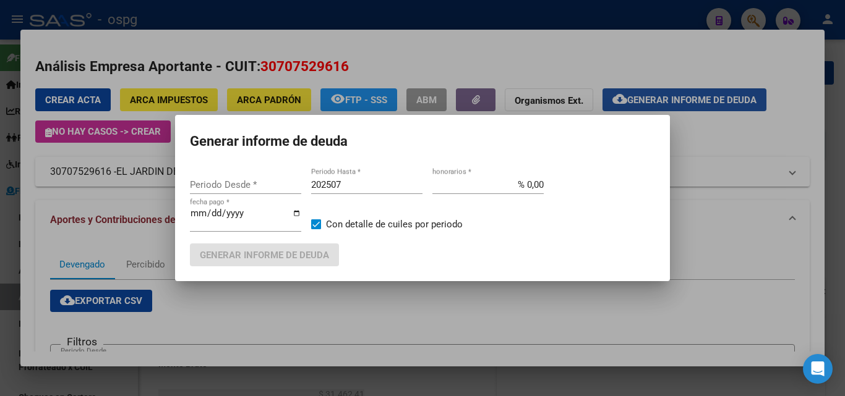
type input "201802"
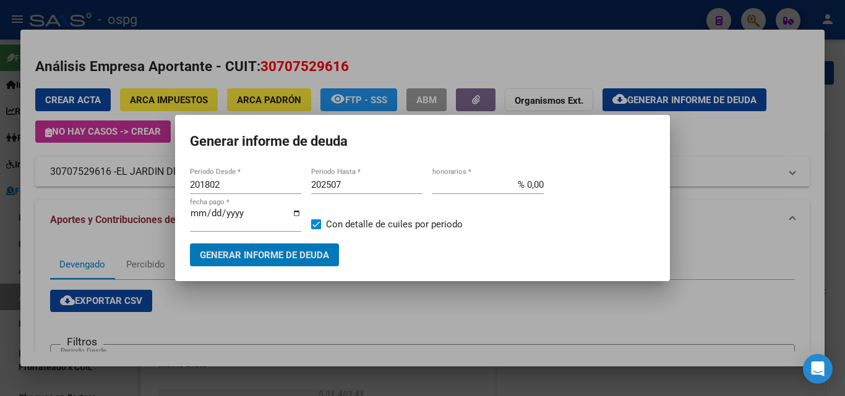
click at [789, 277] on div at bounding box center [422, 198] width 845 height 396
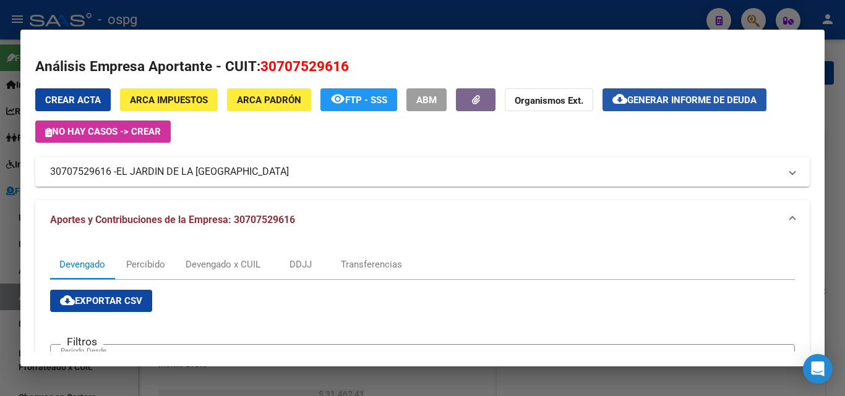
click at [637, 101] on span "Generar informe de deuda" at bounding box center [691, 100] width 129 height 11
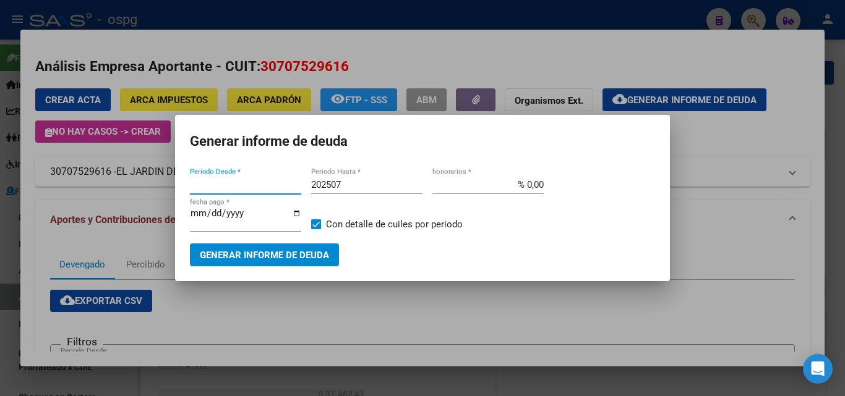
type input "201802"
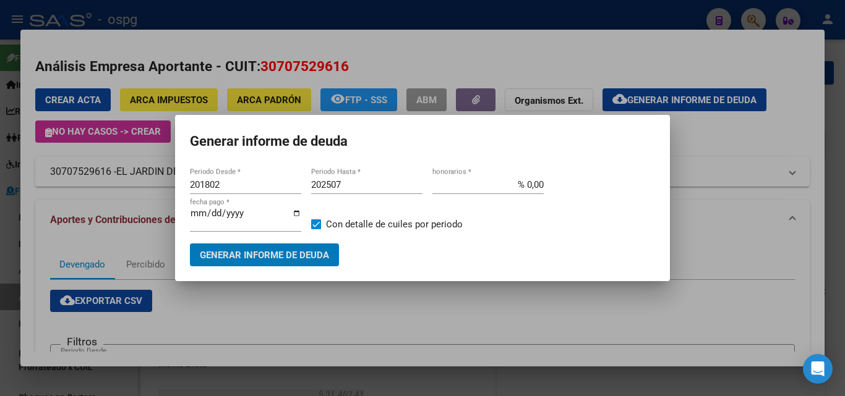
click at [461, 306] on div at bounding box center [422, 198] width 845 height 396
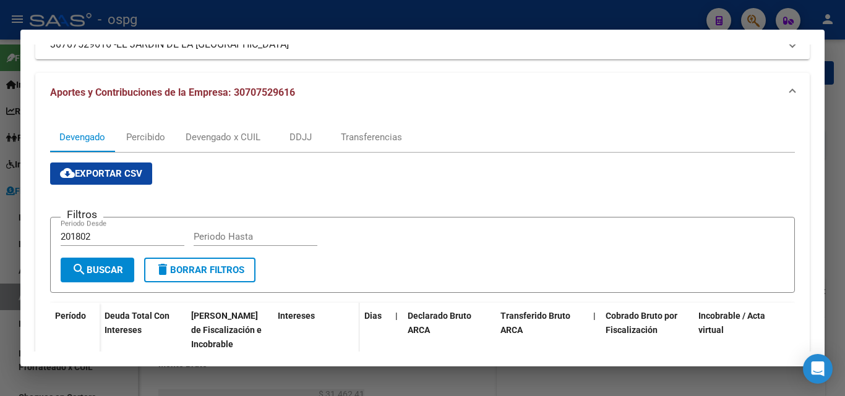
scroll to position [124, 0]
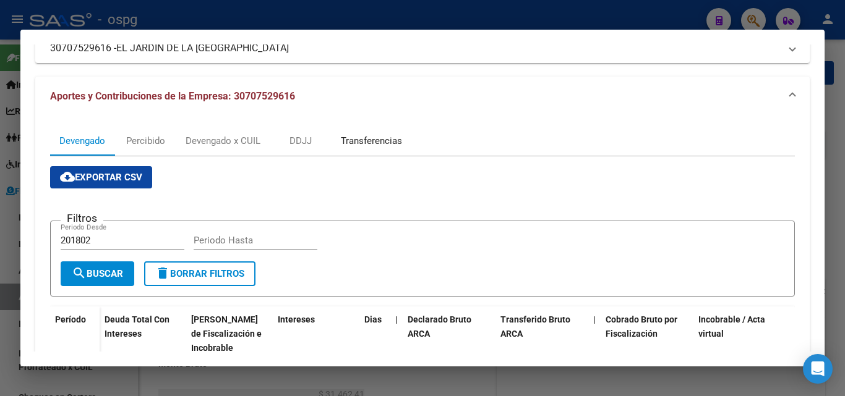
click at [368, 144] on div "Transferencias" at bounding box center [371, 141] width 61 height 14
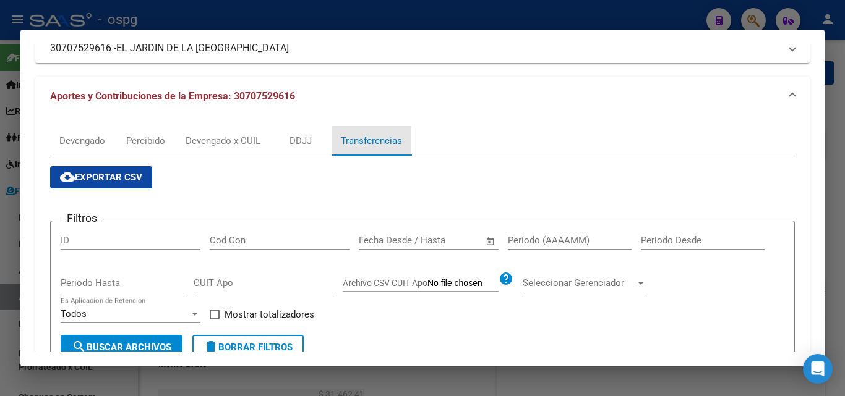
click at [375, 145] on div "Transferencias" at bounding box center [371, 141] width 61 height 14
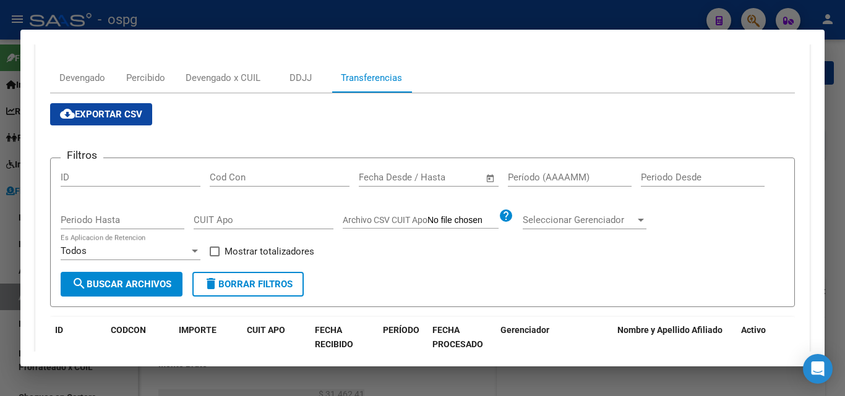
scroll to position [433, 0]
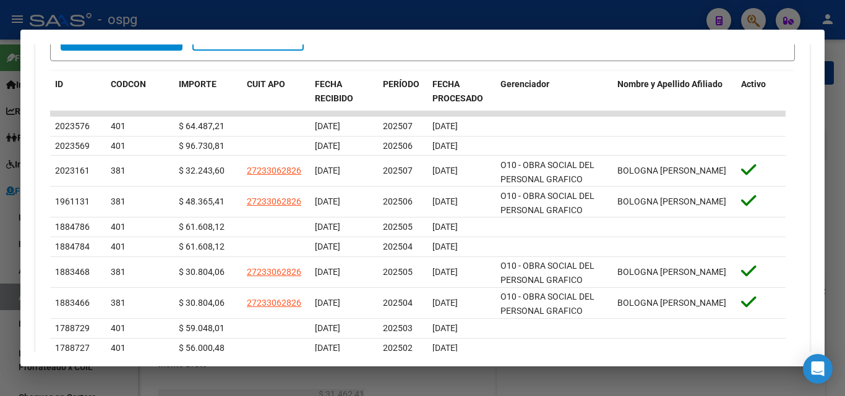
click at [0, 239] on div at bounding box center [422, 198] width 845 height 396
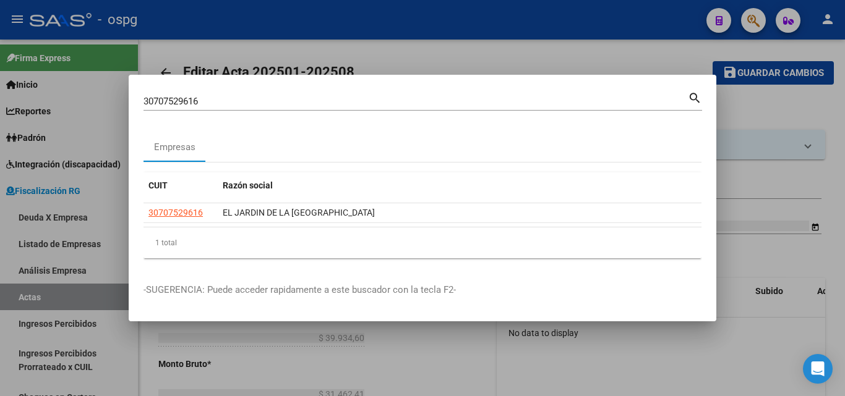
click at [771, 92] on div at bounding box center [422, 198] width 845 height 396
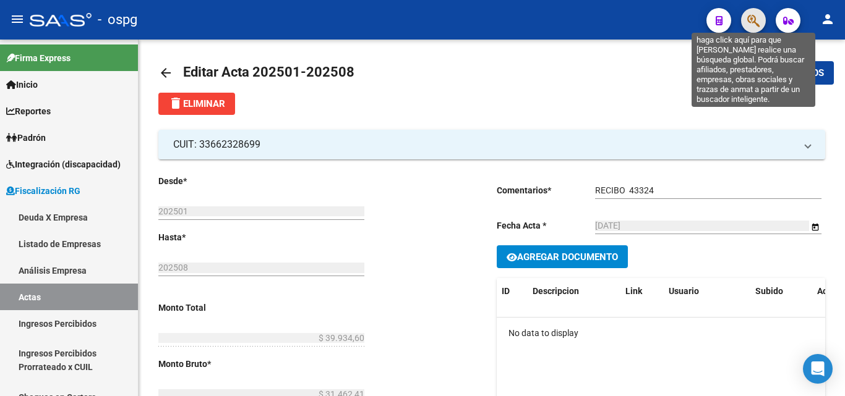
click at [749, 24] on icon "button" at bounding box center [753, 21] width 12 height 14
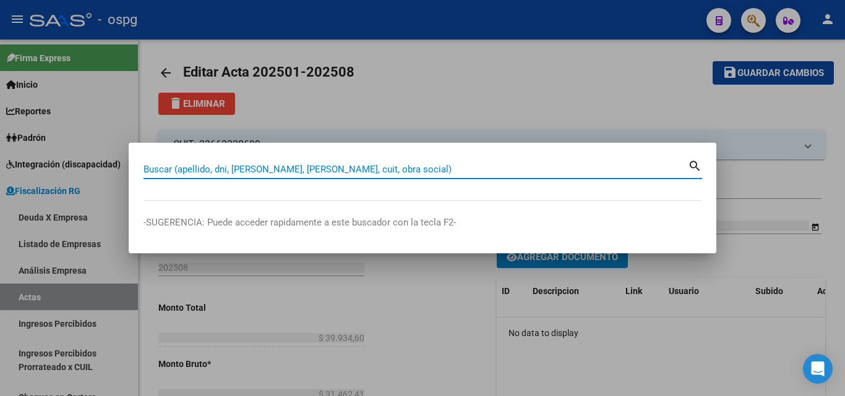
click at [275, 167] on input "Buscar (apellido, dni, [PERSON_NAME], [PERSON_NAME], cuit, obra social)" at bounding box center [415, 169] width 544 height 11
type input "B"
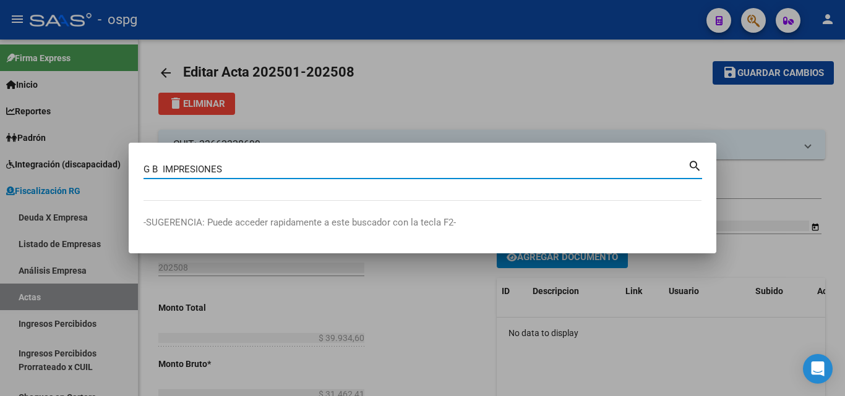
type input "G B IMPRESIONES"
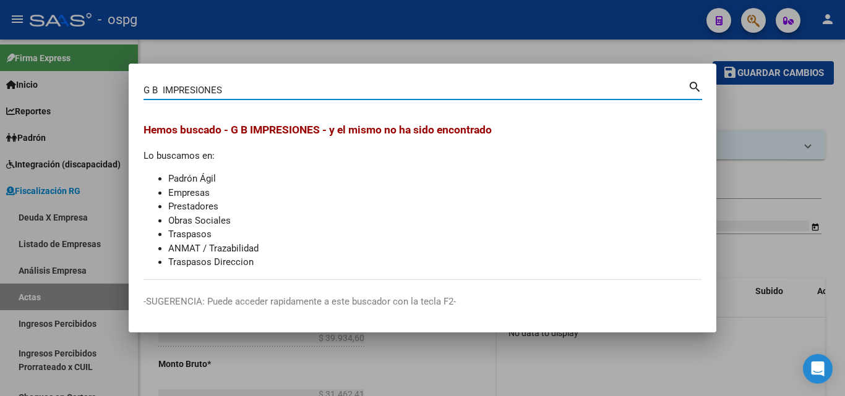
click at [733, 110] on div at bounding box center [422, 198] width 845 height 396
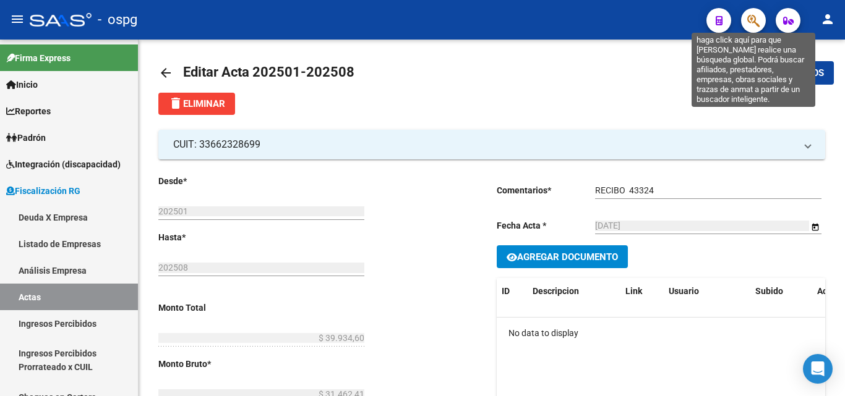
click at [758, 17] on icon "button" at bounding box center [753, 21] width 12 height 14
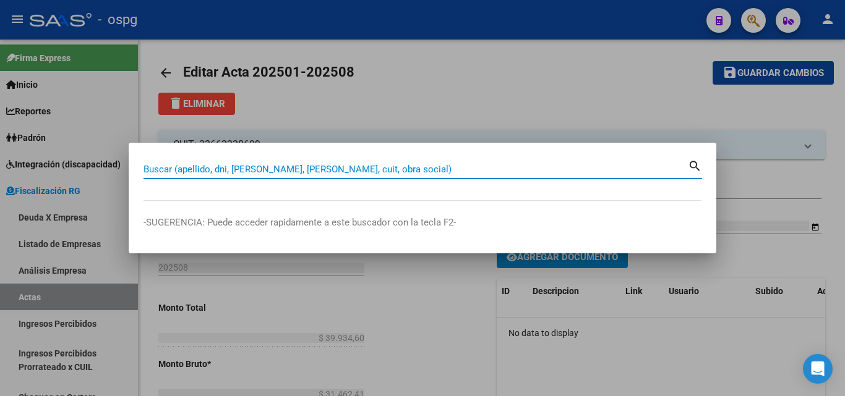
click at [199, 165] on input "Buscar (apellido, dni, [PERSON_NAME], [PERSON_NAME], cuit, obra social)" at bounding box center [415, 169] width 544 height 11
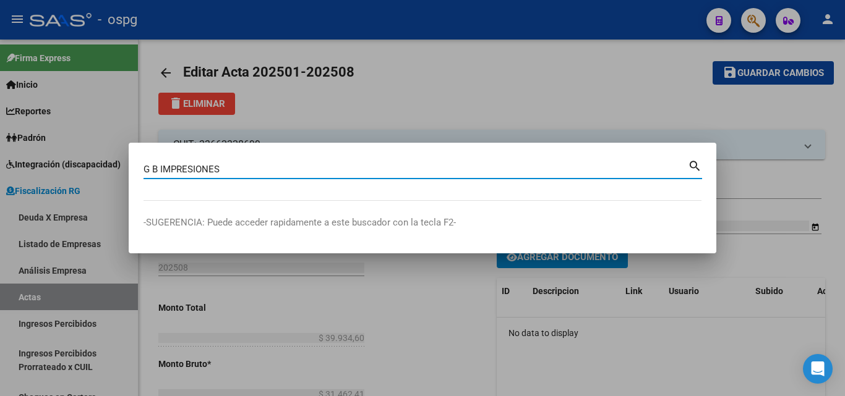
type input "G B IMPRESIONES"
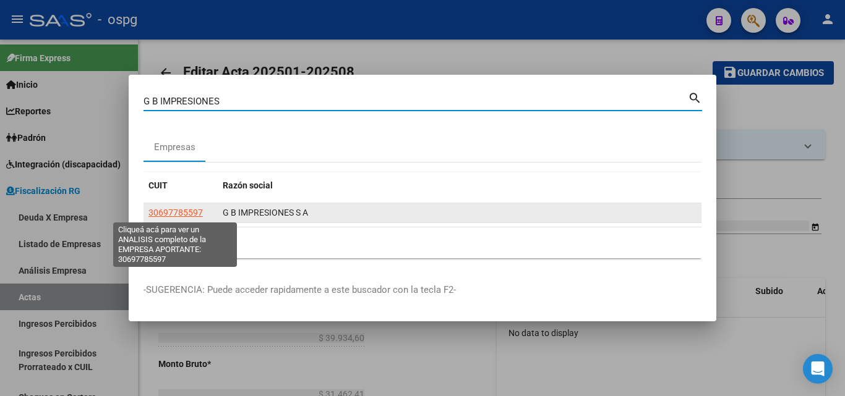
click at [185, 215] on span "30697785597" at bounding box center [175, 213] width 54 height 10
type textarea "30697785597"
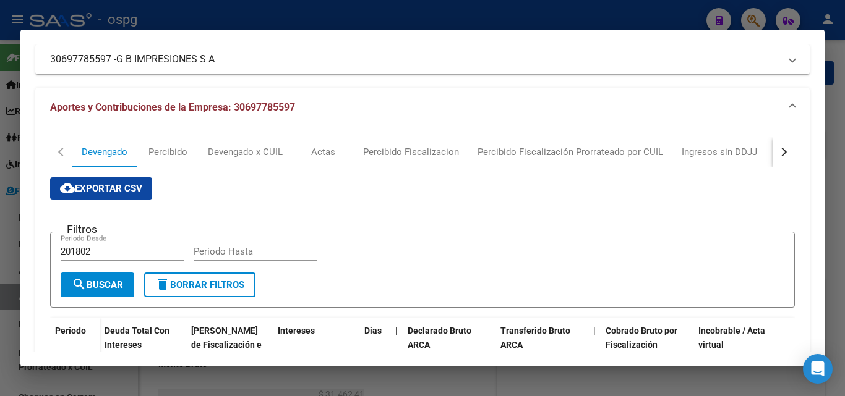
scroll to position [62, 0]
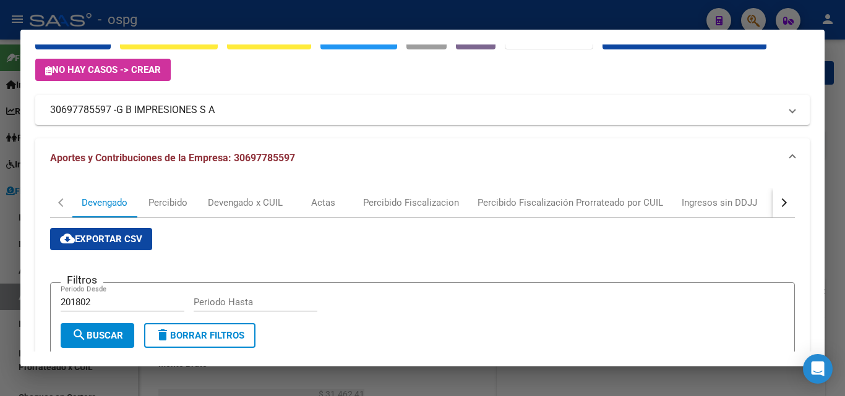
drag, startPoint x: 103, startPoint y: 109, endPoint x: 6, endPoint y: 111, distance: 97.1
click at [6, 111] on div "G B IMPRESIONES Buscar (apellido, dni, cuil, nro traspaso, cuit, obra social) s…" at bounding box center [422, 198] width 845 height 396
copy div "Análisis Empresa Aportante - CUIT: 30697785597 Crear Acta ARCA Impuestos ARCA P…"
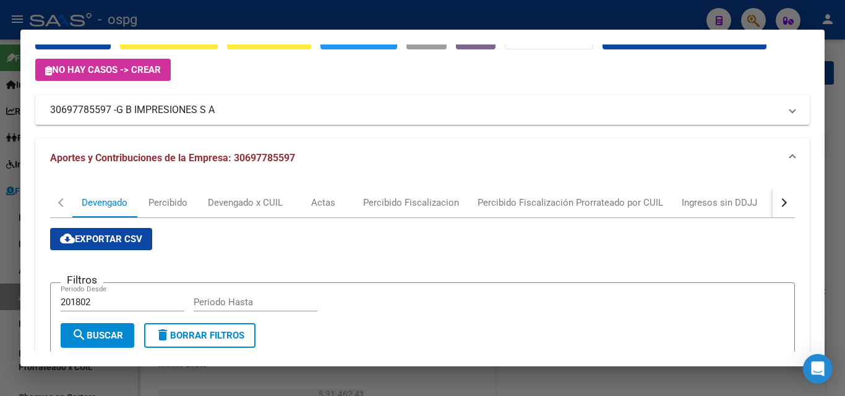
drag, startPoint x: 275, startPoint y: 262, endPoint x: 187, endPoint y: 195, distance: 109.5
drag, startPoint x: 110, startPoint y: 110, endPoint x: 48, endPoint y: 108, distance: 62.5
click at [35, 107] on mat-expansion-panel-header "30697785597 - G B IMPRESIONES S A" at bounding box center [422, 110] width 774 height 30
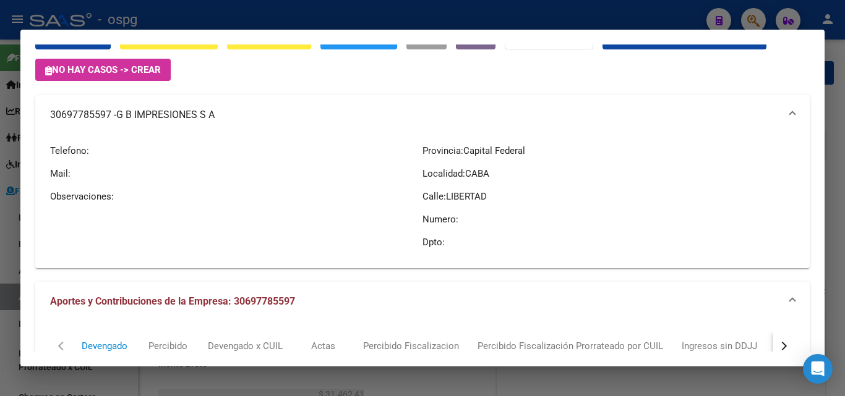
copy mat-panel-title "30697785597"
click at [0, 322] on div at bounding box center [422, 198] width 845 height 396
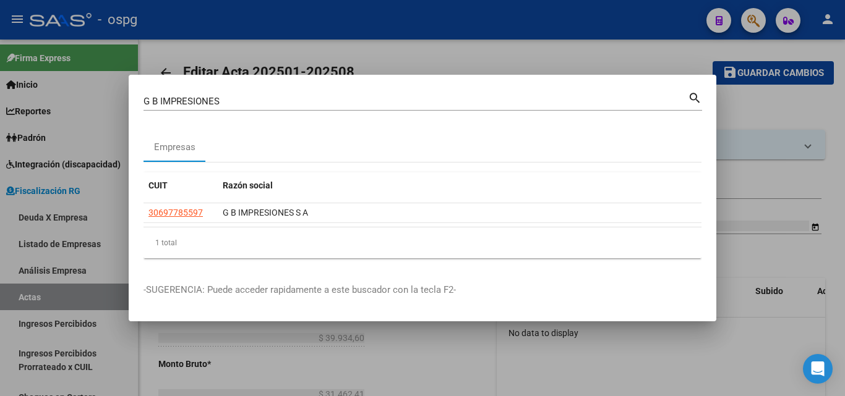
click at [0, 320] on div at bounding box center [422, 198] width 845 height 396
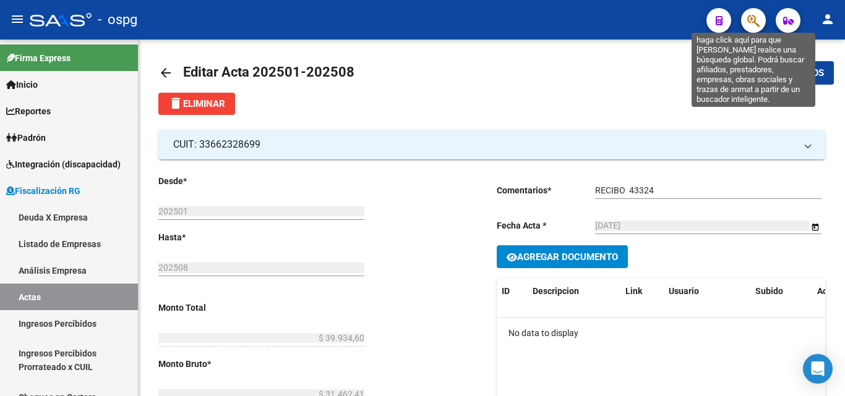
click at [750, 16] on icon "button" at bounding box center [753, 21] width 12 height 14
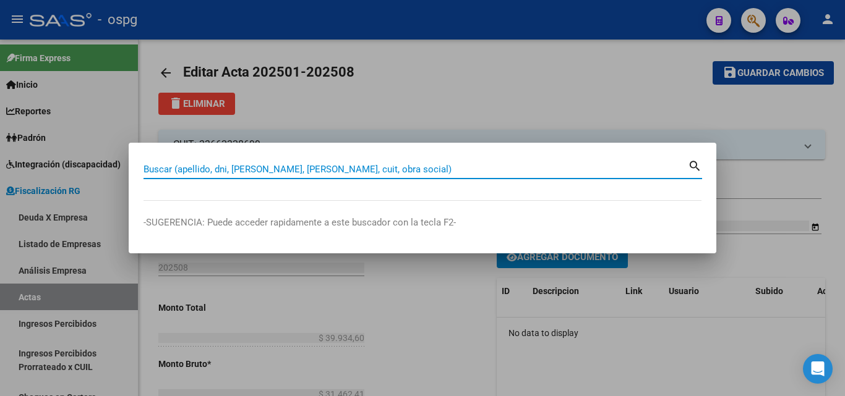
click at [178, 170] on input "Buscar (apellido, dni, [PERSON_NAME], [PERSON_NAME], cuit, obra social)" at bounding box center [415, 169] width 544 height 11
paste input "30-71210265-5"
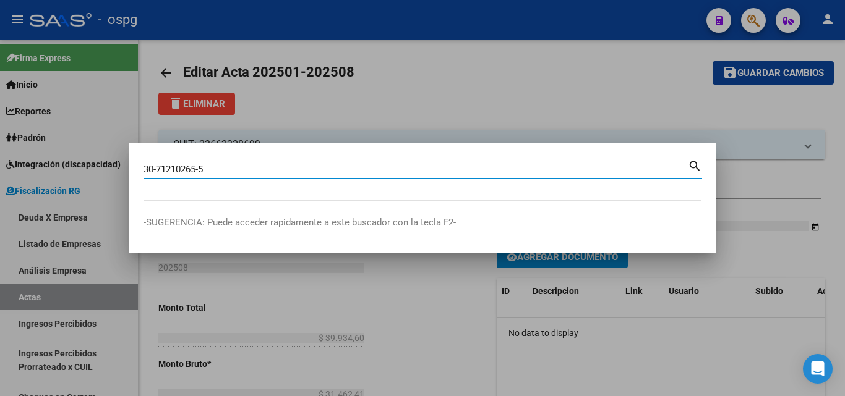
type input "30712102655"
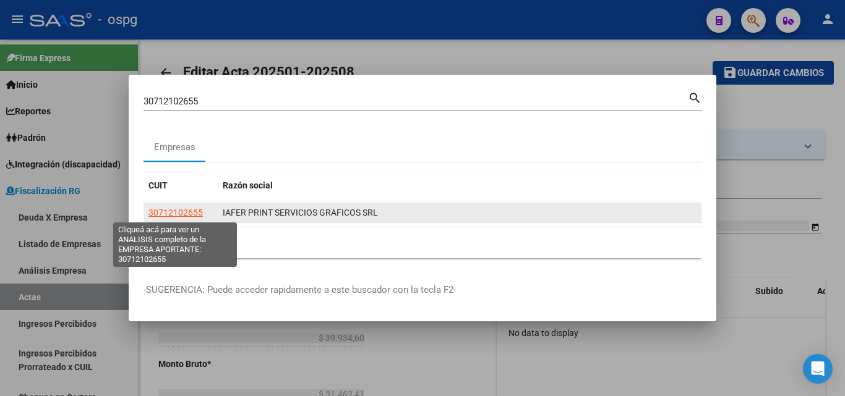
click at [194, 213] on span "30712102655" at bounding box center [175, 213] width 54 height 10
type textarea "30712102655"
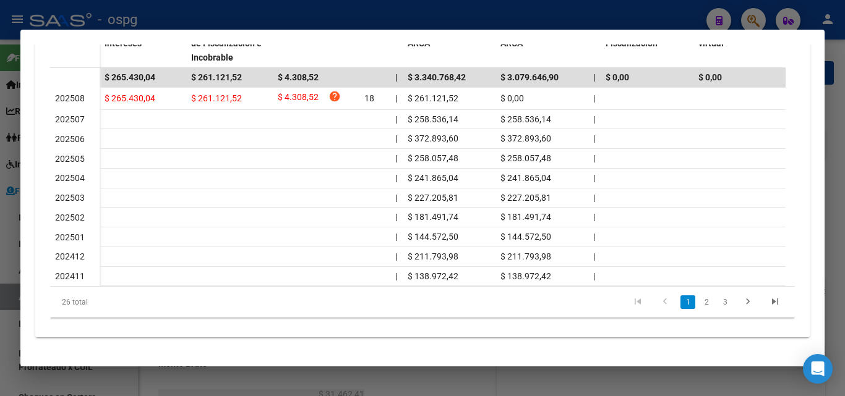
scroll to position [424, 0]
click at [740, 301] on icon "go to next page" at bounding box center [748, 303] width 16 height 15
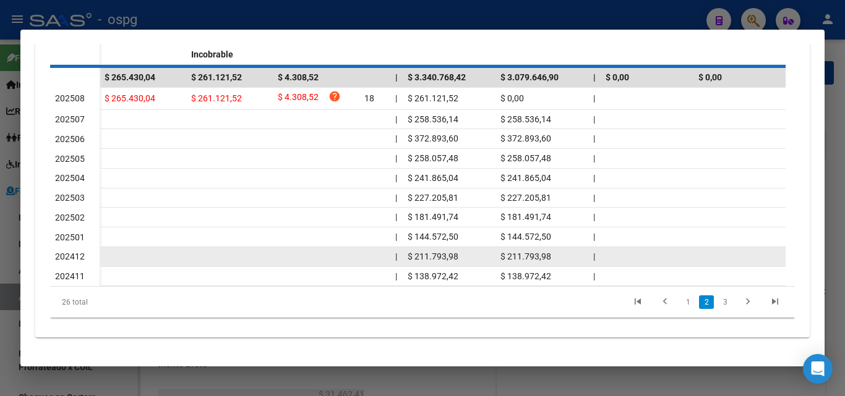
scroll to position [421, 0]
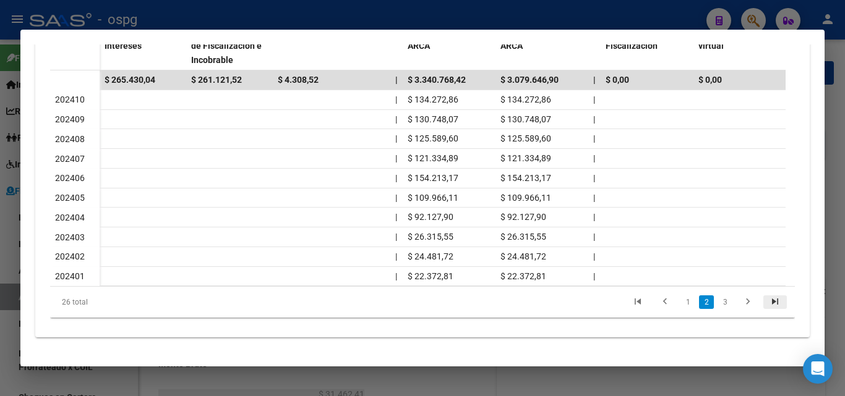
click at [767, 300] on icon "go to last page" at bounding box center [775, 303] width 16 height 15
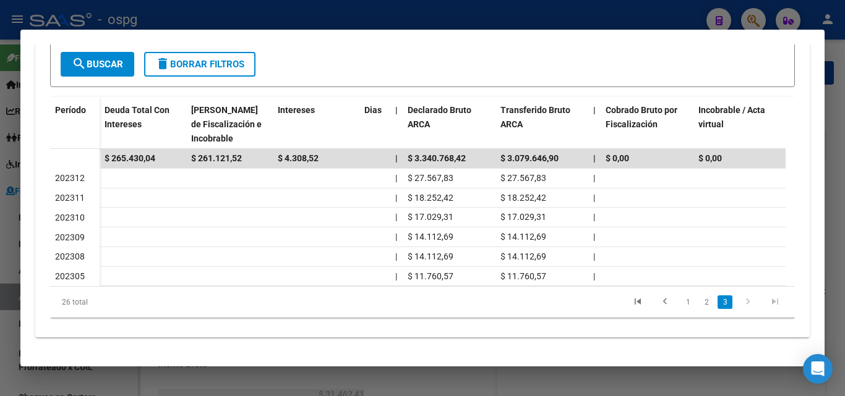
scroll to position [343, 0]
click at [699, 302] on link "2" at bounding box center [706, 303] width 15 height 14
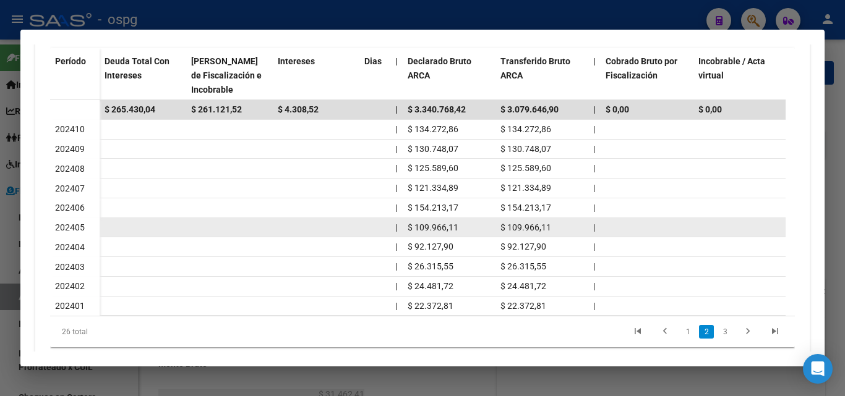
scroll to position [421, 0]
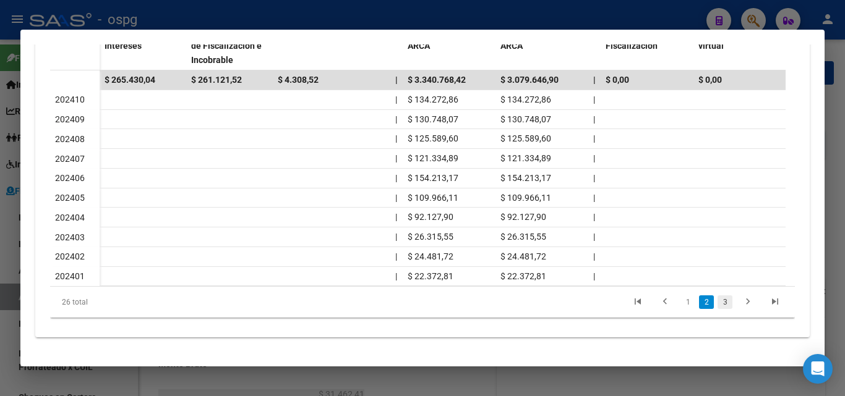
click at [717, 306] on link "3" at bounding box center [724, 303] width 15 height 14
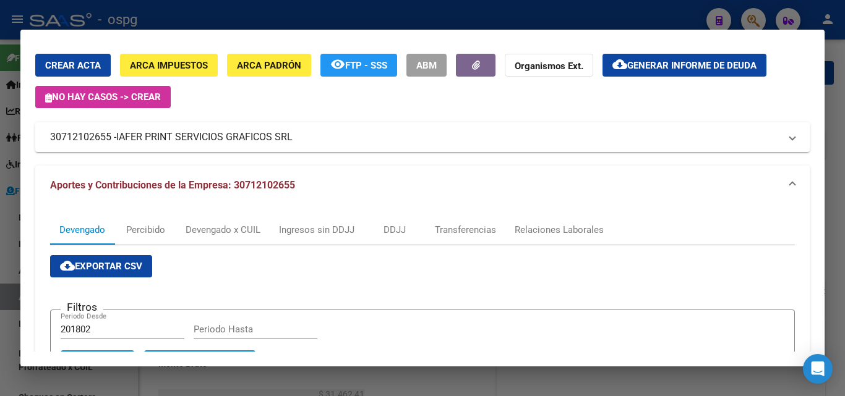
scroll to position [33, 0]
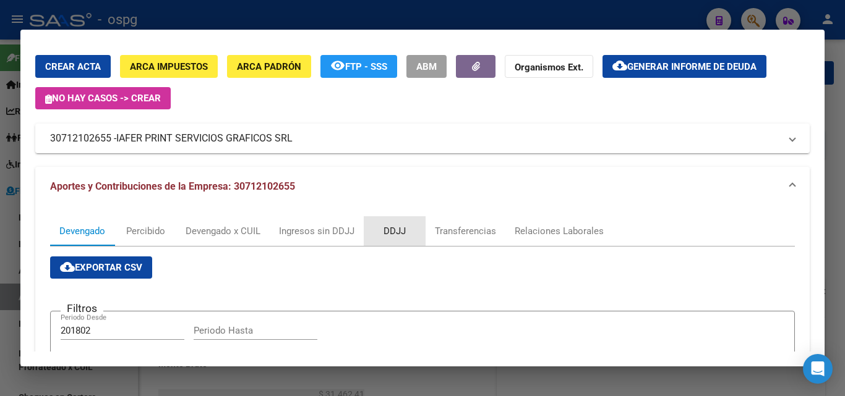
click at [405, 231] on div "DDJJ" at bounding box center [394, 232] width 22 height 14
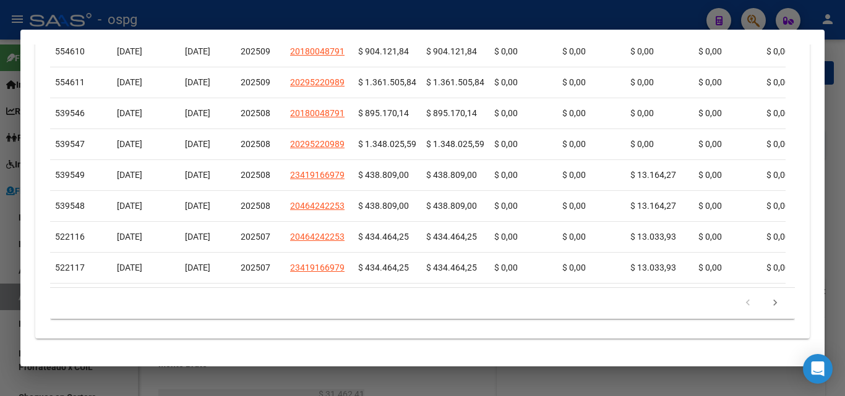
scroll to position [570, 0]
click at [767, 309] on icon "go to next page" at bounding box center [775, 304] width 16 height 15
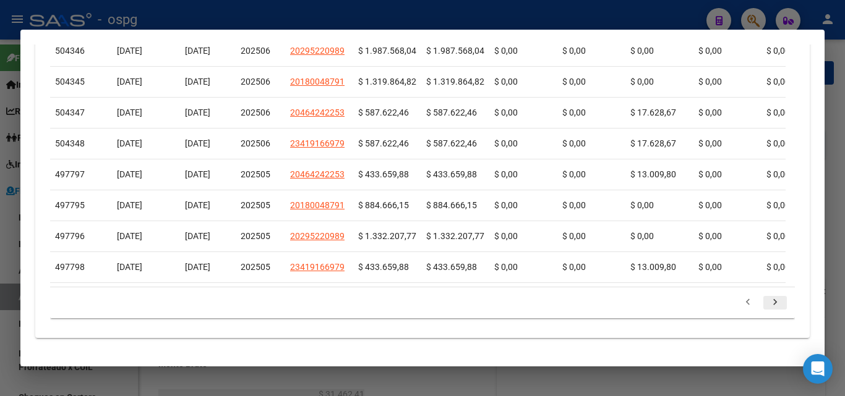
click at [767, 312] on icon "go to next page" at bounding box center [775, 304] width 16 height 15
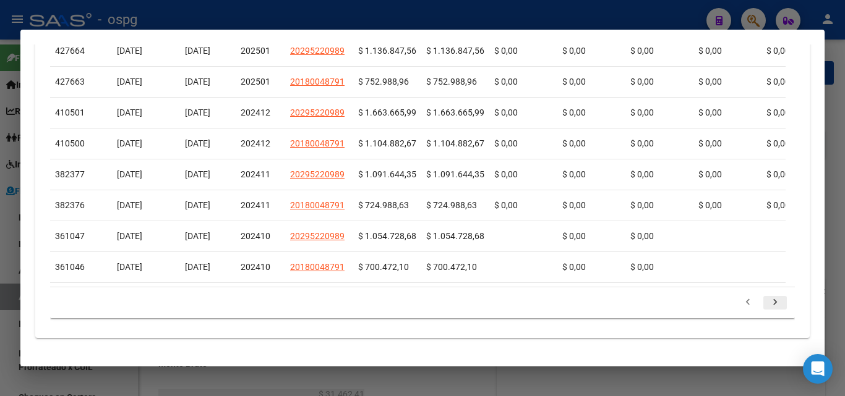
click at [767, 312] on icon "go to next page" at bounding box center [775, 304] width 16 height 15
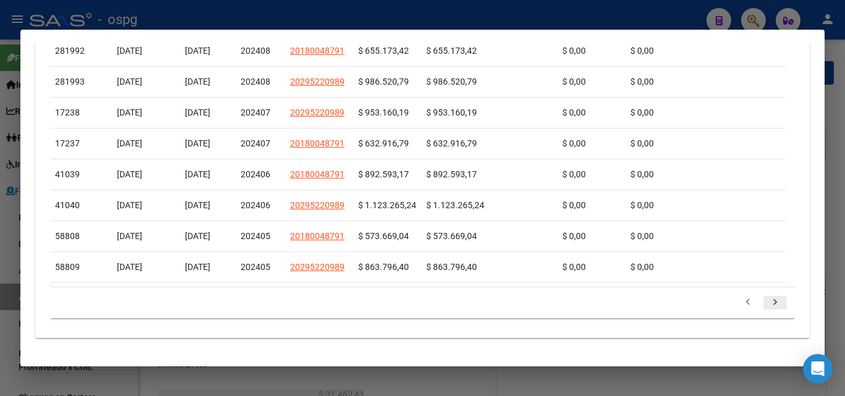
click at [767, 312] on icon "go to next page" at bounding box center [775, 304] width 16 height 15
click at [768, 312] on icon "go to next page" at bounding box center [775, 304] width 16 height 15
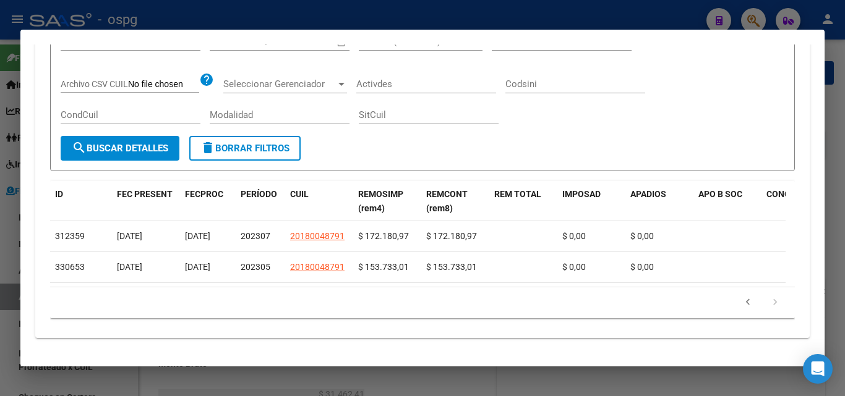
scroll to position [333, 0]
click at [741, 303] on icon "go to previous page" at bounding box center [748, 304] width 16 height 15
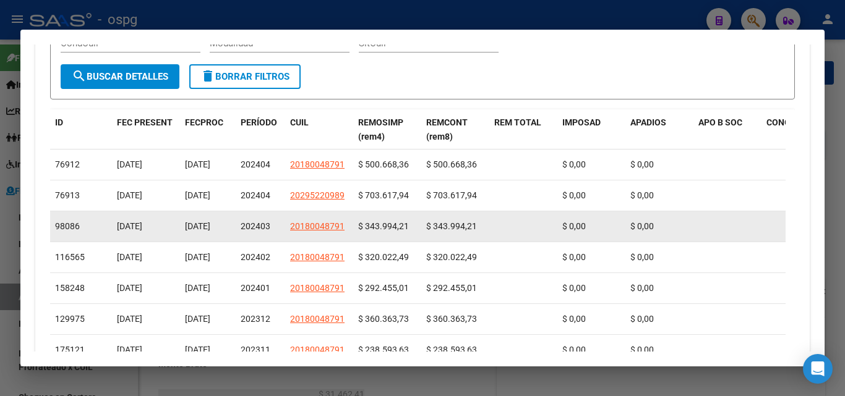
scroll to position [580, 0]
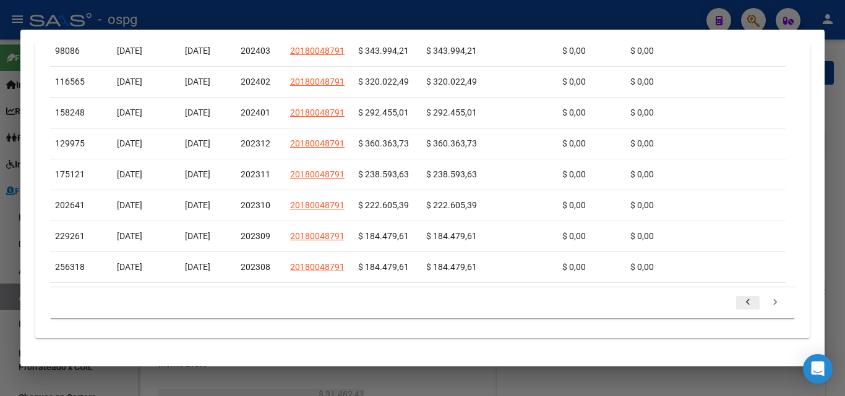
click at [740, 301] on icon "go to previous page" at bounding box center [748, 304] width 16 height 15
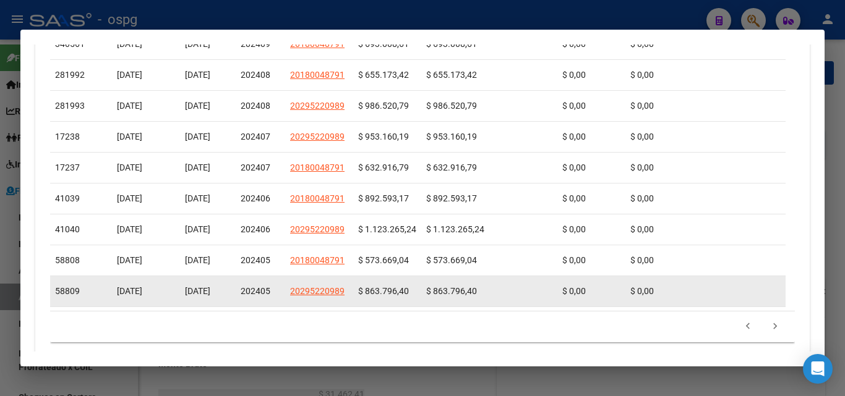
scroll to position [518, 0]
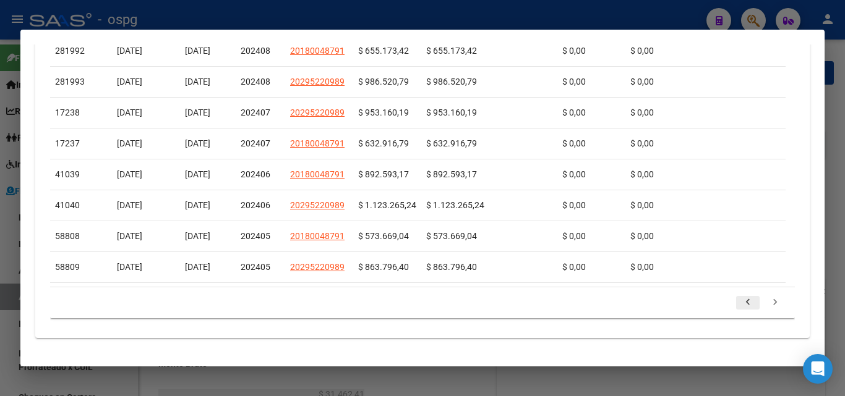
click at [741, 308] on icon "go to previous page" at bounding box center [748, 304] width 16 height 15
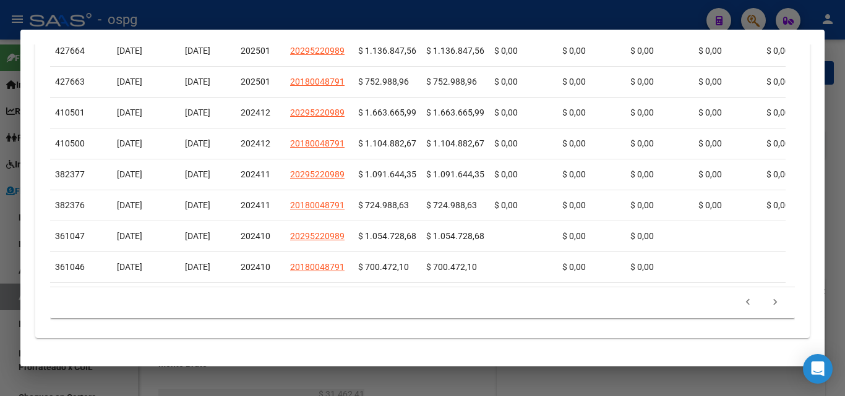
scroll to position [580, 0]
click at [740, 300] on icon "go to previous page" at bounding box center [748, 304] width 16 height 15
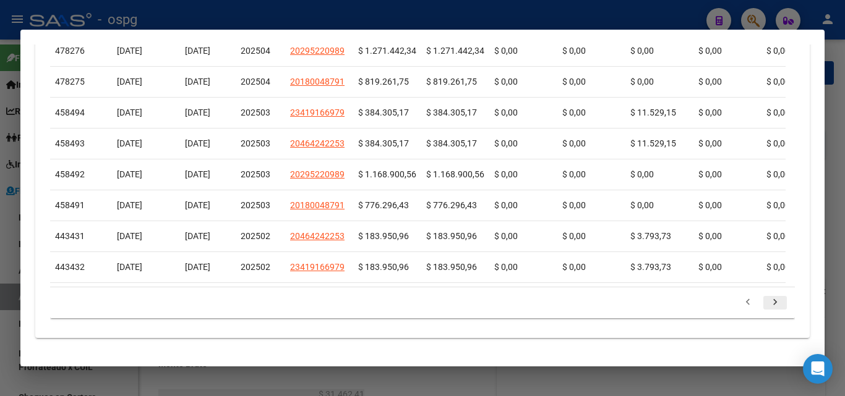
click at [769, 301] on icon "go to next page" at bounding box center [775, 304] width 16 height 15
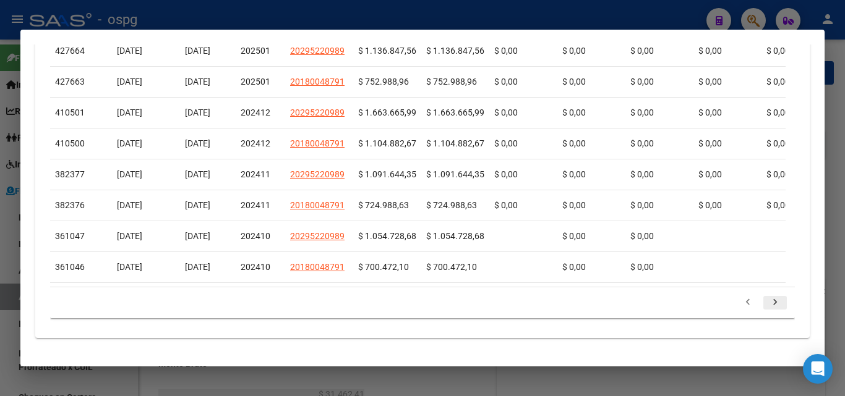
click at [767, 306] on icon "go to next page" at bounding box center [775, 304] width 16 height 15
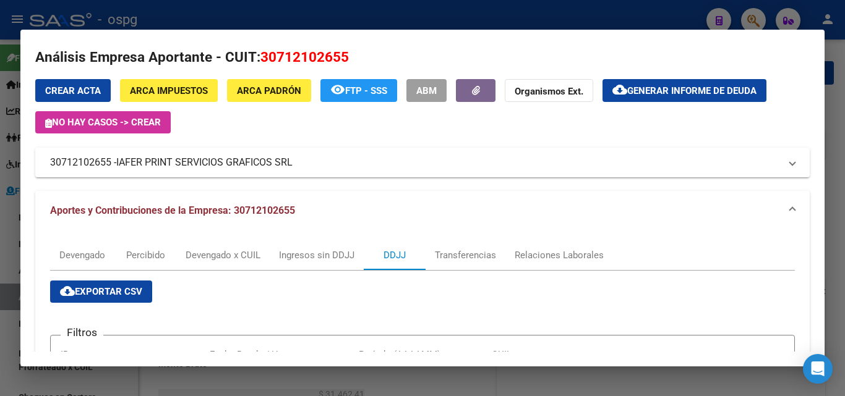
scroll to position [0, 0]
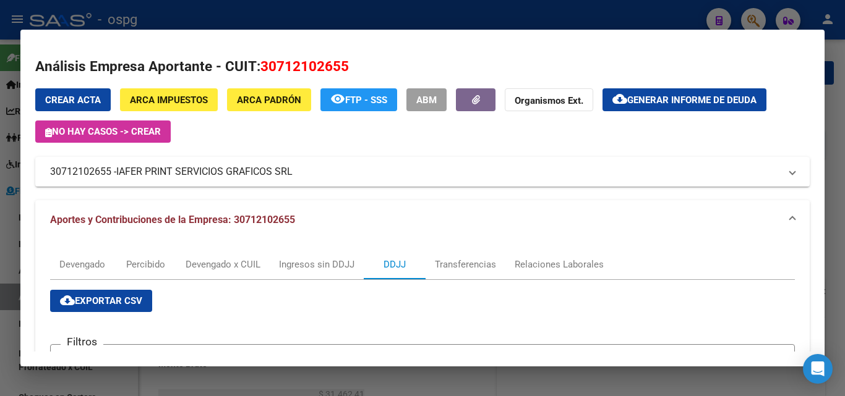
click at [0, 241] on div at bounding box center [422, 198] width 845 height 396
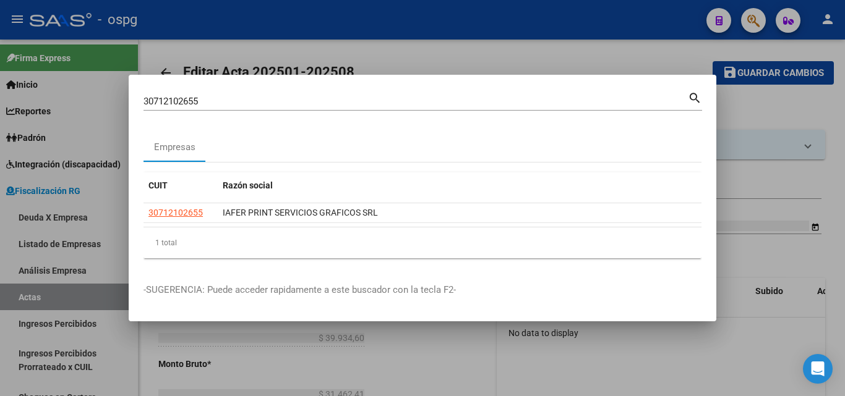
click at [735, 112] on div at bounding box center [422, 198] width 845 height 396
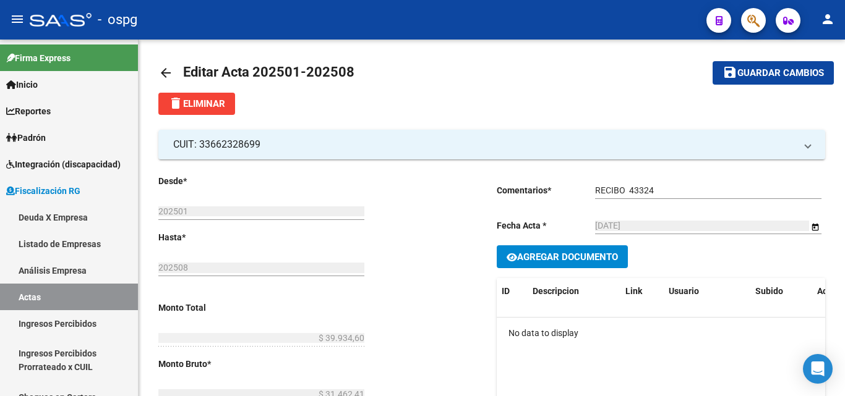
click at [745, 26] on button "button" at bounding box center [753, 20] width 25 height 25
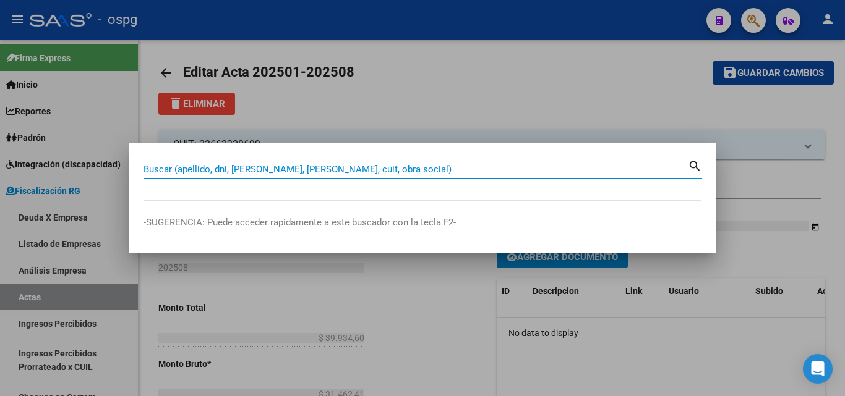
click at [354, 171] on input "Buscar (apellido, dni, [PERSON_NAME], [PERSON_NAME], cuit, obra social)" at bounding box center [415, 169] width 544 height 11
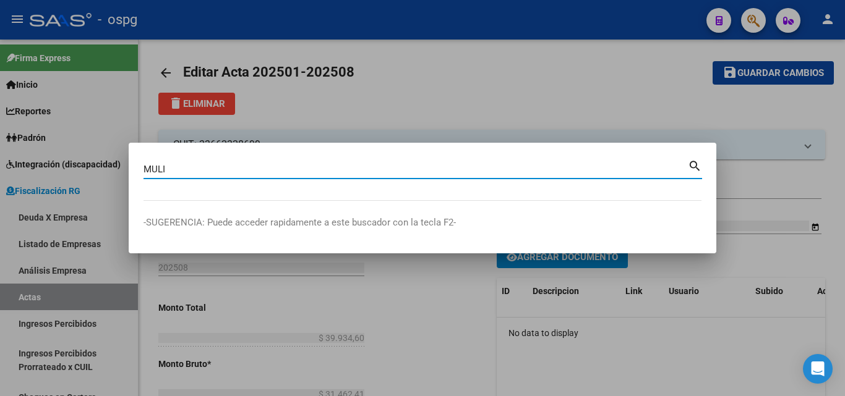
type input "MULI"
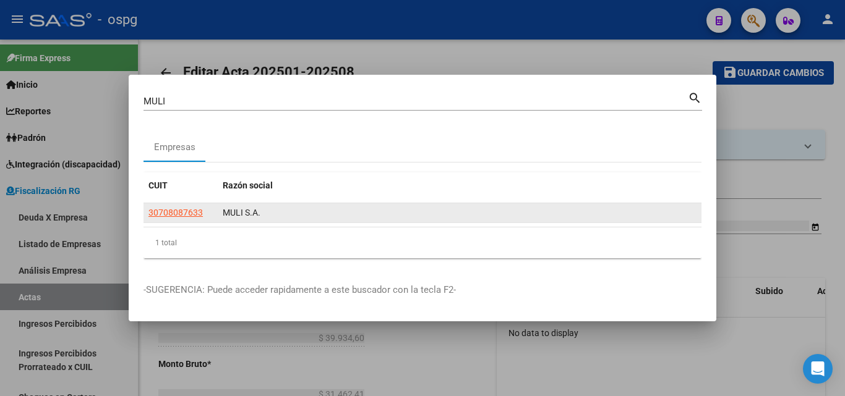
click at [183, 218] on app-link-go-to "30708087633" at bounding box center [175, 213] width 54 height 14
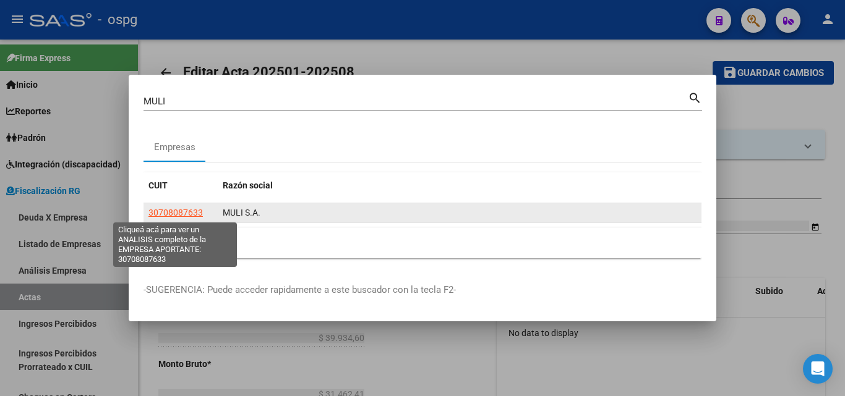
click at [183, 216] on span "30708087633" at bounding box center [175, 213] width 54 height 10
type textarea "30708087633"
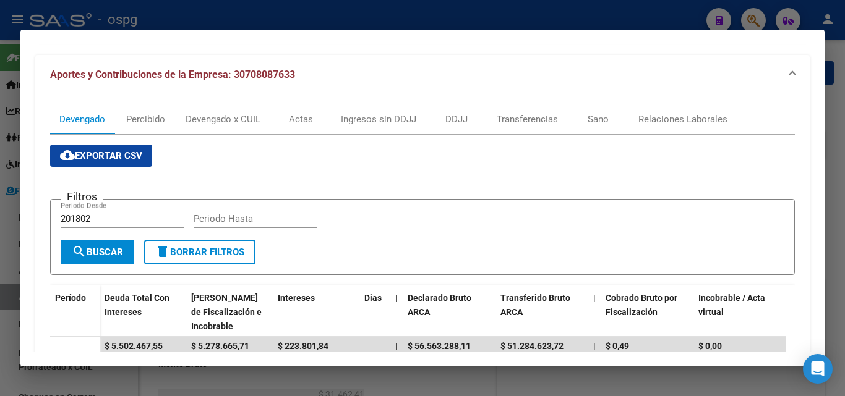
scroll to position [88, 0]
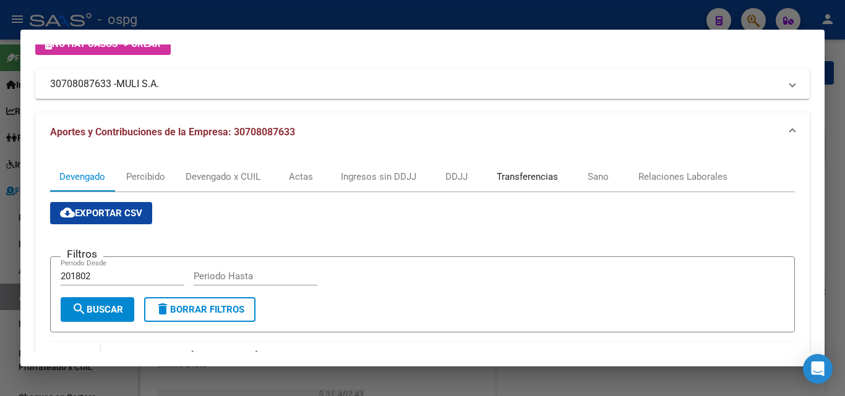
click at [520, 176] on div "Transferencias" at bounding box center [527, 177] width 61 height 14
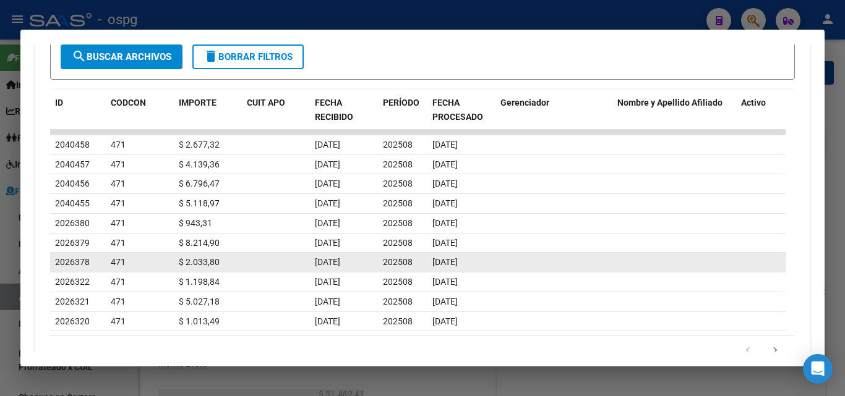
scroll to position [464, 0]
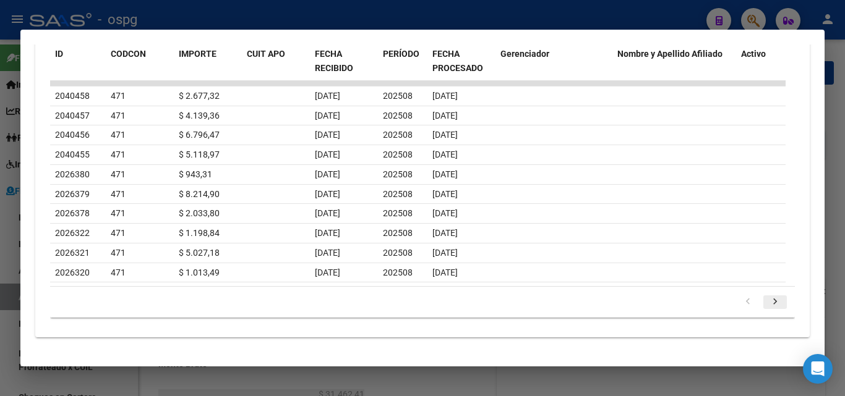
click at [767, 307] on icon "go to next page" at bounding box center [775, 303] width 16 height 15
click at [0, 268] on div at bounding box center [422, 198] width 845 height 396
